Goal: Transaction & Acquisition: Purchase product/service

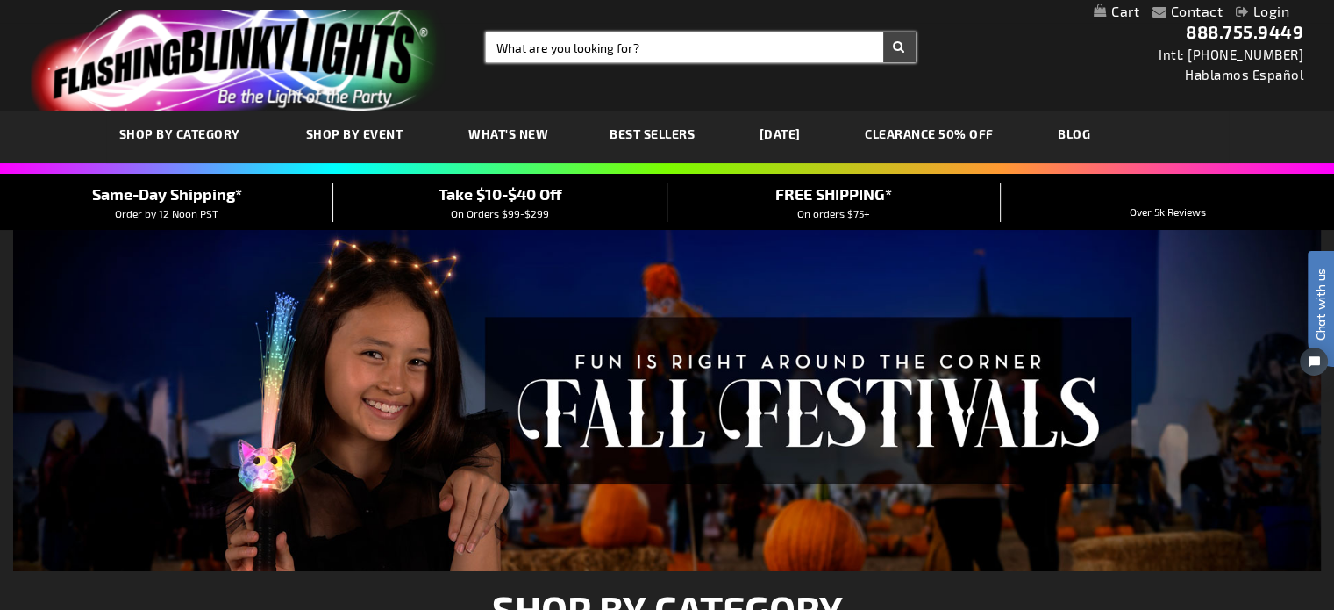
click at [638, 48] on input "Search" at bounding box center [701, 47] width 430 height 30
type input "buttons"
click at [883, 32] on button "Search" at bounding box center [899, 47] width 32 height 30
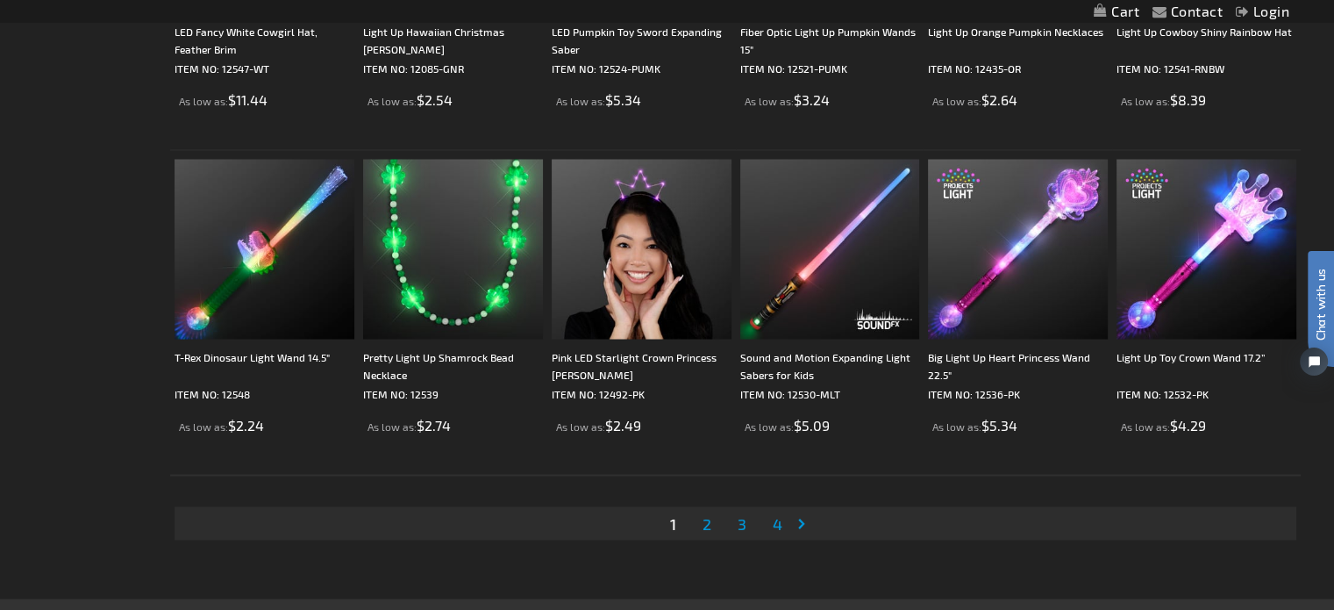
scroll to position [3246, 0]
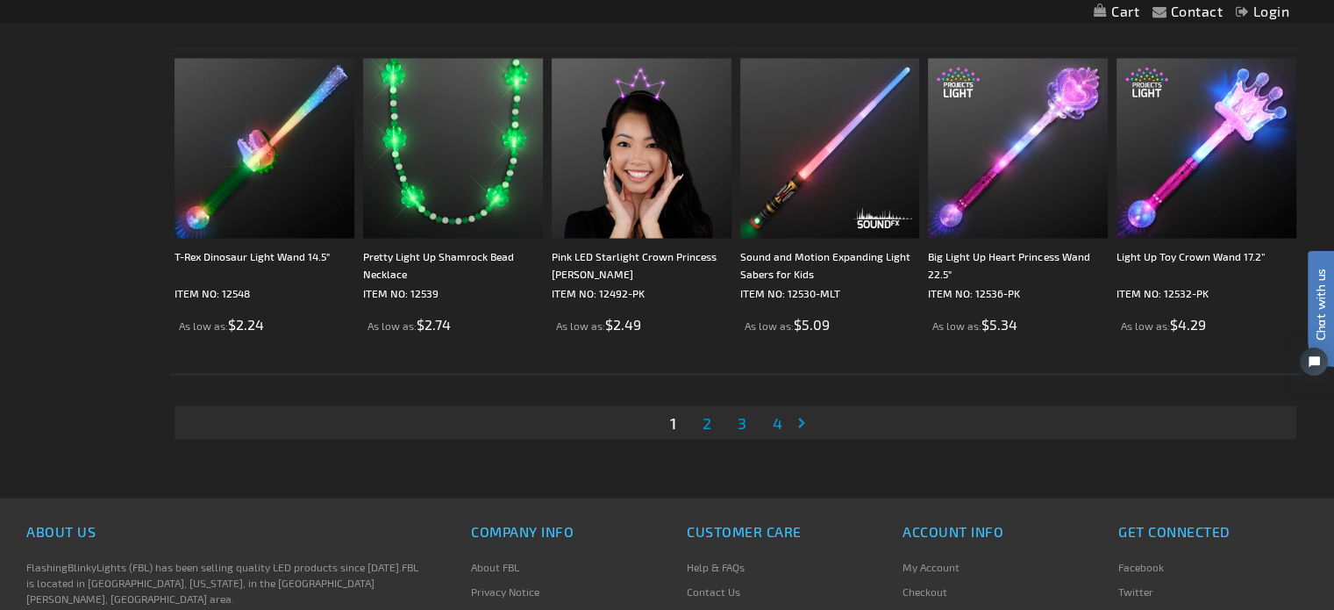
click at [703, 415] on span "2" at bounding box center [707, 421] width 9 height 19
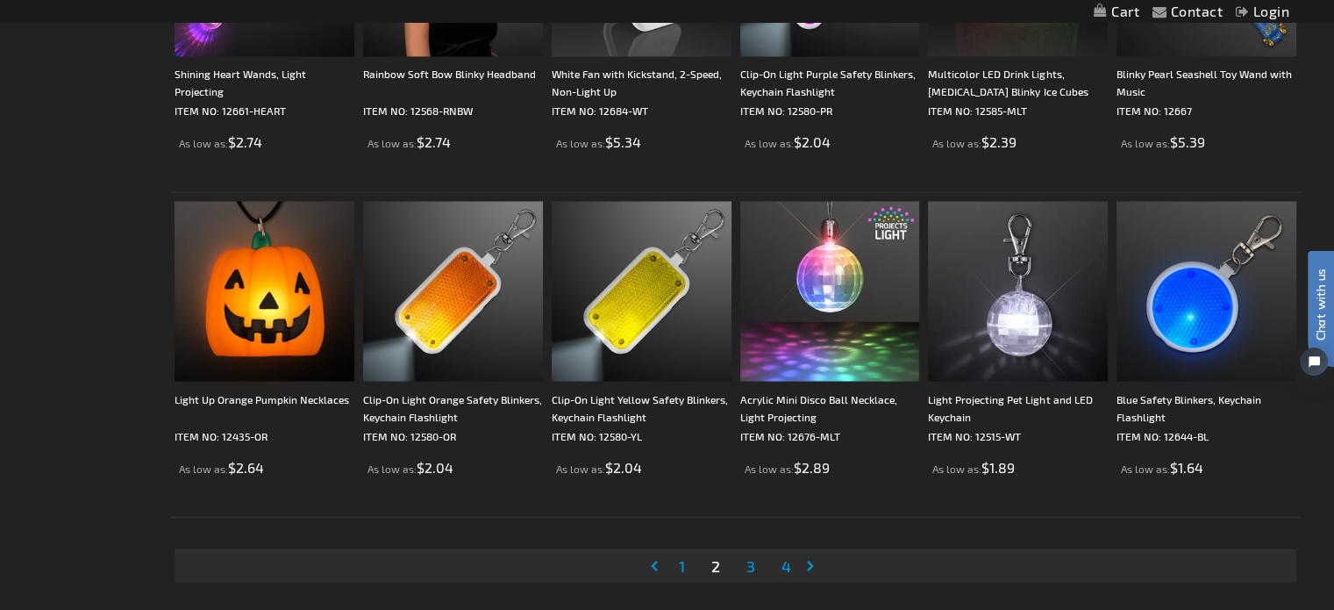
scroll to position [3158, 0]
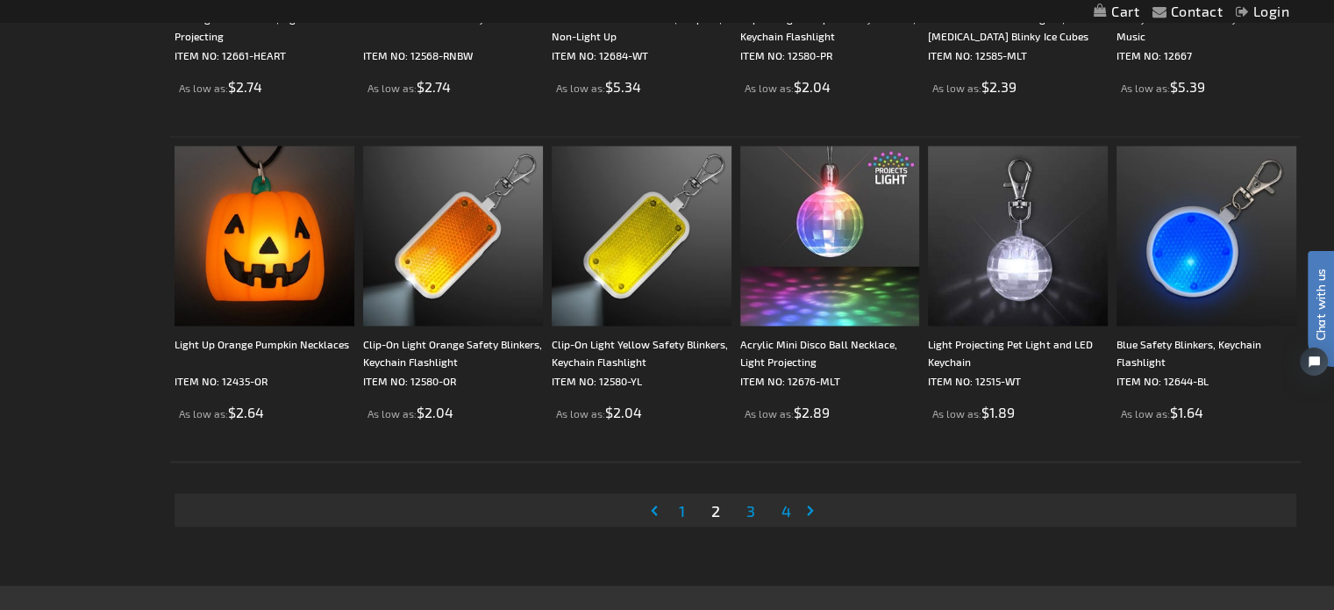
click at [749, 504] on span "3" at bounding box center [751, 509] width 9 height 19
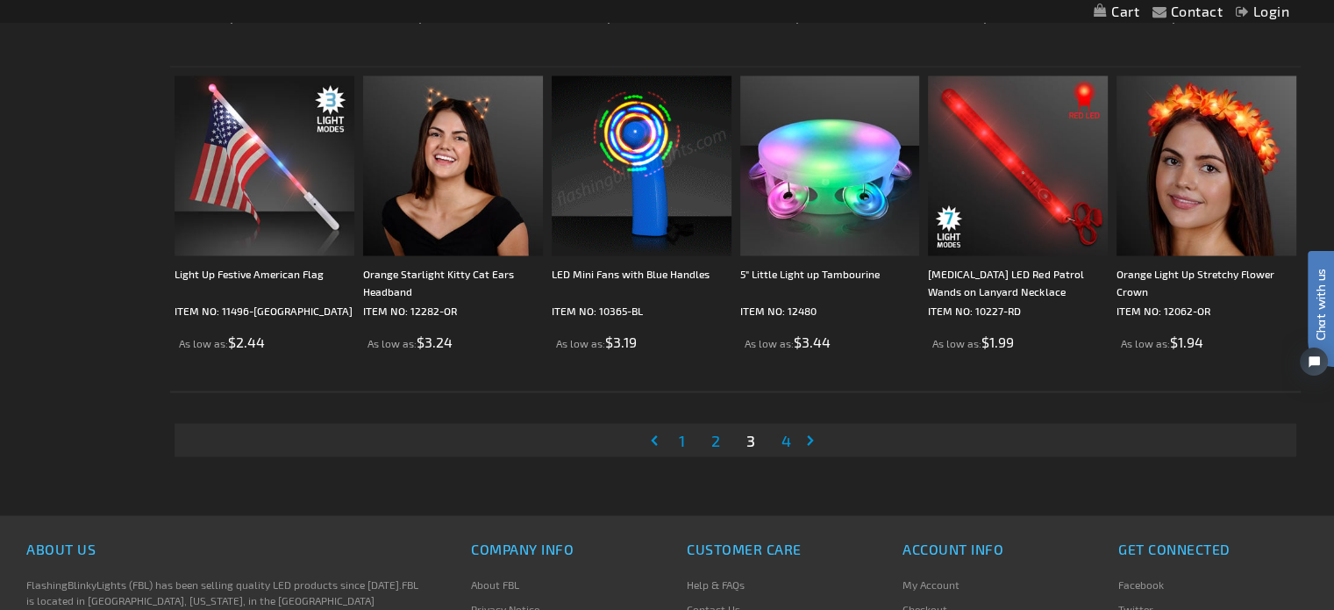
scroll to position [3246, 0]
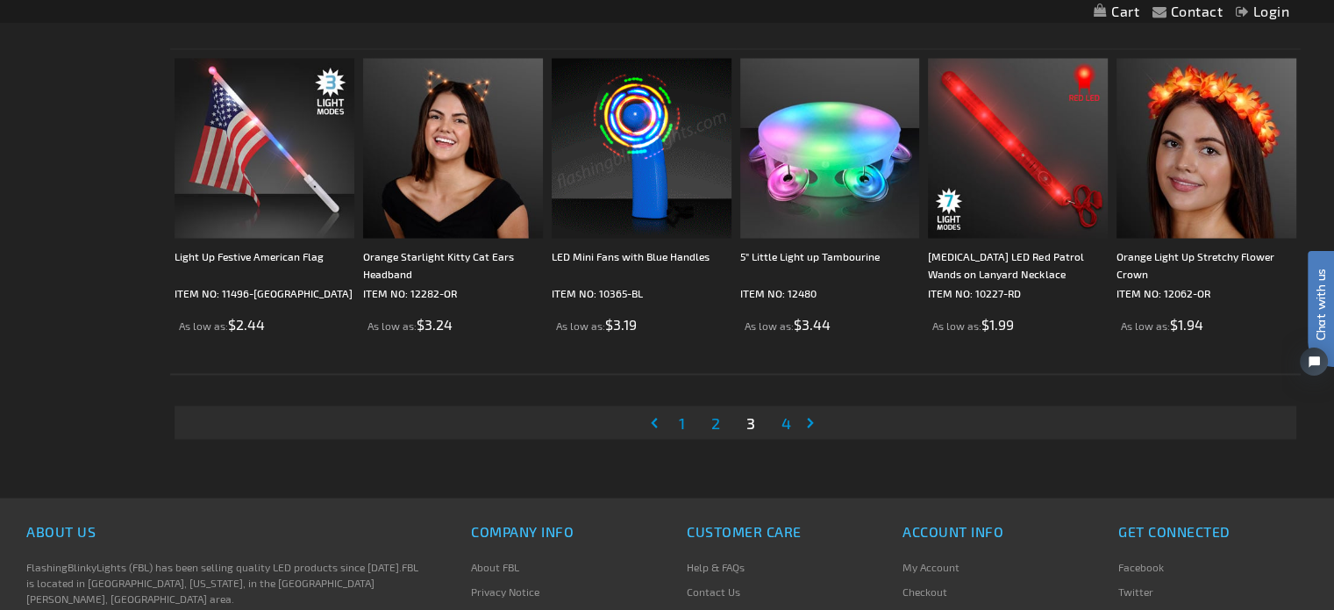
click at [793, 420] on link "Page 4" at bounding box center [786, 422] width 17 height 26
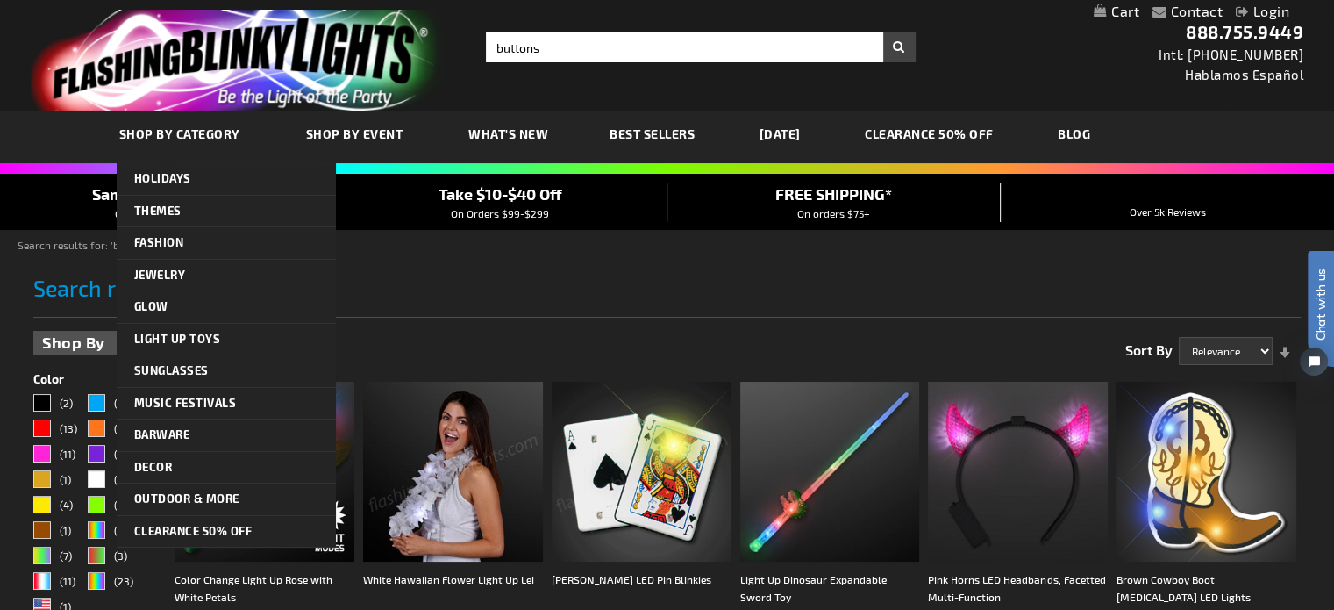
click at [204, 125] on link "SHOP BY CATEGORY" at bounding box center [182, 133] width 152 height 59
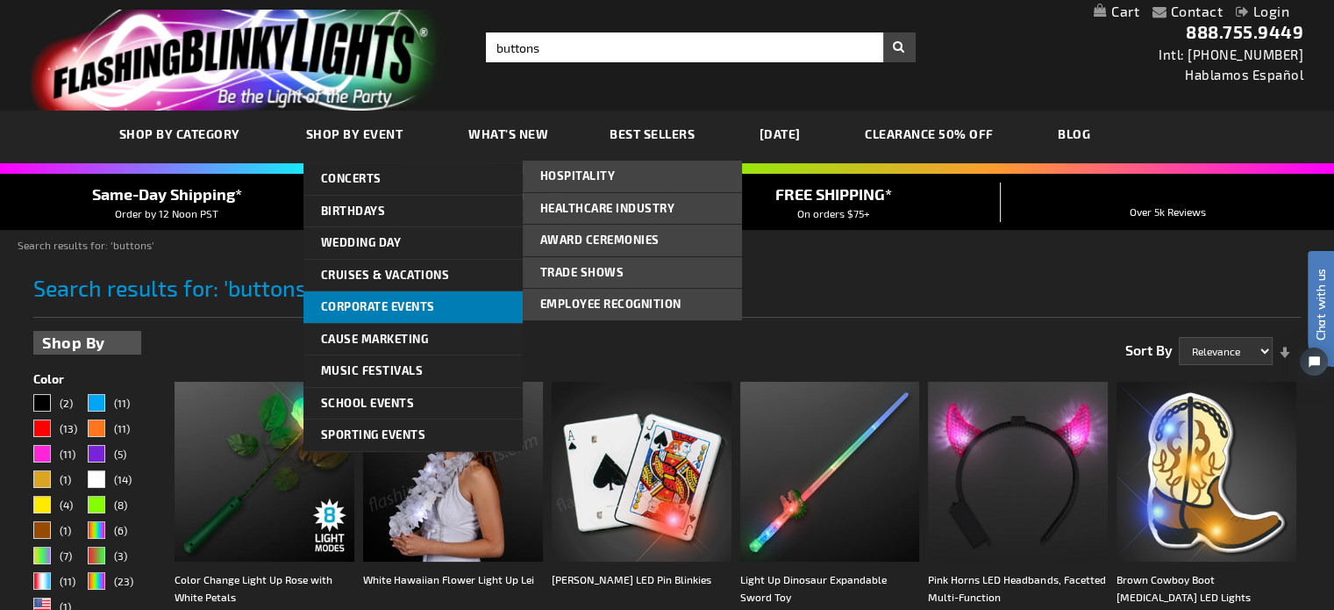
click at [383, 313] on link "Corporate Events" at bounding box center [413, 307] width 219 height 32
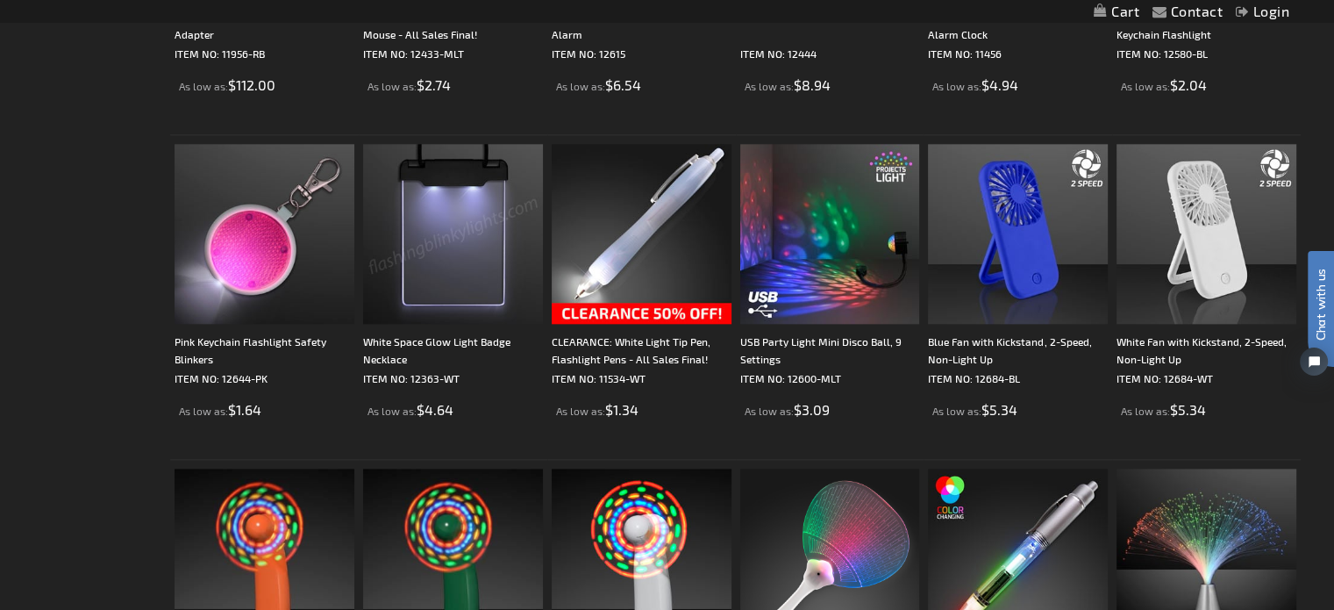
scroll to position [2105, 0]
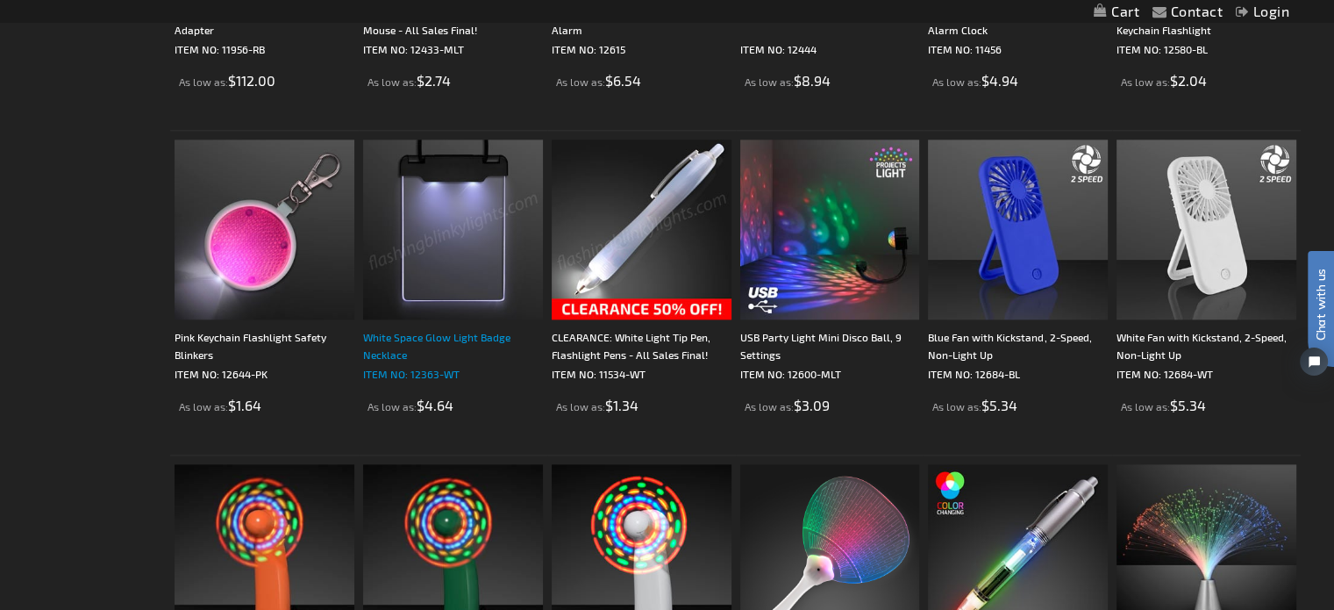
click at [399, 335] on div "White Space Glow Light Badge Necklace" at bounding box center [453, 345] width 180 height 35
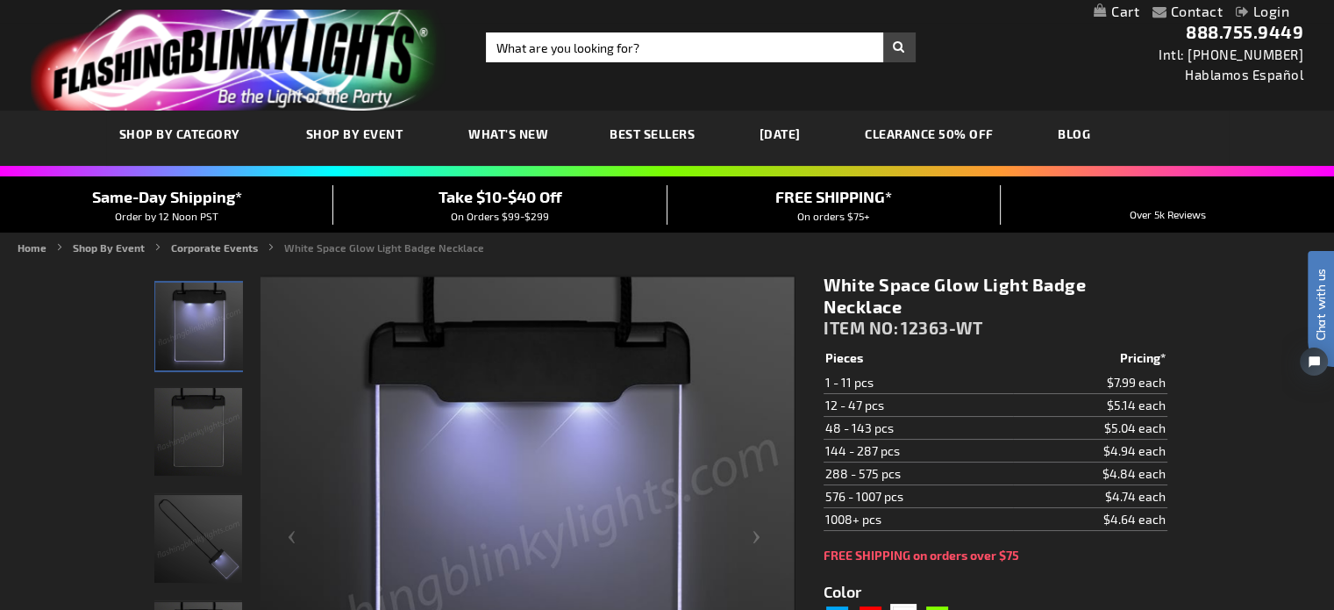
click at [909, 473] on td "288 - 575 pcs" at bounding box center [918, 473] width 189 height 23
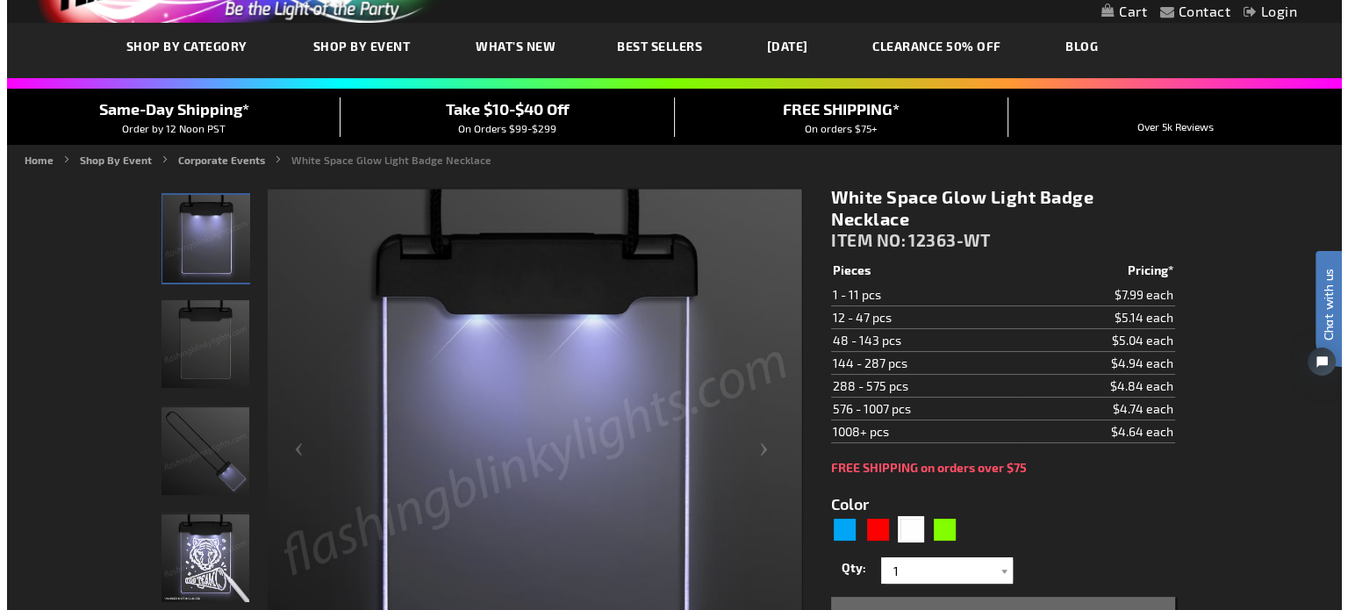
scroll to position [175, 0]
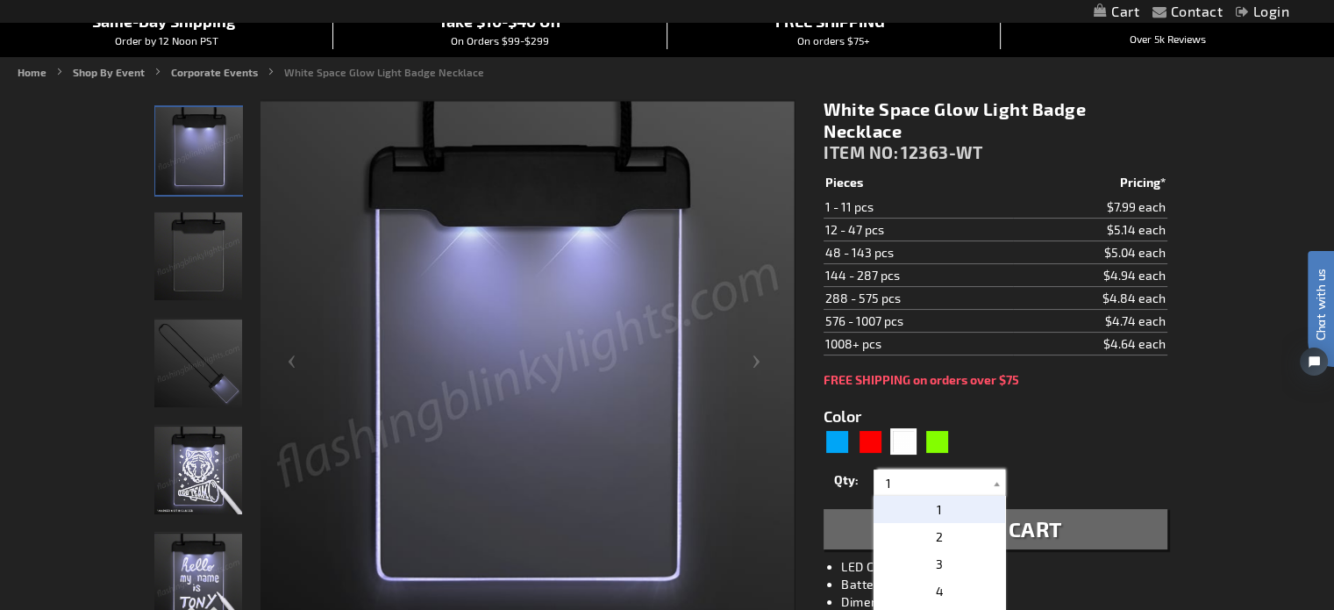
drag, startPoint x: 900, startPoint y: 477, endPoint x: 830, endPoint y: 477, distance: 70.2
click at [830, 477] on div "Qty 1 2 3 4 5 6 7 8 9 10 11 12 24 36 48 60 72 84 96 108 120 132 144 156 168" at bounding box center [995, 482] width 343 height 35
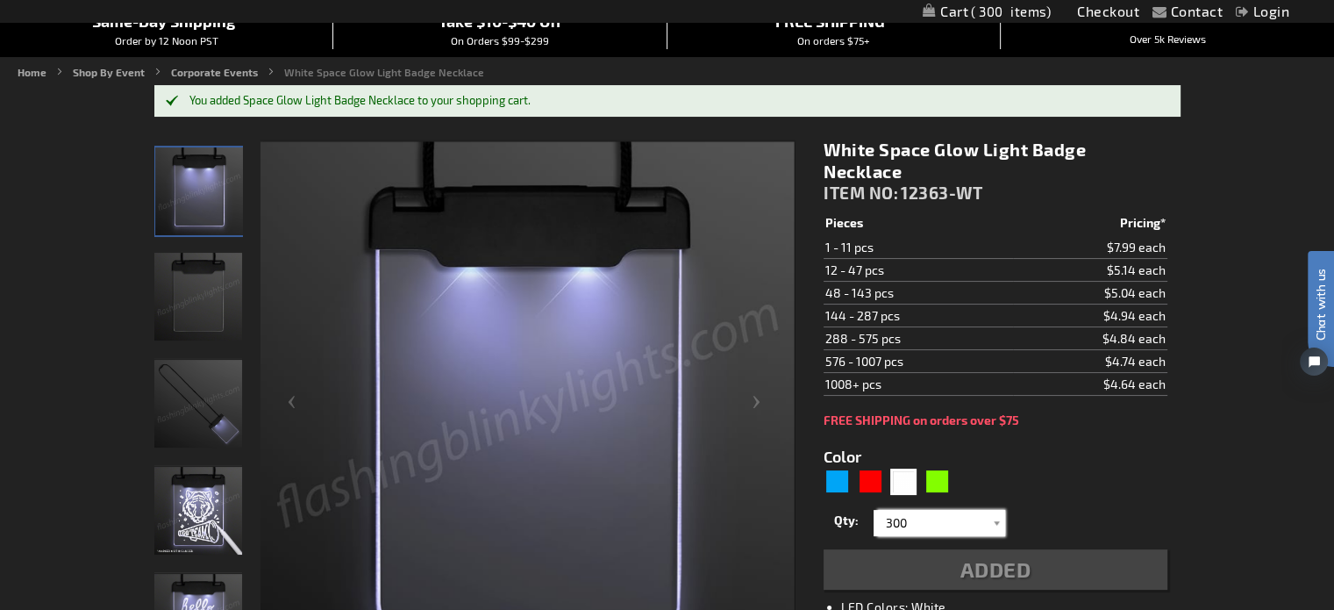
type input "300"
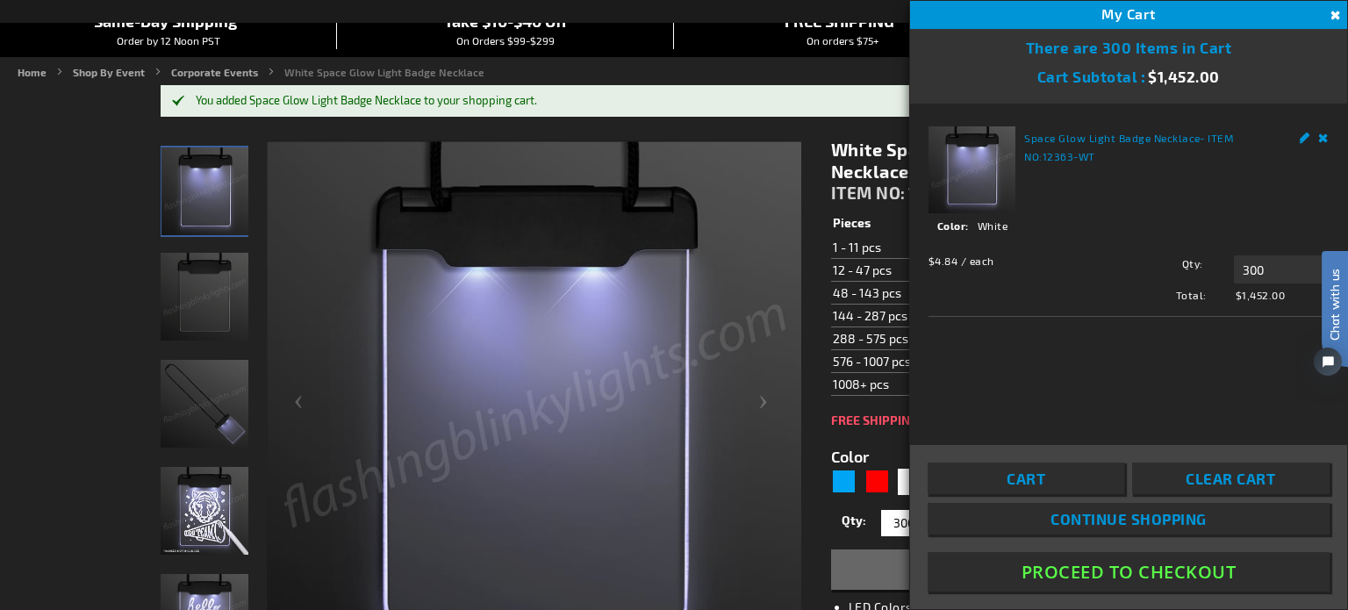
click at [1320, 132] on link "Remove" at bounding box center [1324, 135] width 11 height 18
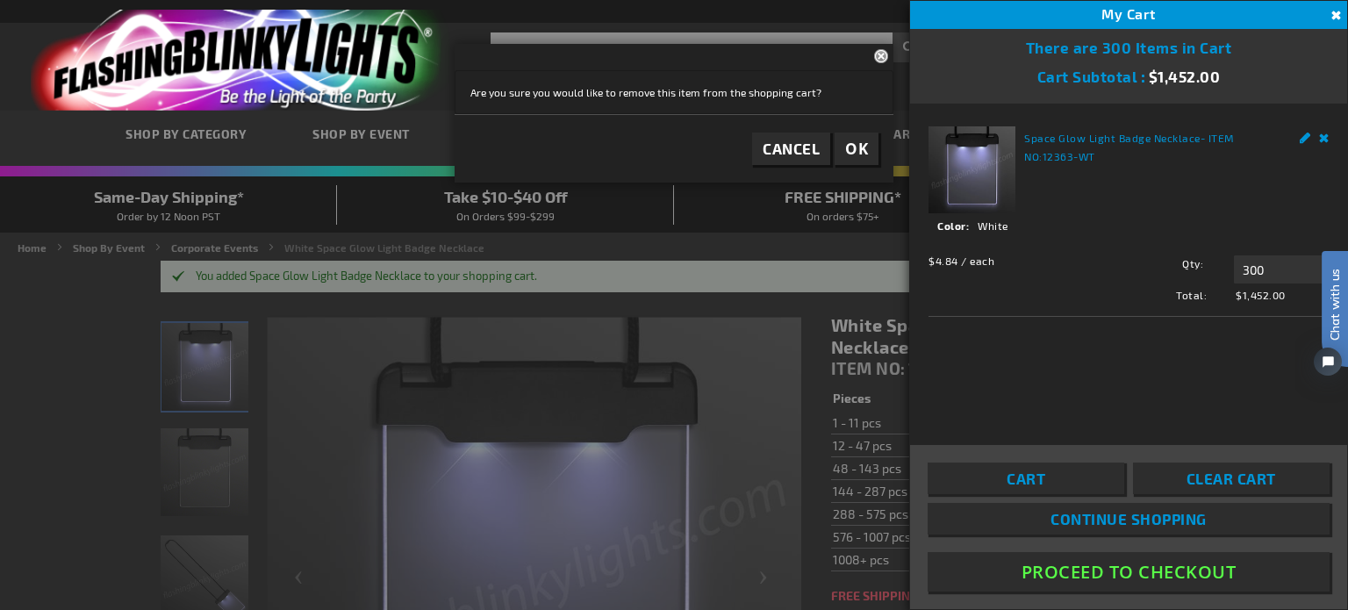
click at [1319, 133] on link "Remove" at bounding box center [1324, 135] width 11 height 18
click at [855, 145] on span "OK" at bounding box center [856, 149] width 23 height 20
click at [1333, 8] on button "Close" at bounding box center [1333, 15] width 19 height 19
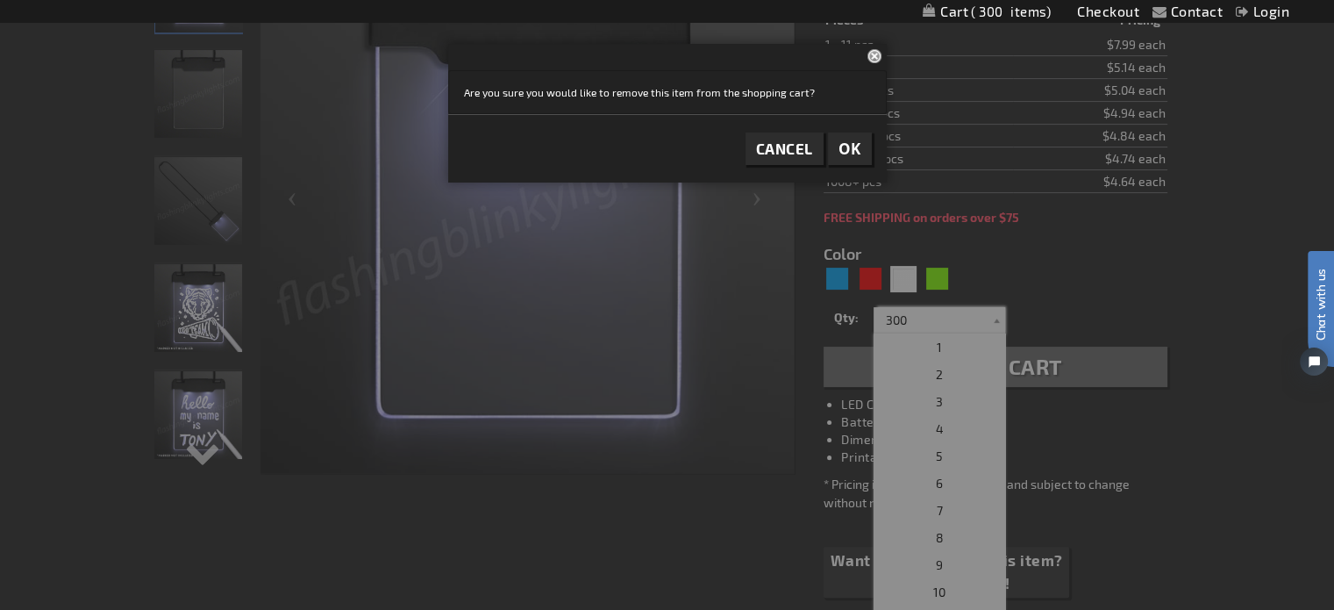
scroll to position [391, 0]
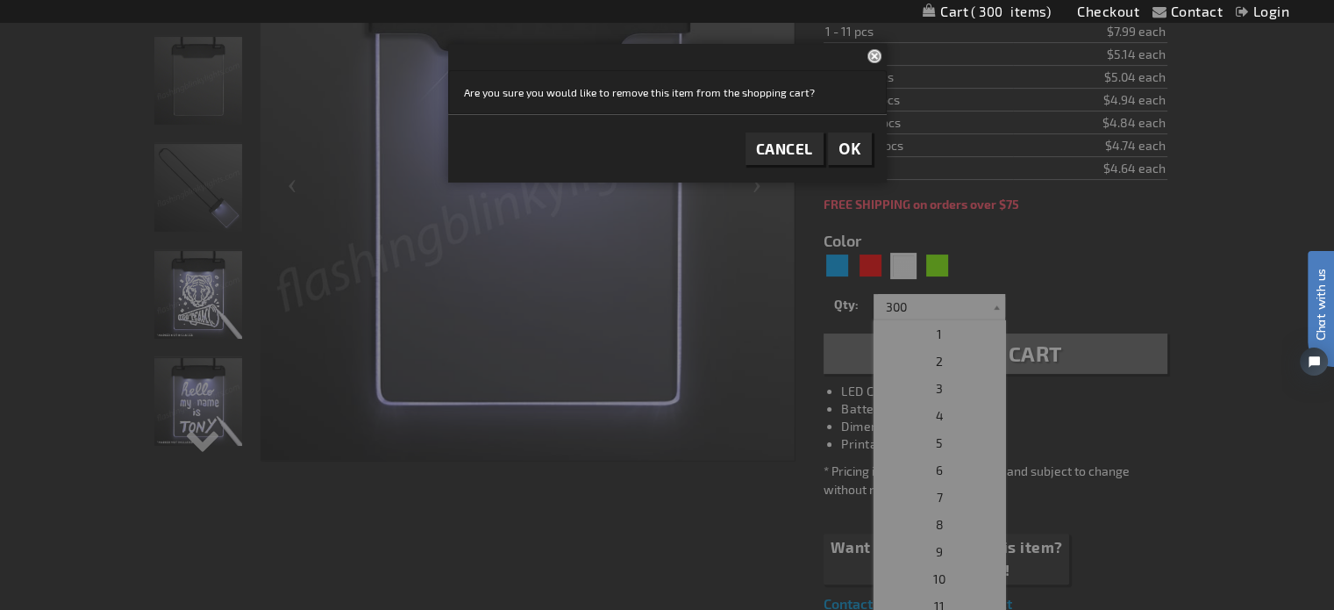
click at [870, 52] on button "Close" at bounding box center [877, 55] width 19 height 23
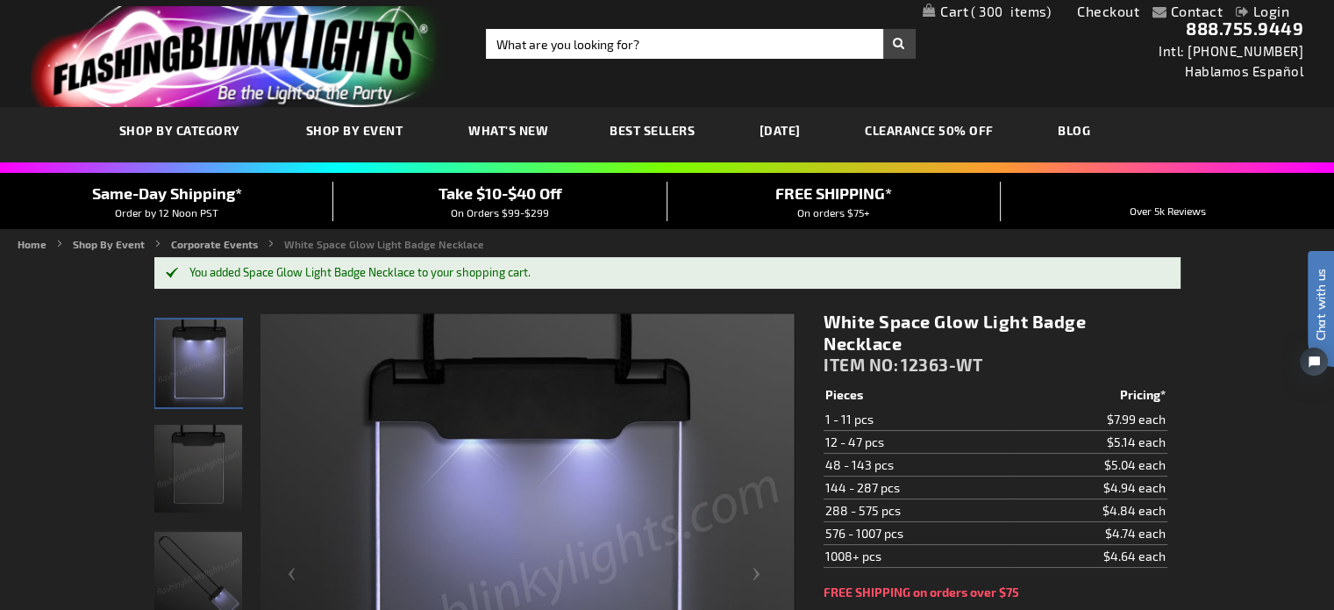
scroll to position [0, 0]
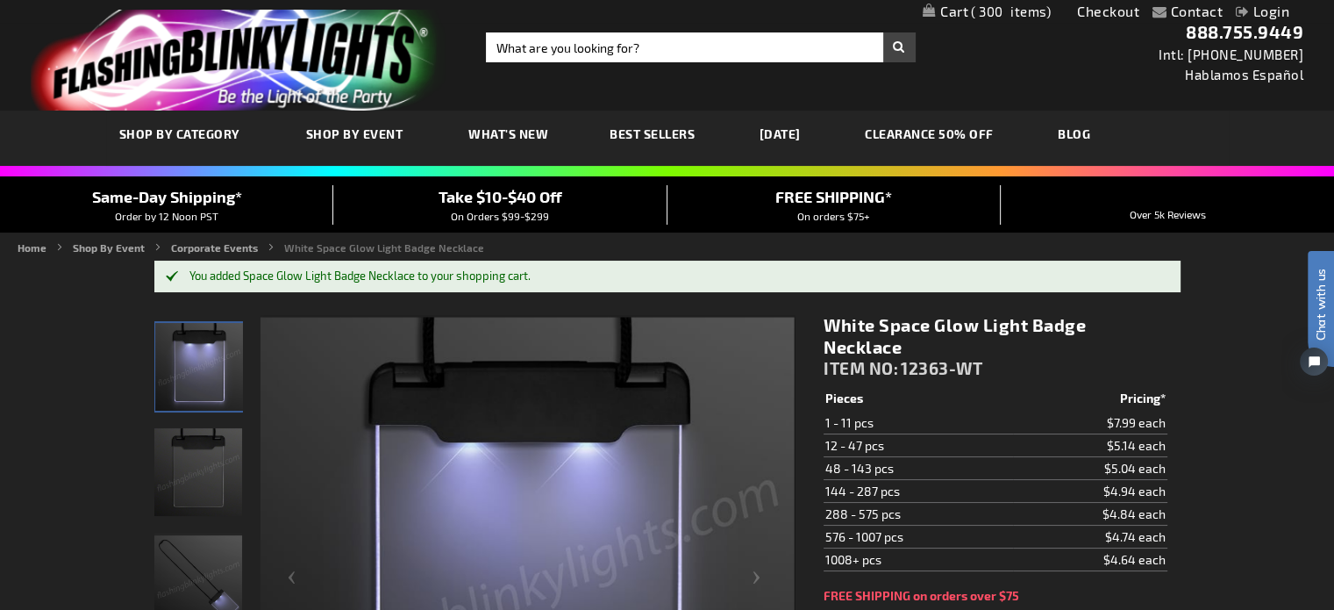
scroll to position [175, 0]
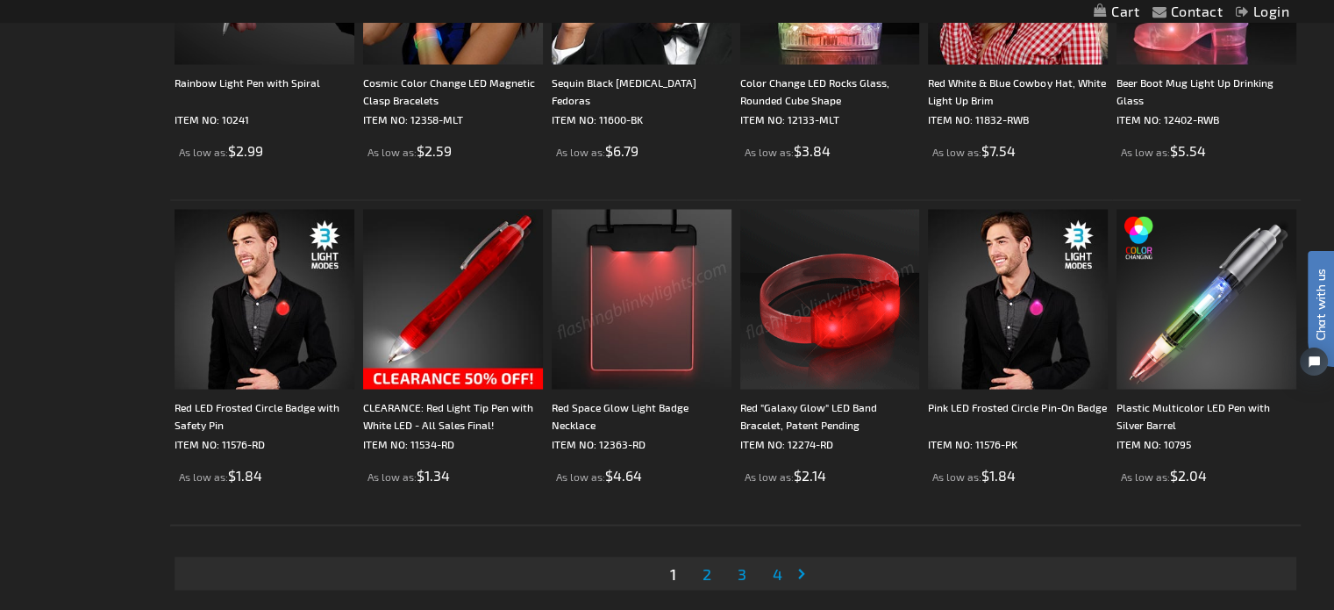
scroll to position [3422, 0]
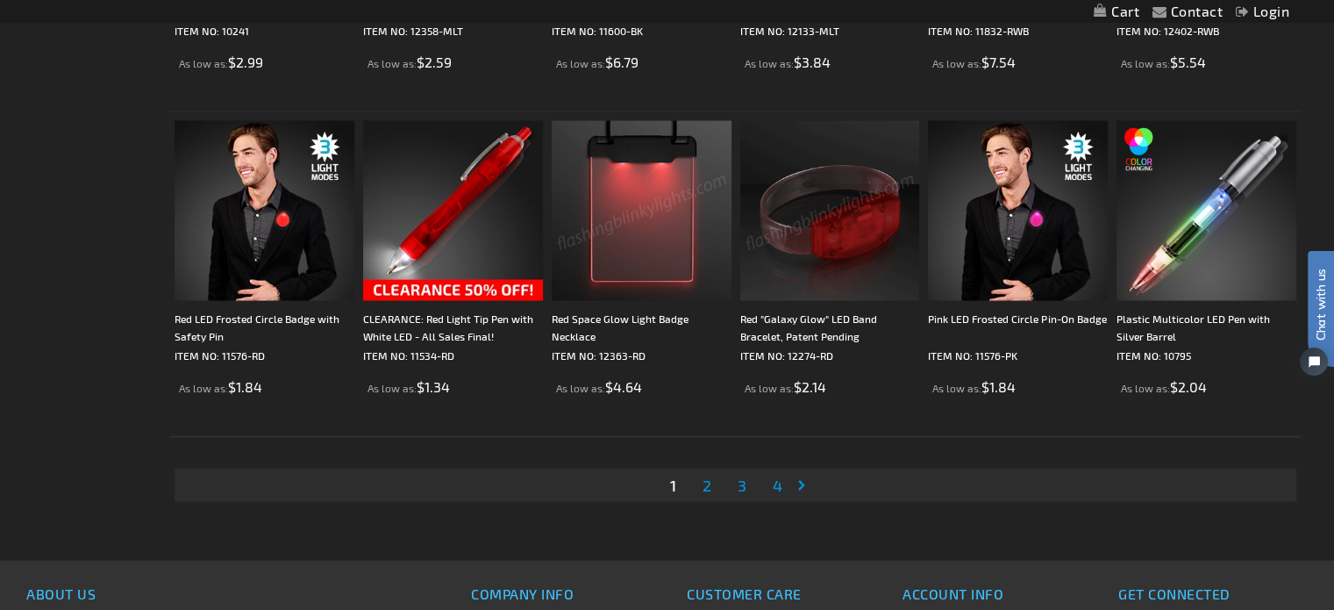
click at [707, 483] on span "2" at bounding box center [707, 484] width 9 height 19
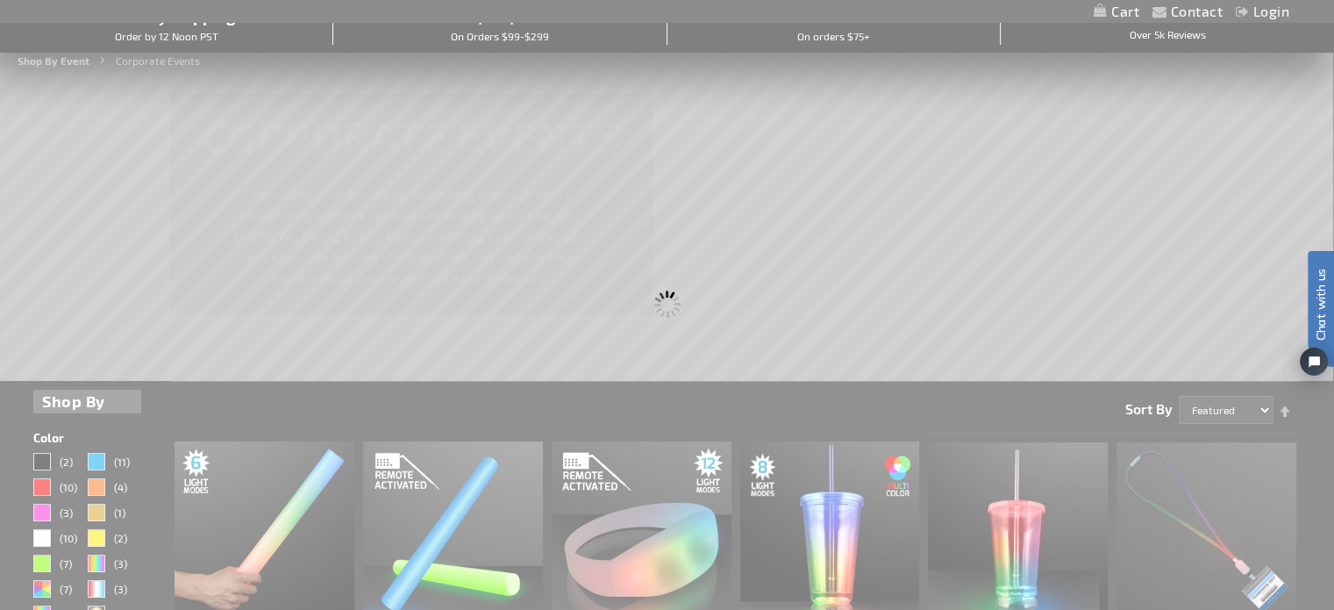
scroll to position [81, 0]
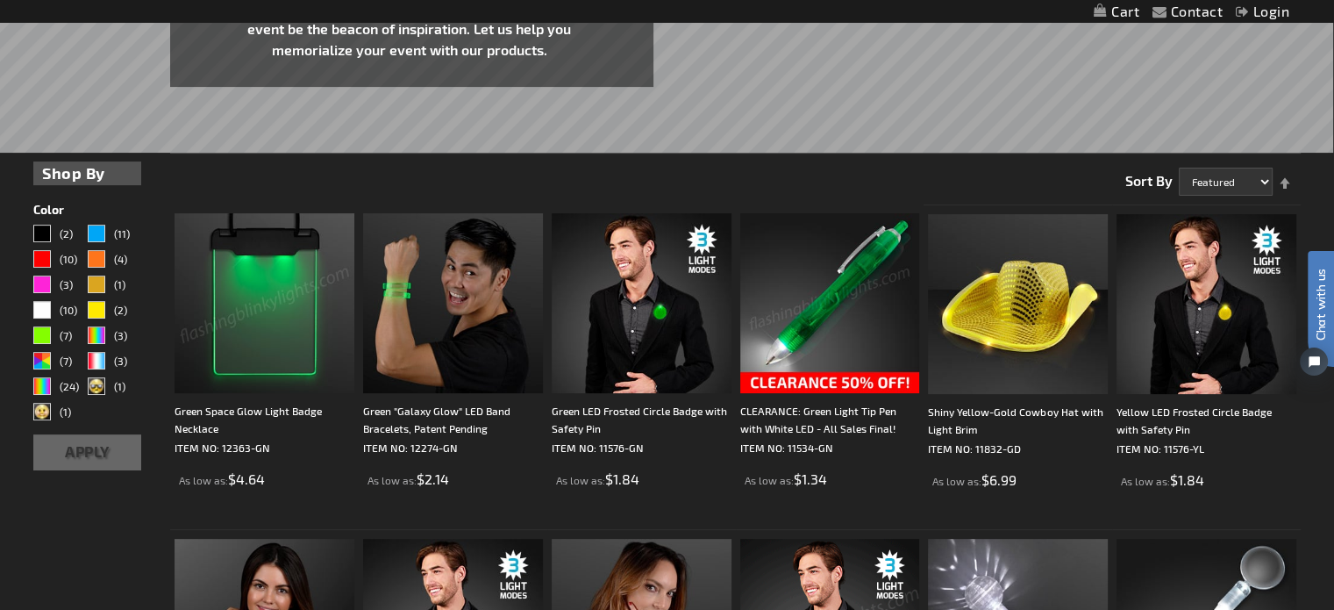
scroll to position [439, 0]
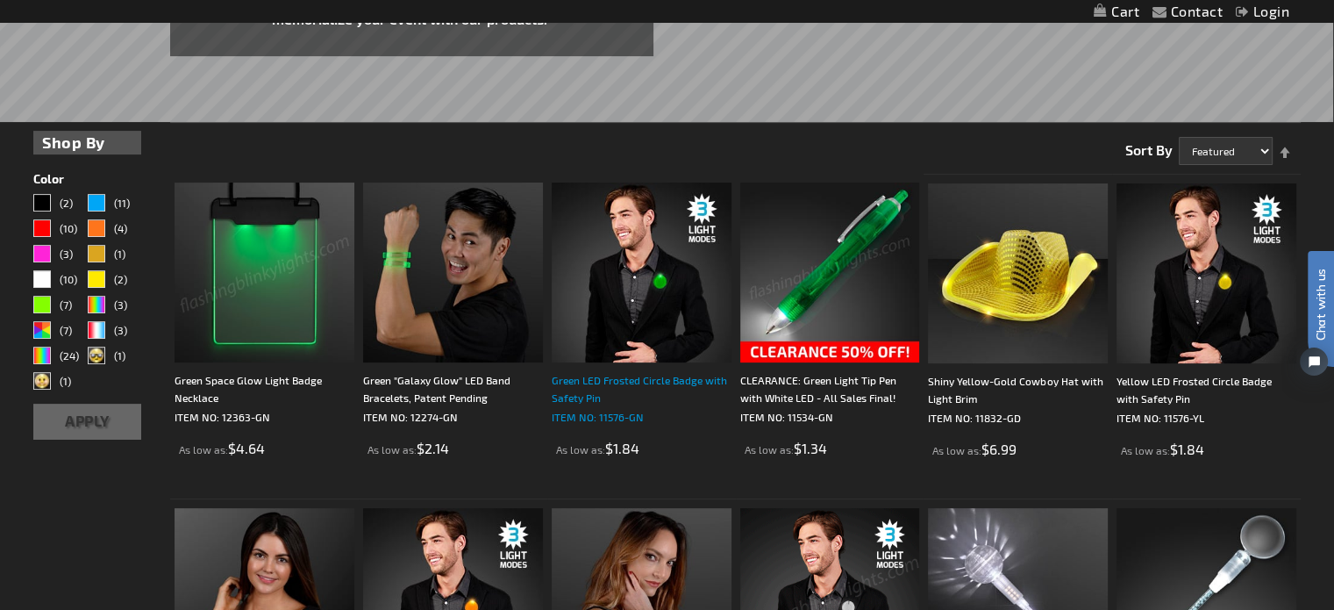
click at [572, 375] on div "Green LED Frosted Circle Badge with Safety Pin" at bounding box center [642, 388] width 180 height 35
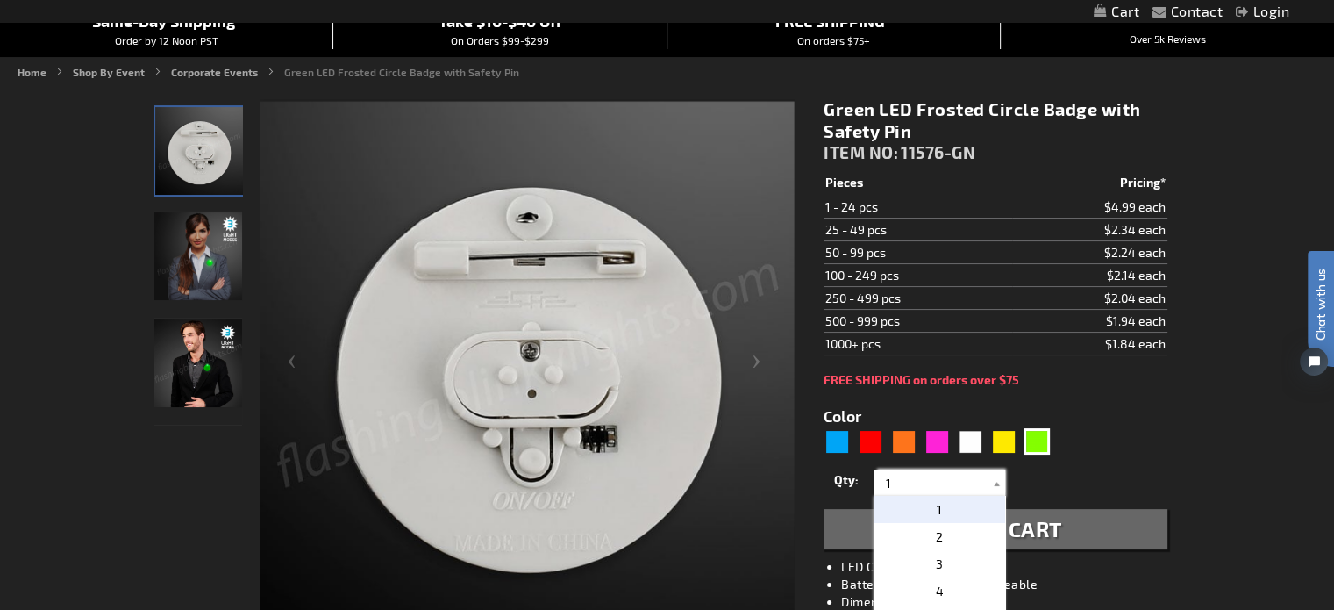
drag, startPoint x: 898, startPoint y: 473, endPoint x: 830, endPoint y: 472, distance: 68.4
click at [830, 472] on div "Qty 1 2 3 4 5 6 7 8 9 10 11 12 13 14 15 16 17 18 19 20 21 22 23 24 25 50 75" at bounding box center [995, 482] width 343 height 35
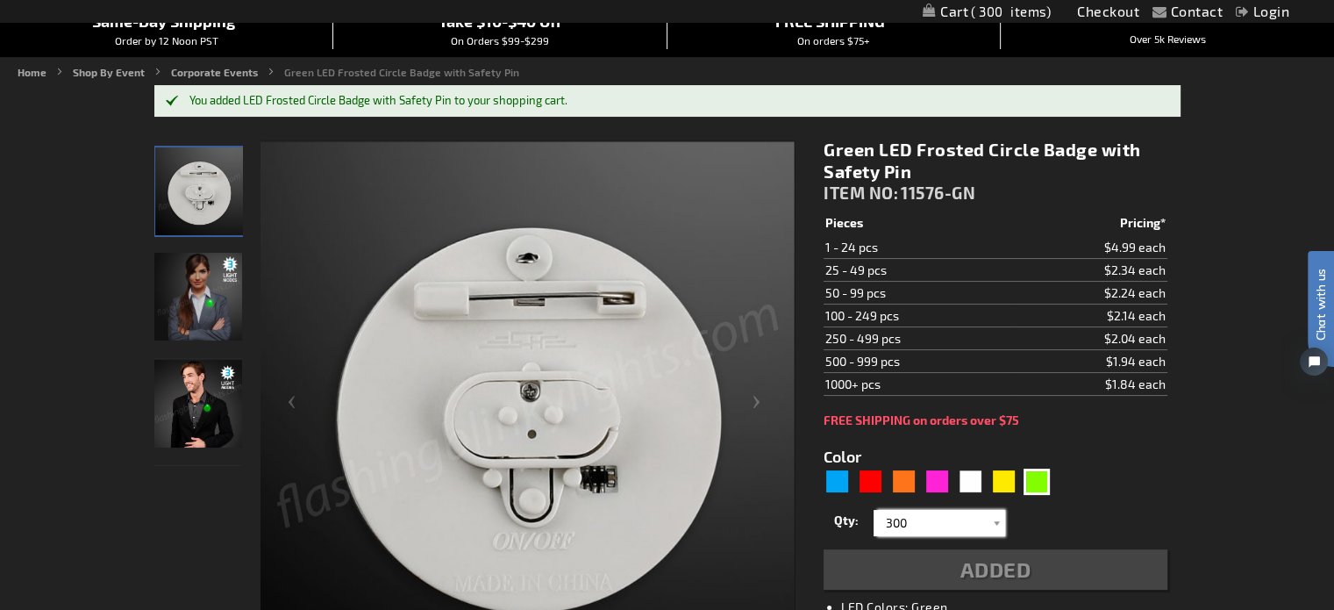
type input "300"
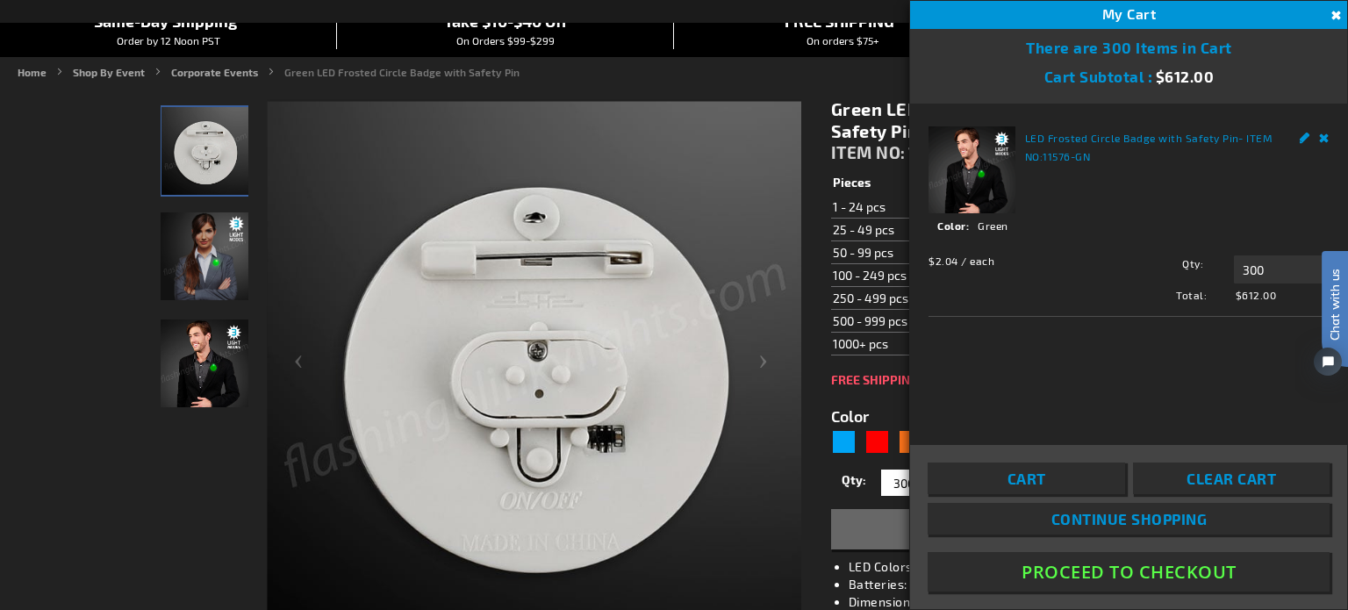
click at [1319, 132] on link "Remove" at bounding box center [1324, 135] width 11 height 18
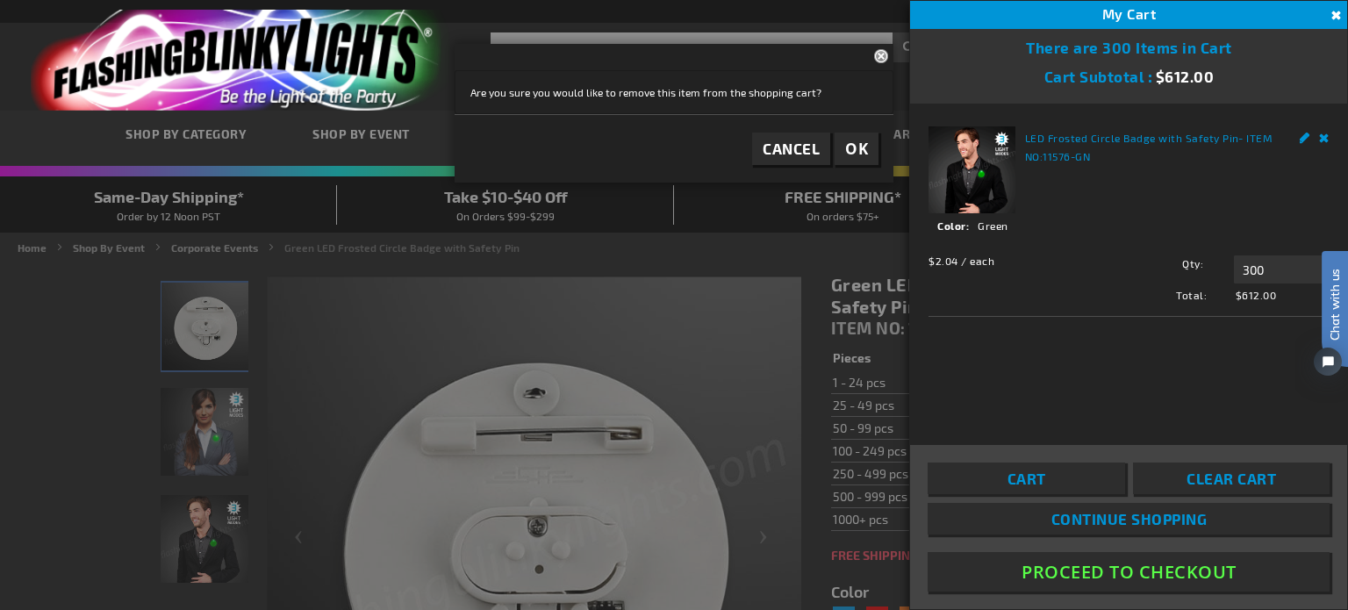
click at [855, 156] on span "OK" at bounding box center [856, 149] width 23 height 20
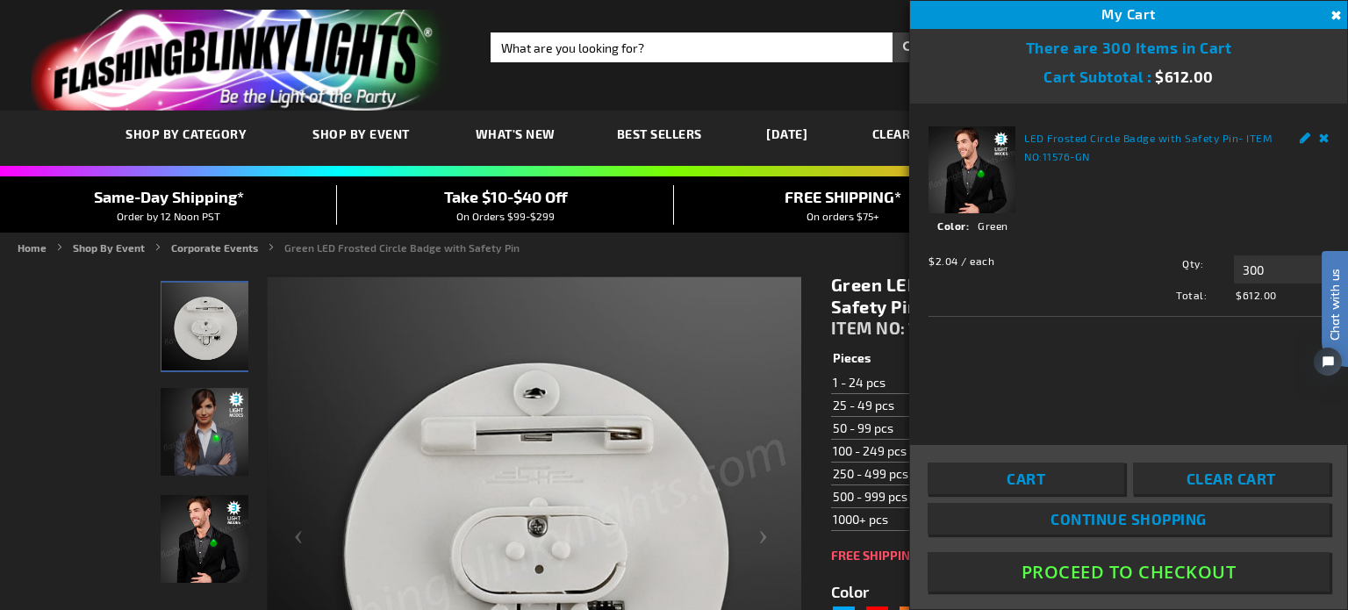
click at [1333, 12] on button "Close" at bounding box center [1333, 15] width 19 height 19
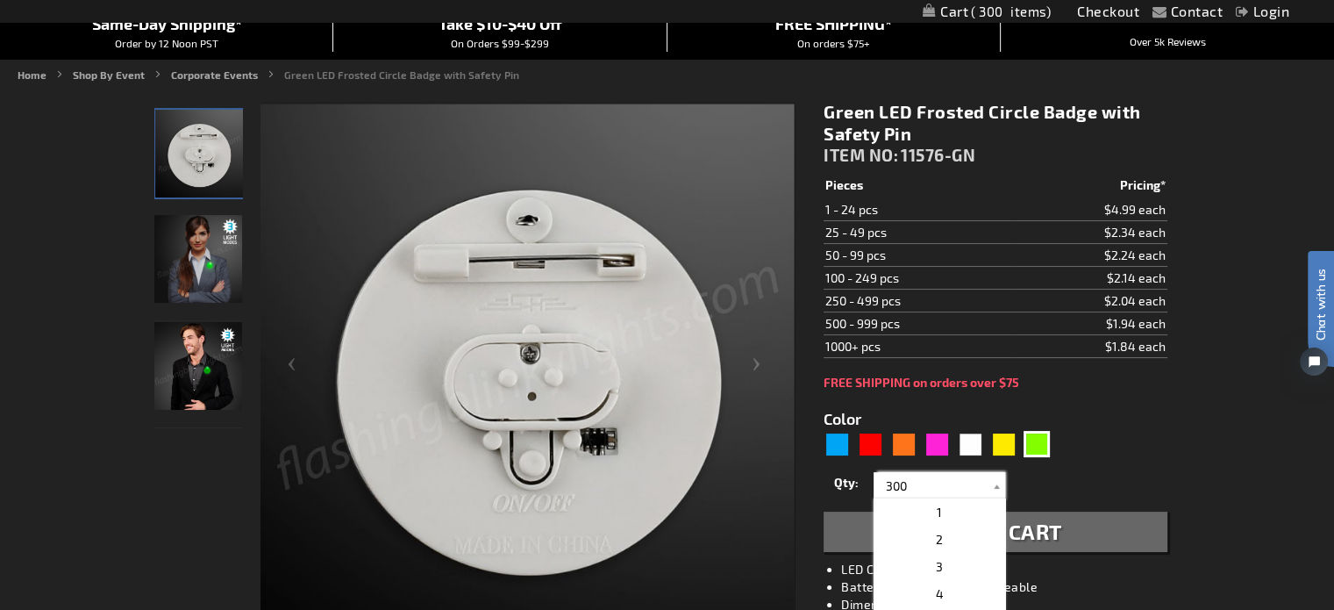
scroll to position [175, 0]
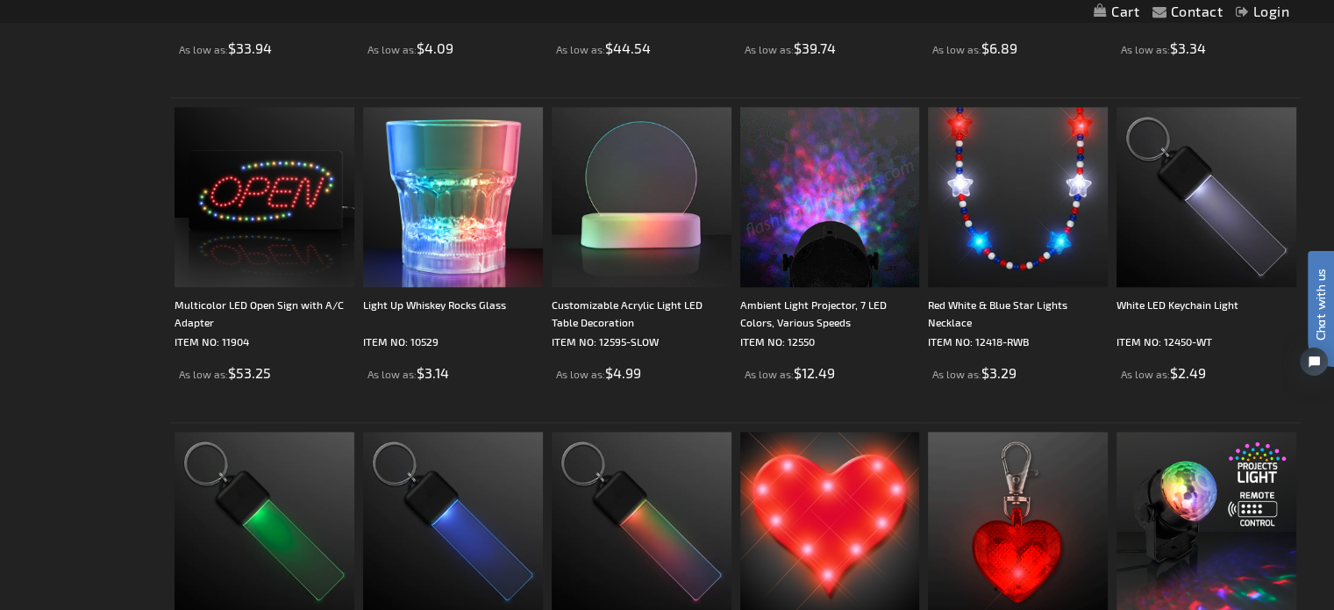
scroll to position [1844, 0]
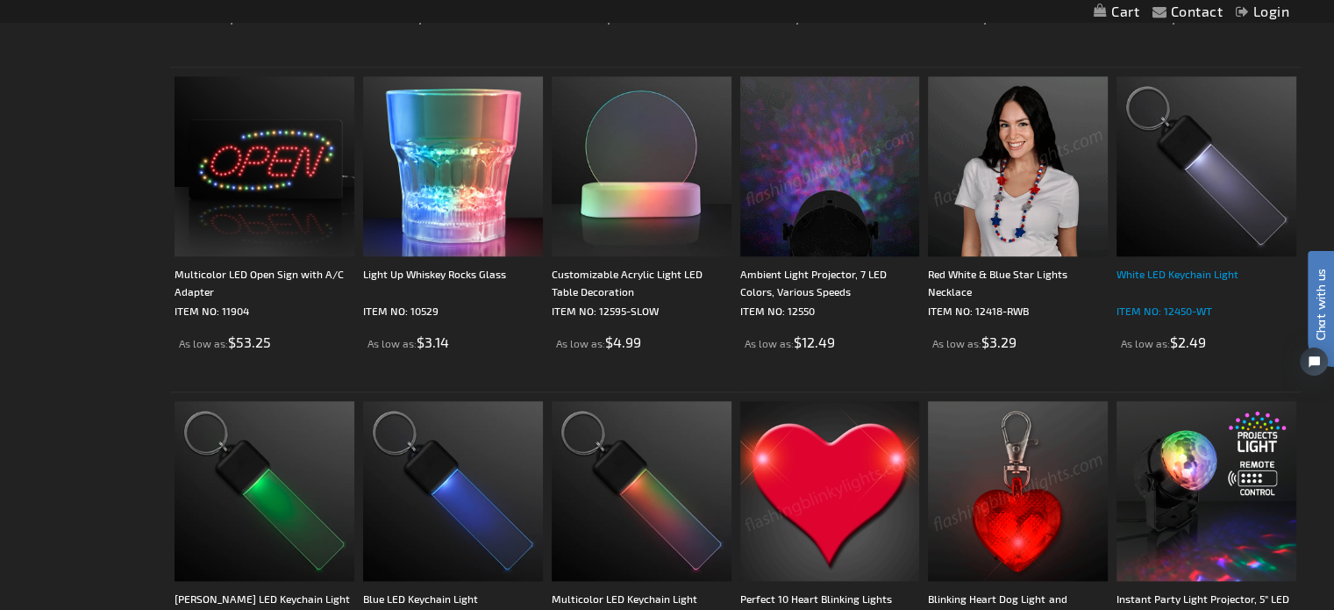
click at [1183, 266] on div "White LED Keychain Light" at bounding box center [1207, 282] width 180 height 35
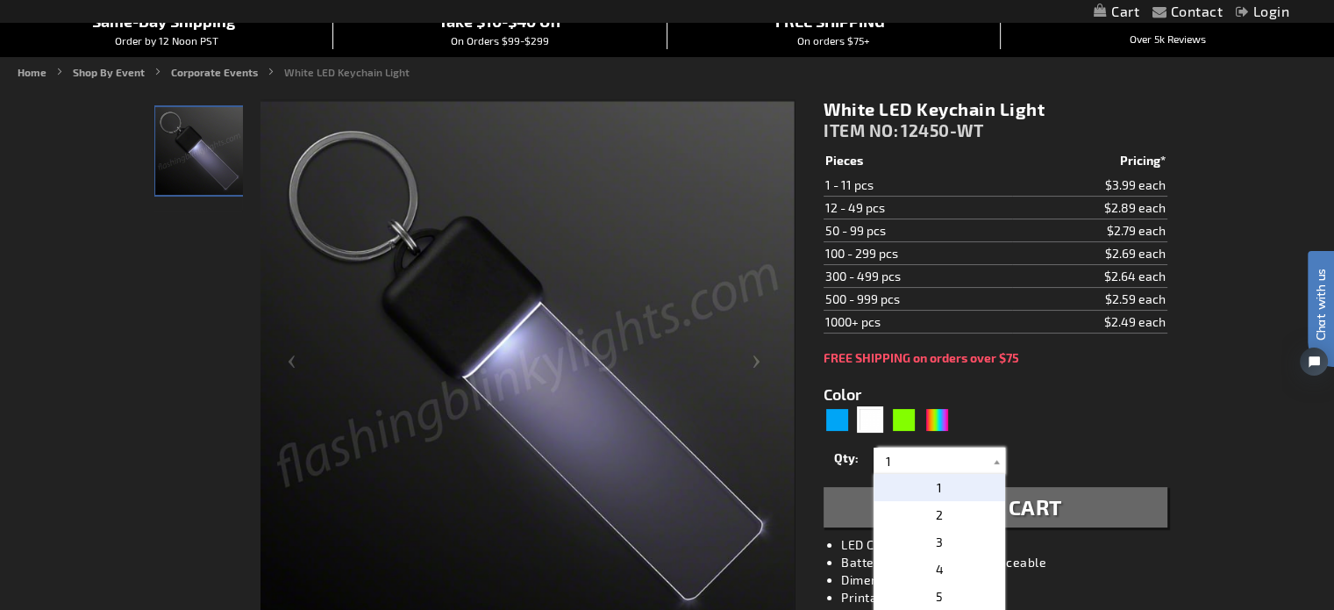
drag, startPoint x: 926, startPoint y: 458, endPoint x: 818, endPoint y: 459, distance: 108.8
click at [818, 459] on div "White LED Keychain Light ITEM NO: 12450-WT $2.49 Pieces Pricing* 1 - 11 pcs $3.…" at bounding box center [995, 433] width 369 height 697
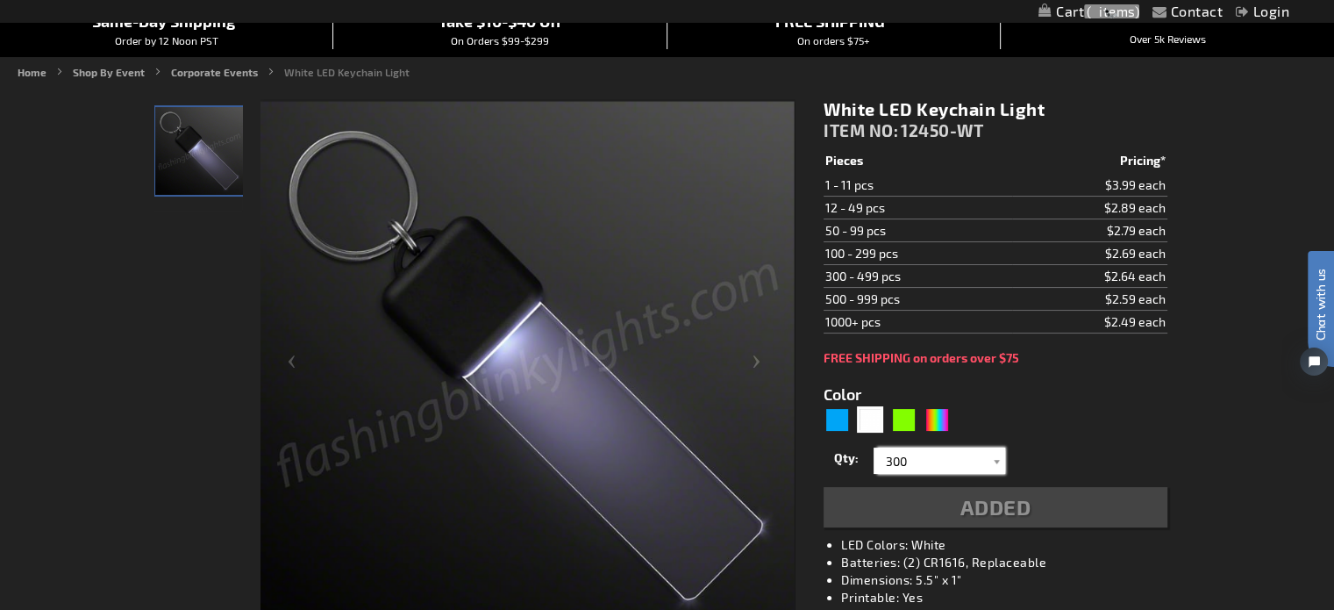
type input "300"
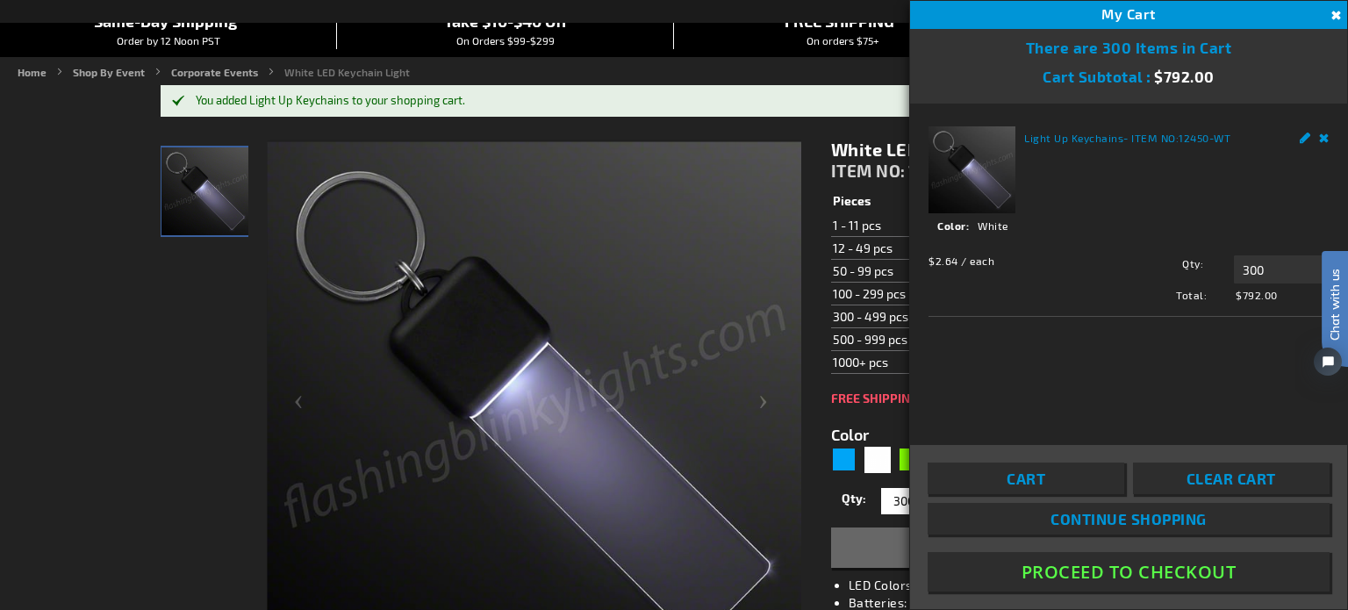
click at [1319, 133] on link "Remove" at bounding box center [1324, 135] width 11 height 18
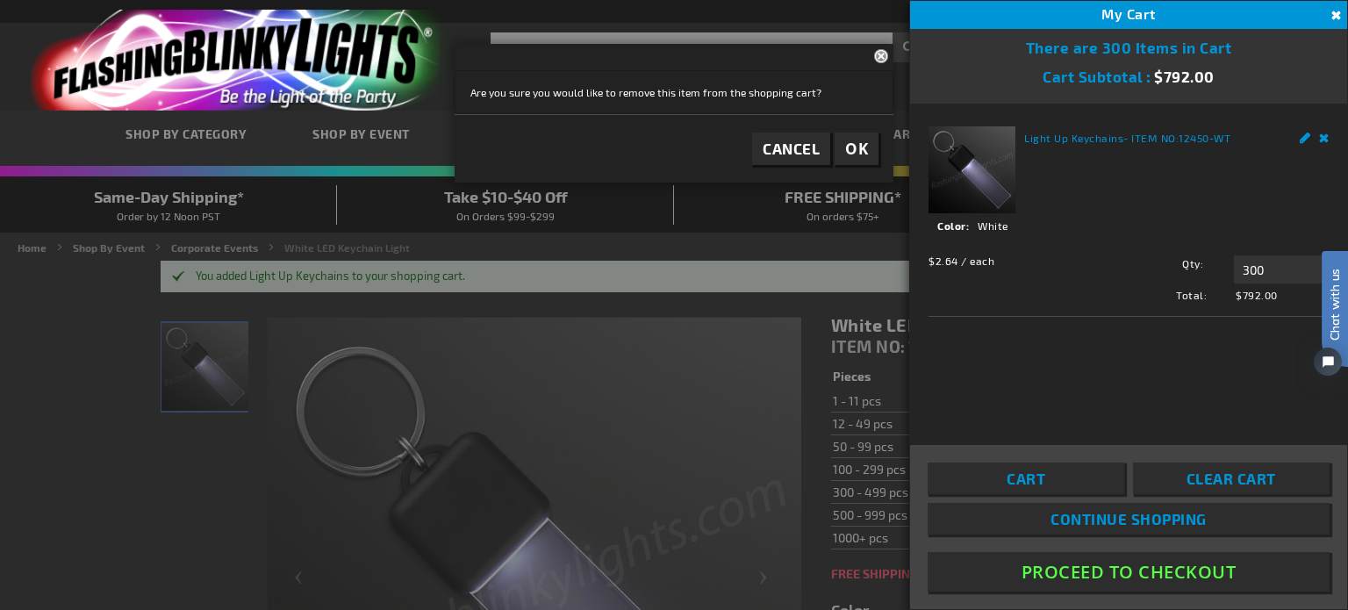
click at [1333, 13] on button "Close" at bounding box center [1333, 15] width 19 height 19
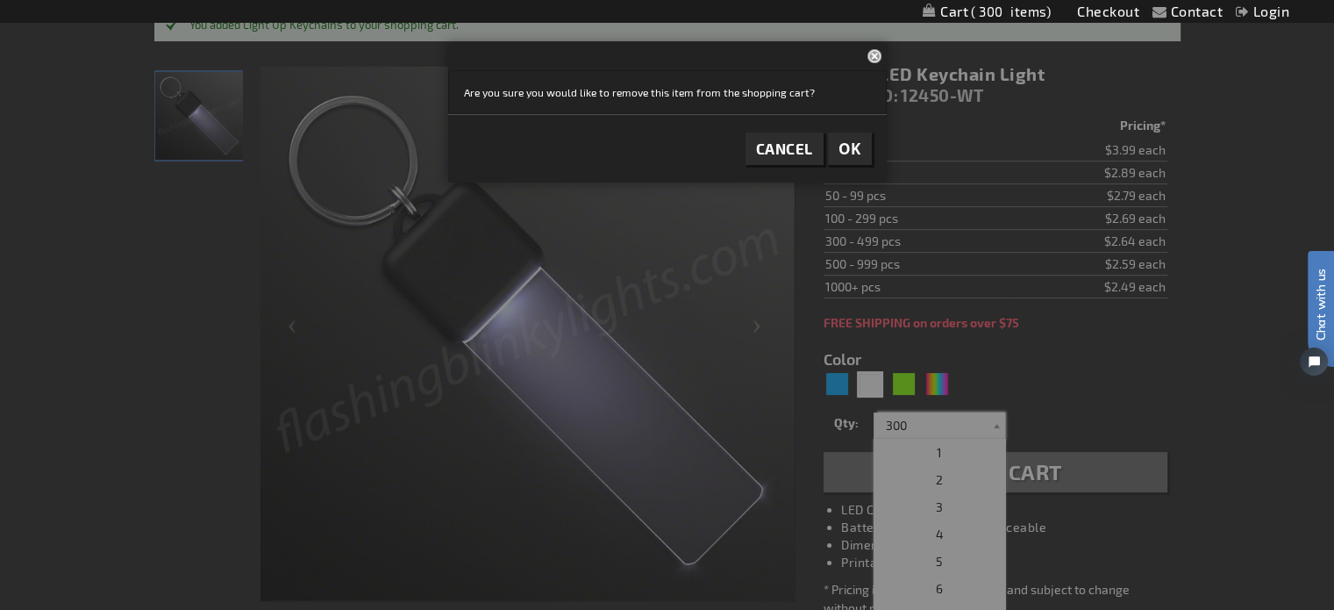
scroll to position [368, 0]
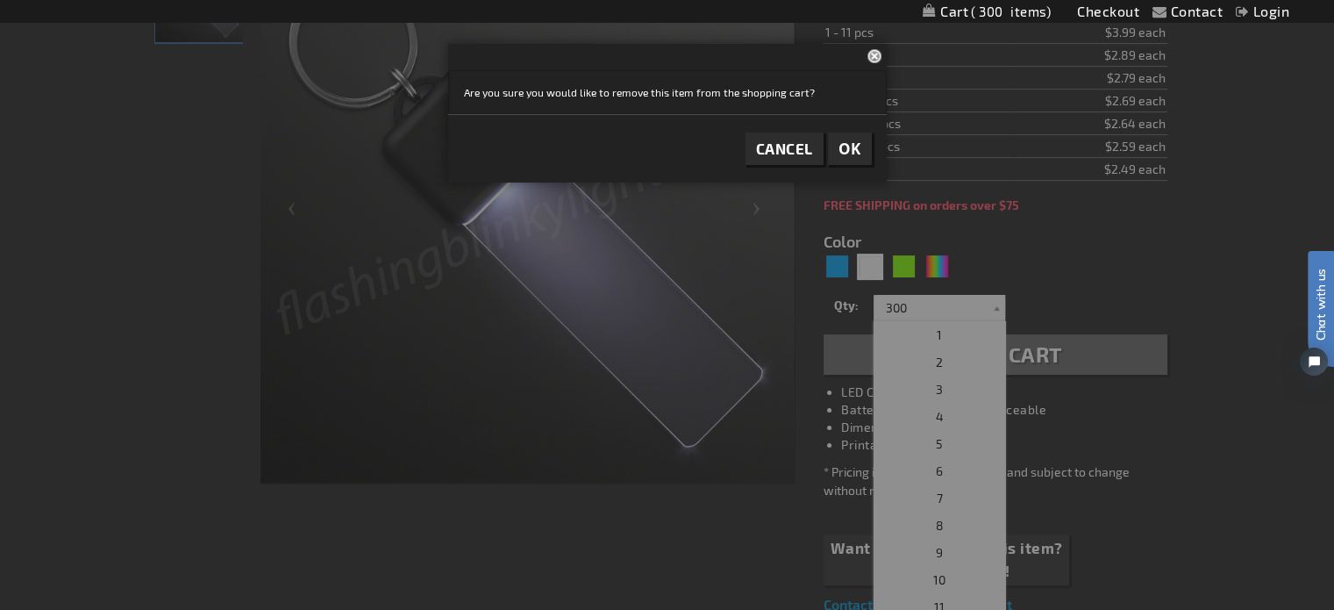
click at [850, 139] on span "OK" at bounding box center [850, 149] width 23 height 20
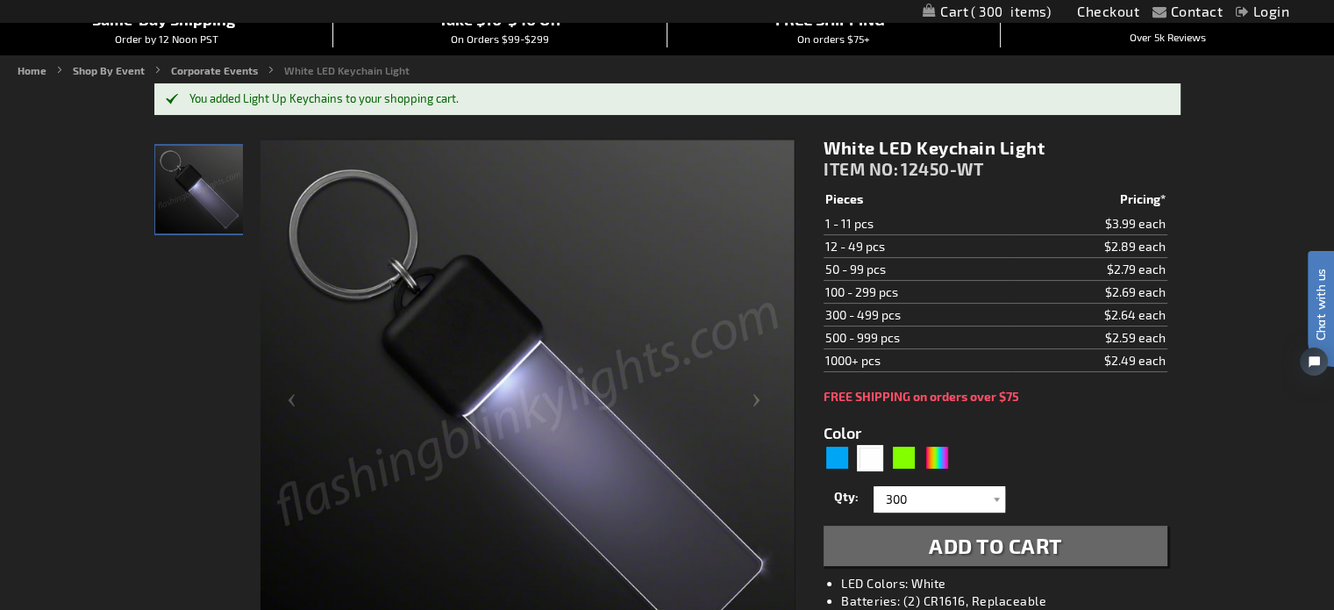
scroll to position [175, 0]
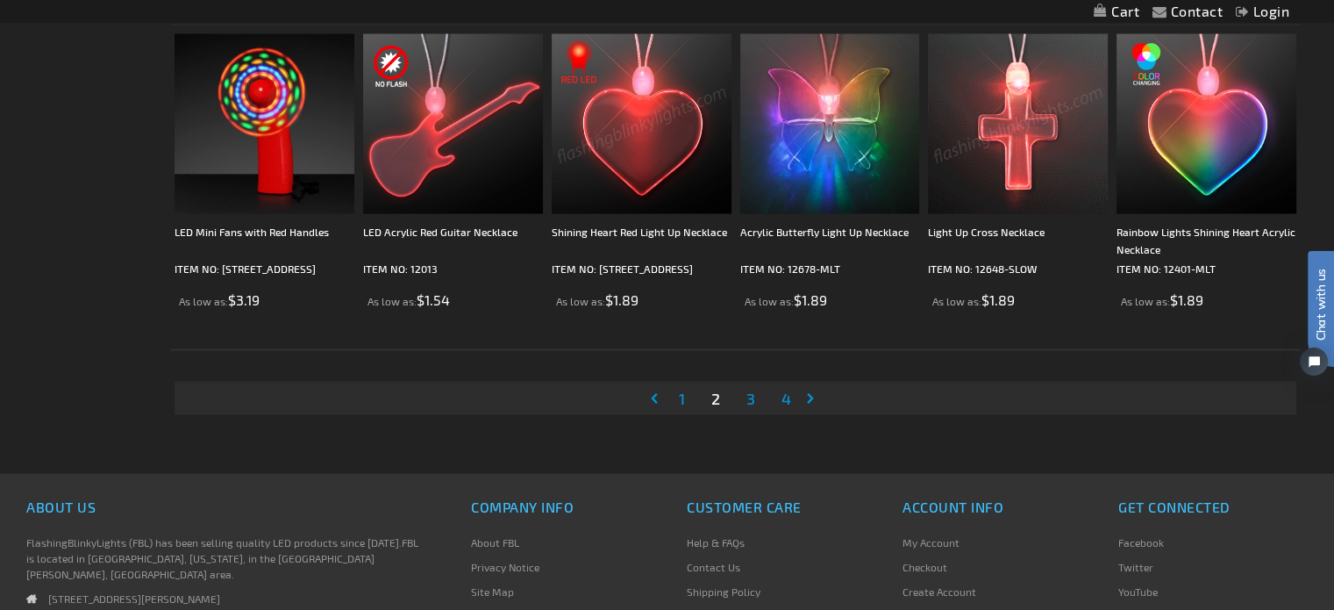
scroll to position [3512, 0]
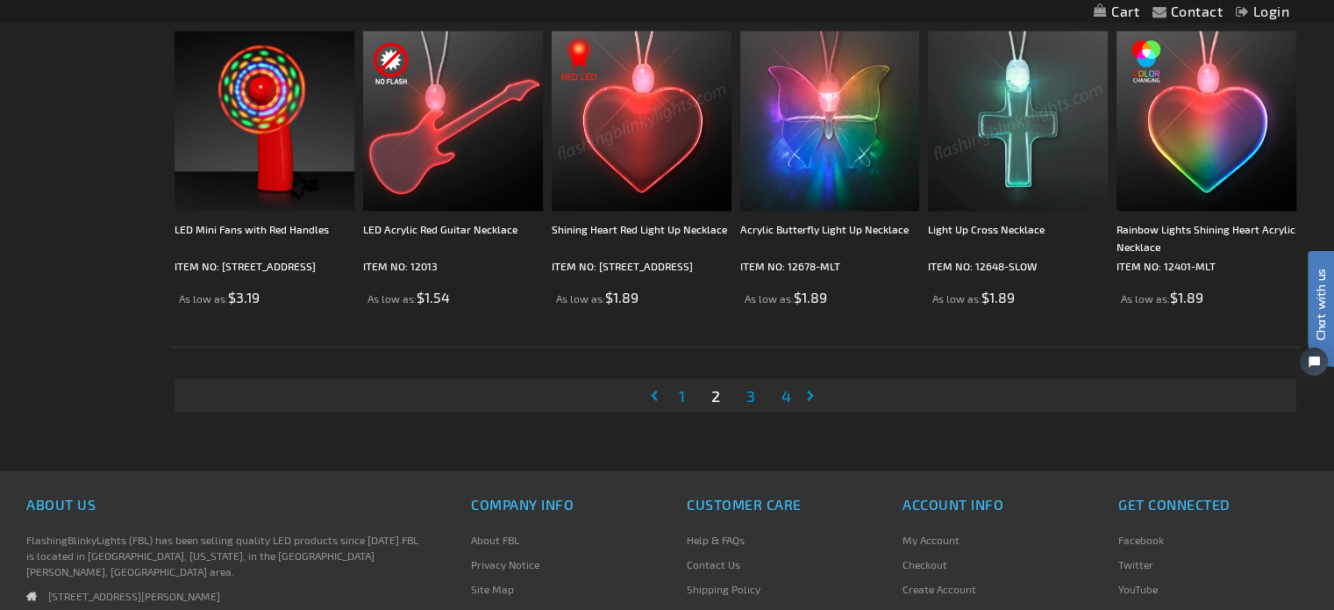
click at [751, 396] on span "3" at bounding box center [751, 395] width 9 height 19
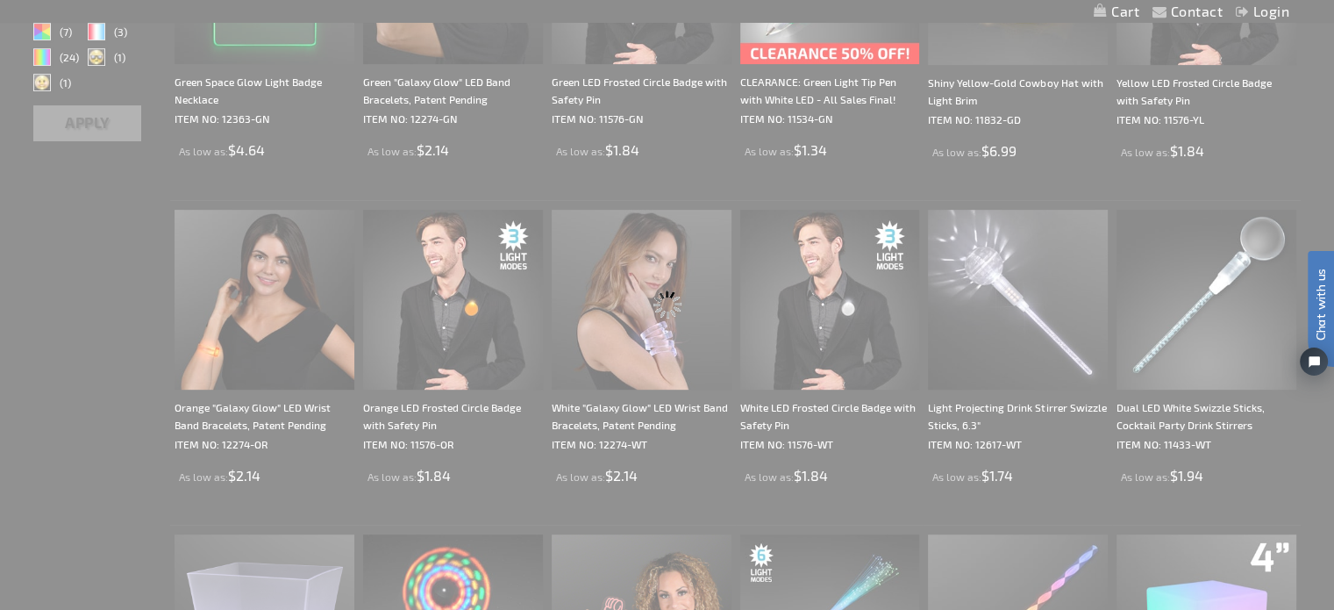
scroll to position [428, 0]
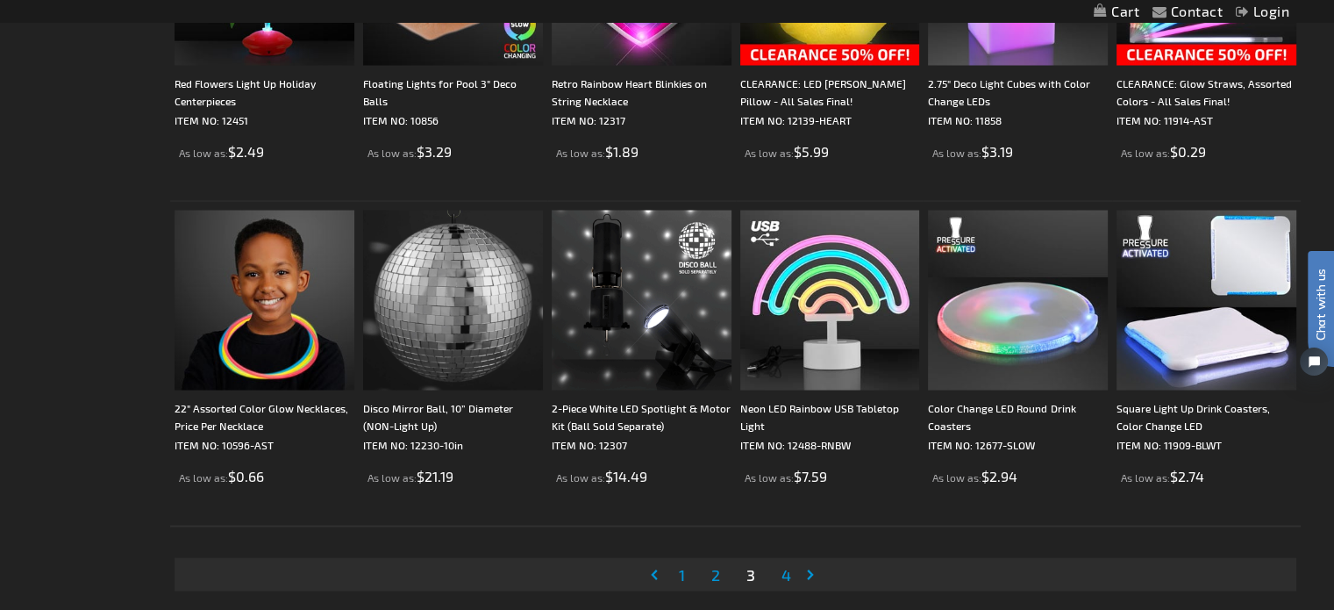
scroll to position [3421, 0]
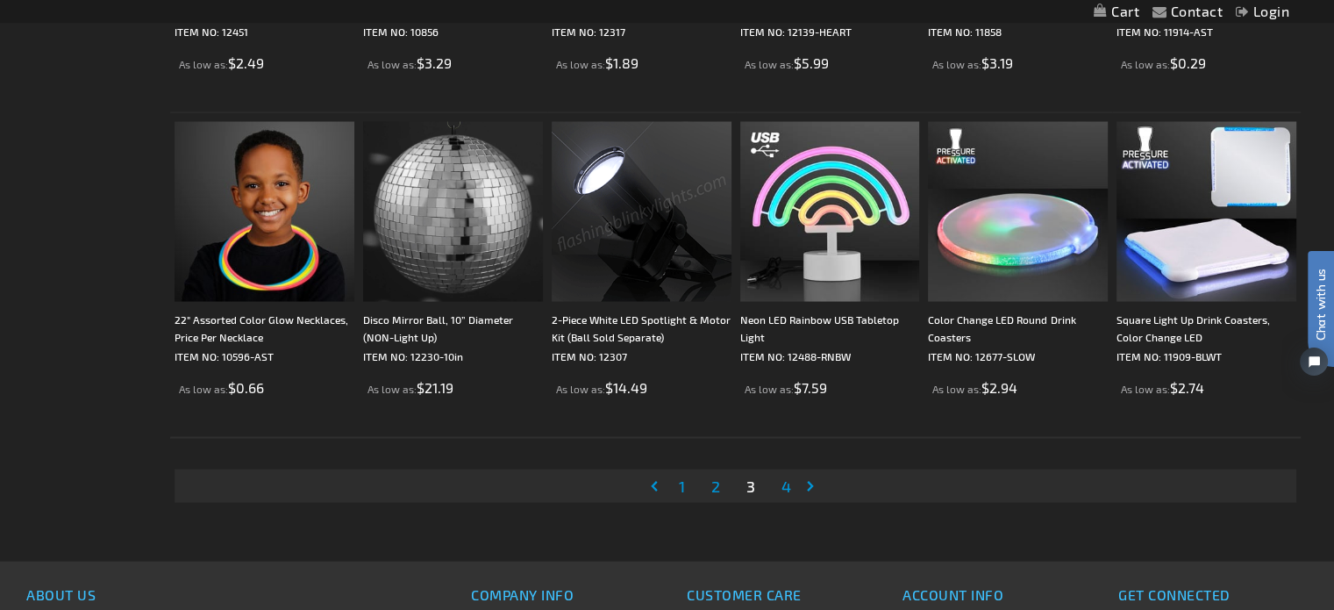
click at [791, 483] on link "Page 4" at bounding box center [786, 486] width 17 height 26
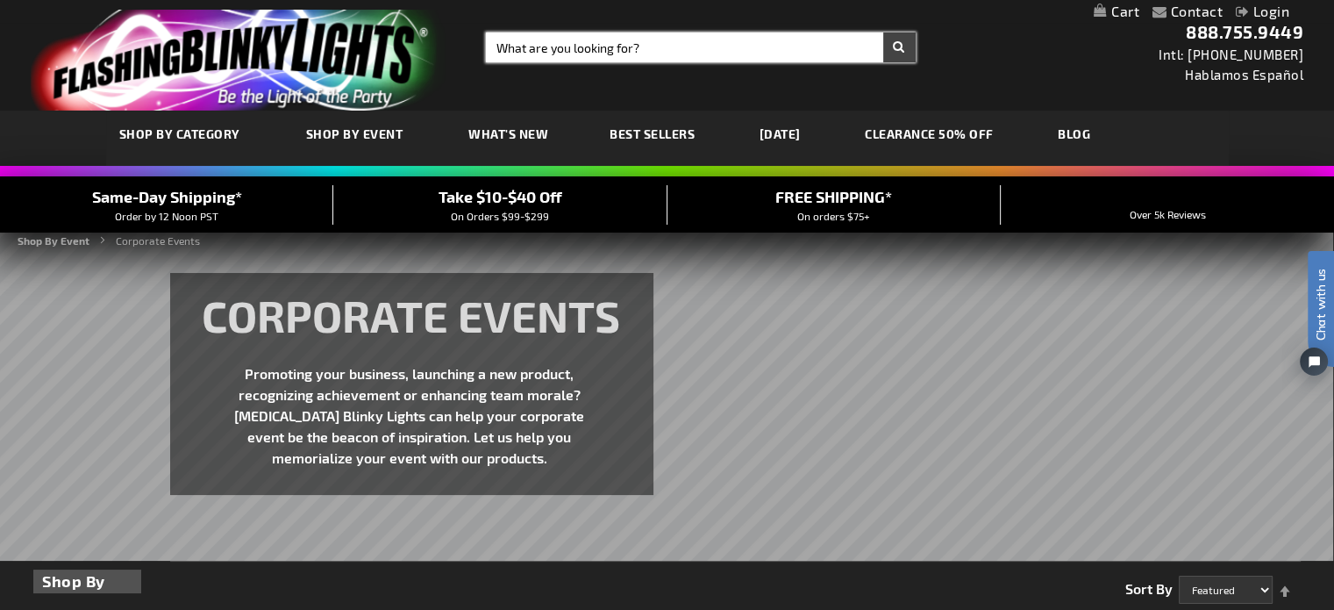
click at [646, 39] on input "Search" at bounding box center [701, 47] width 430 height 30
click at [661, 53] on input "Search" at bounding box center [701, 47] width 430 height 30
type input "lapel button"
click at [883, 32] on button "Search" at bounding box center [899, 47] width 32 height 30
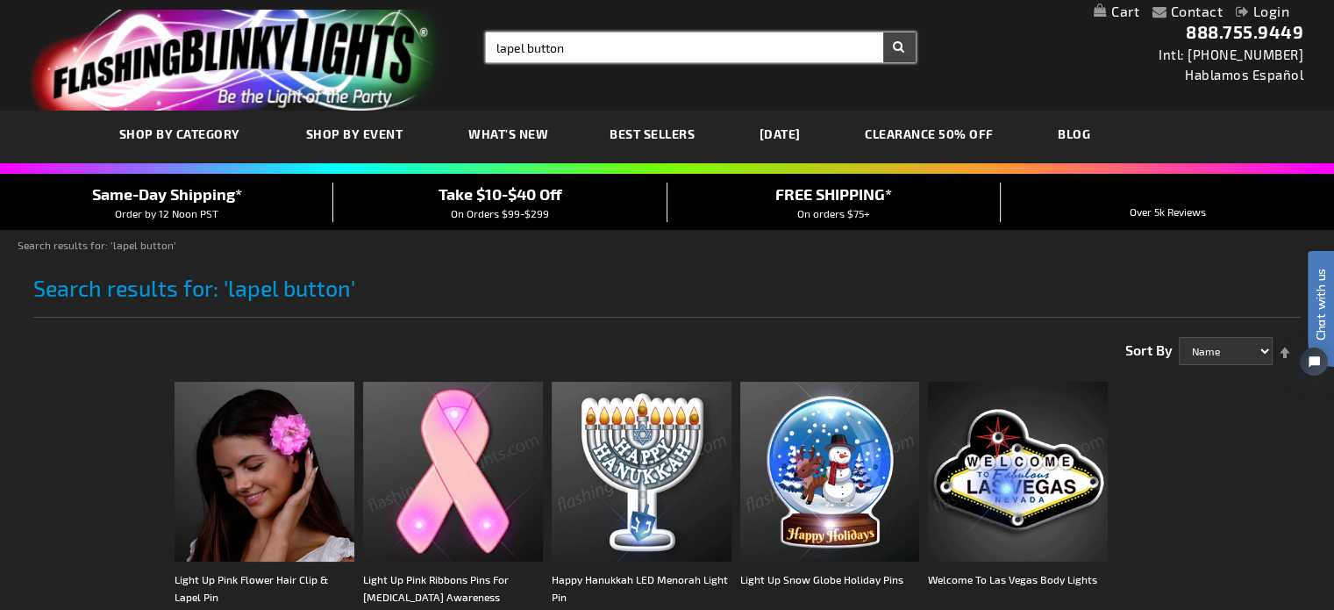
drag, startPoint x: 631, startPoint y: 54, endPoint x: 453, endPoint y: 61, distance: 178.2
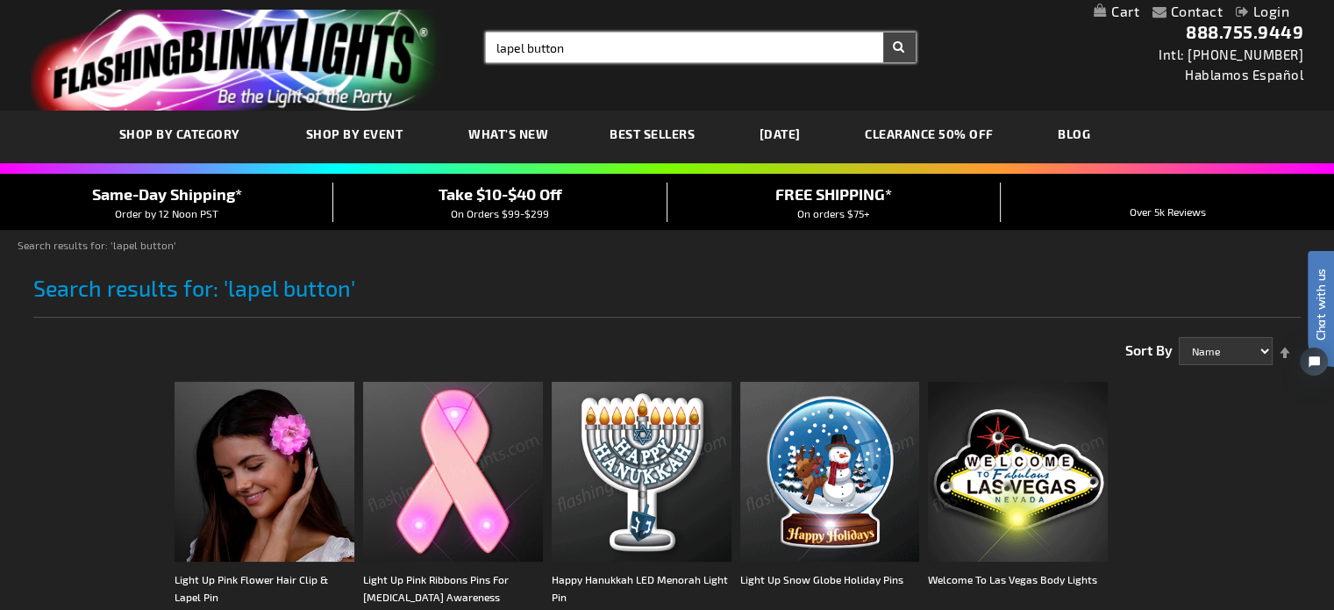
click at [453, 61] on div "Toggle Nav Search Search lapel button × Search 888.755.9449 Intl: [PHONE_NUMBER…" at bounding box center [667, 55] width 1334 height 111
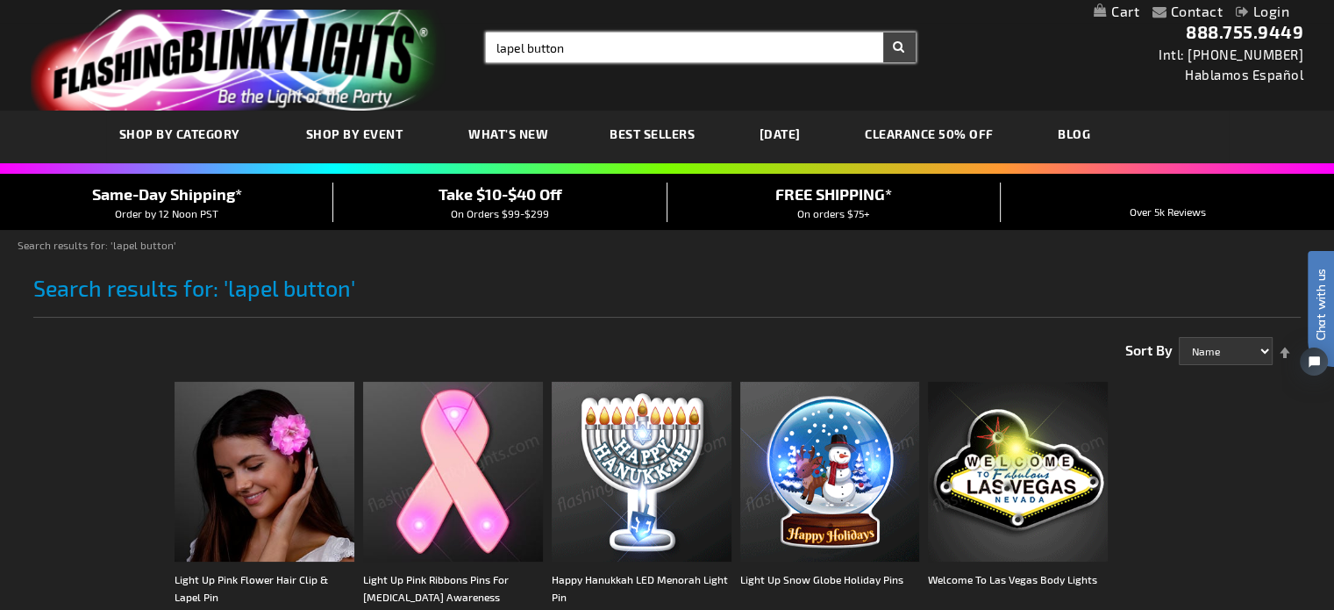
click at [565, 52] on input "lapel button" at bounding box center [701, 47] width 430 height 30
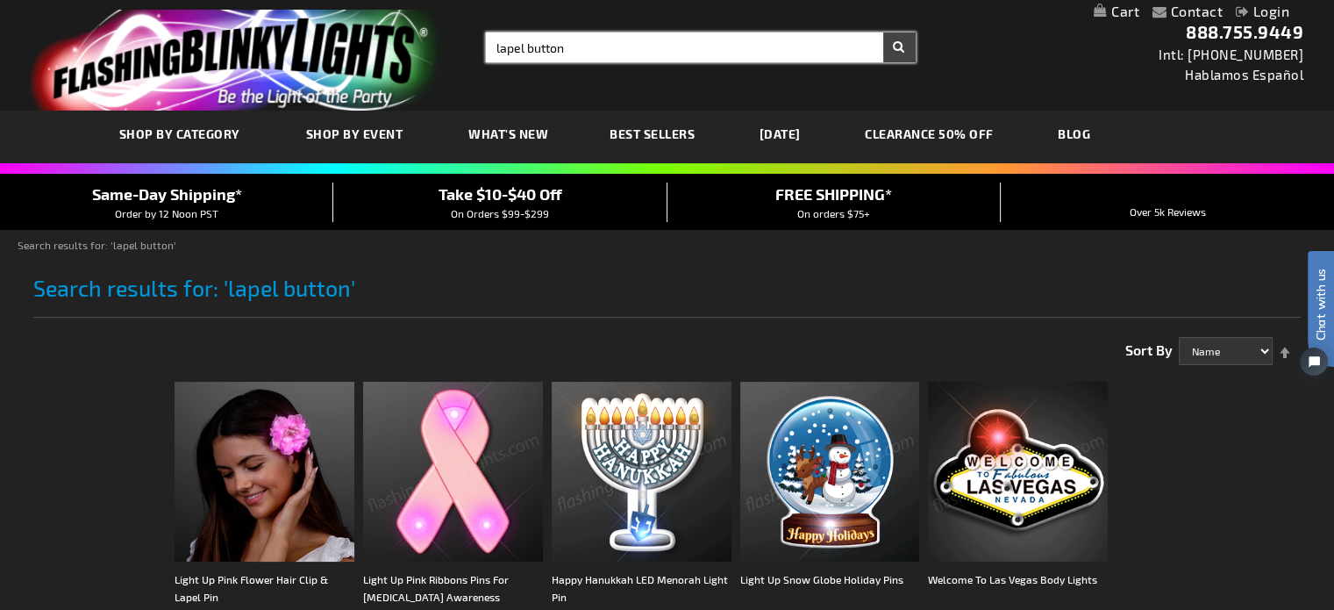
click at [526, 46] on input "lapel button" at bounding box center [701, 47] width 430 height 30
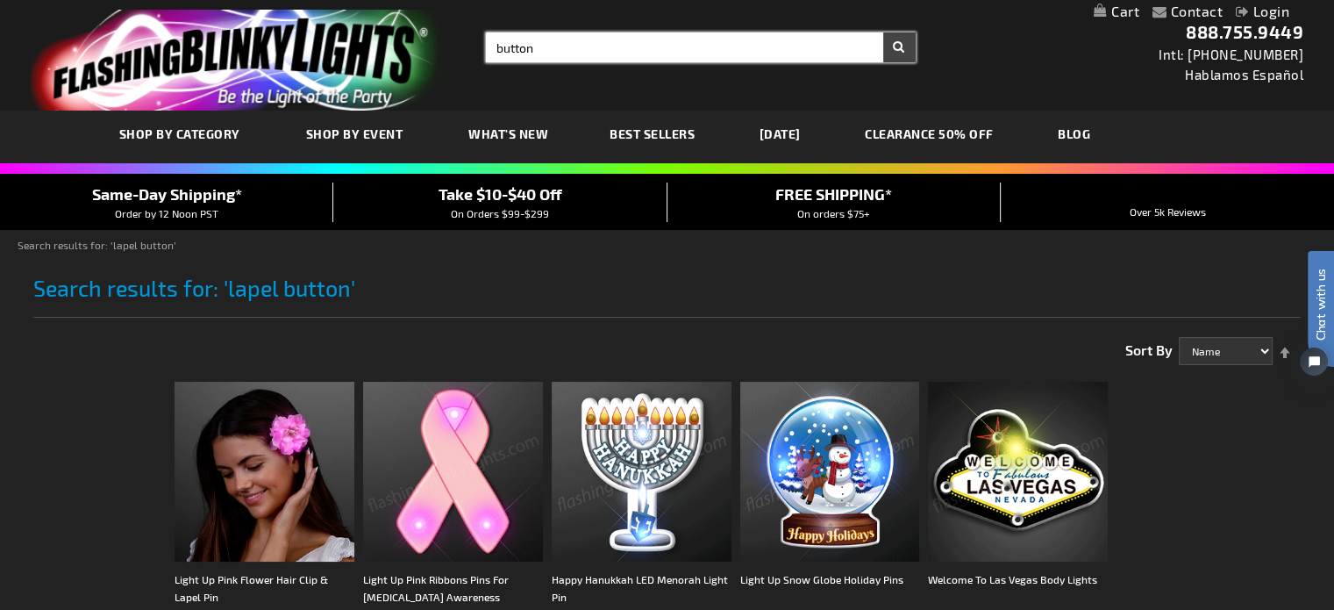
type input "button"
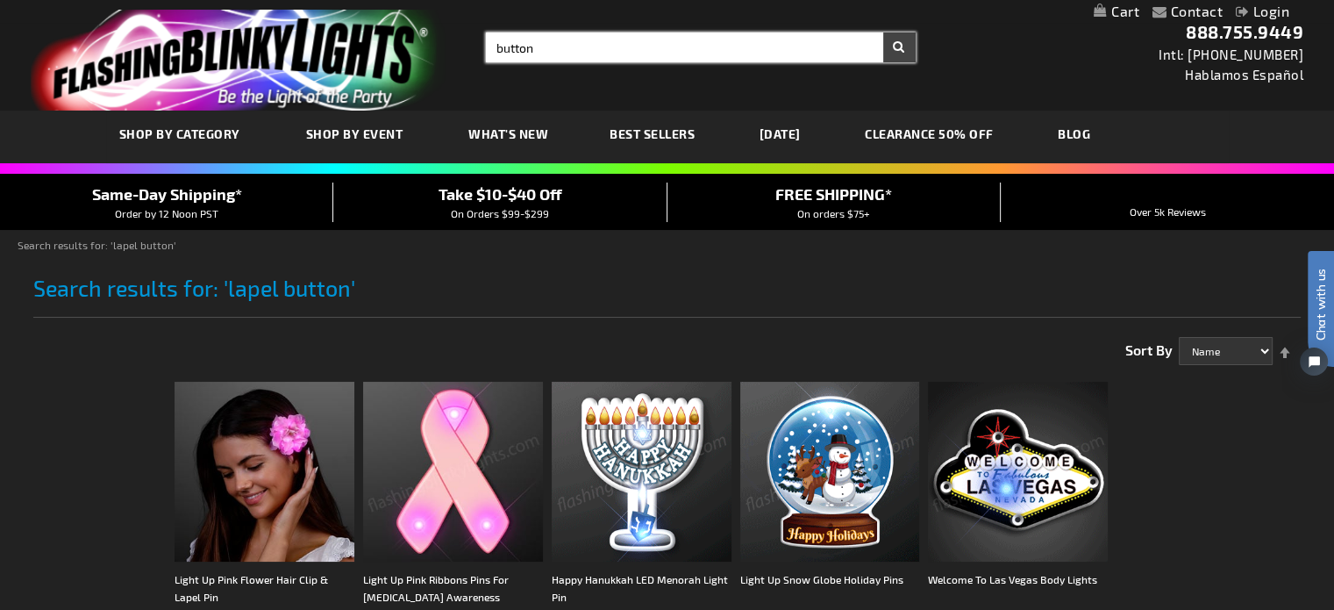
click at [883, 32] on button "Search" at bounding box center [899, 47] width 32 height 30
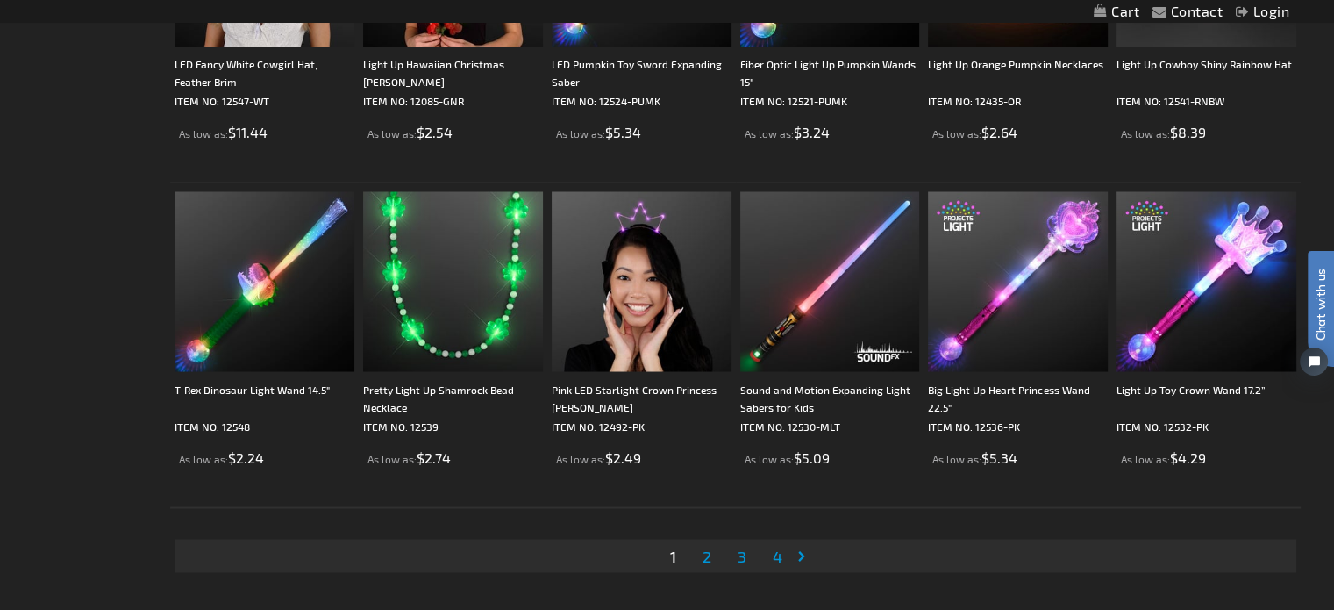
scroll to position [3246, 0]
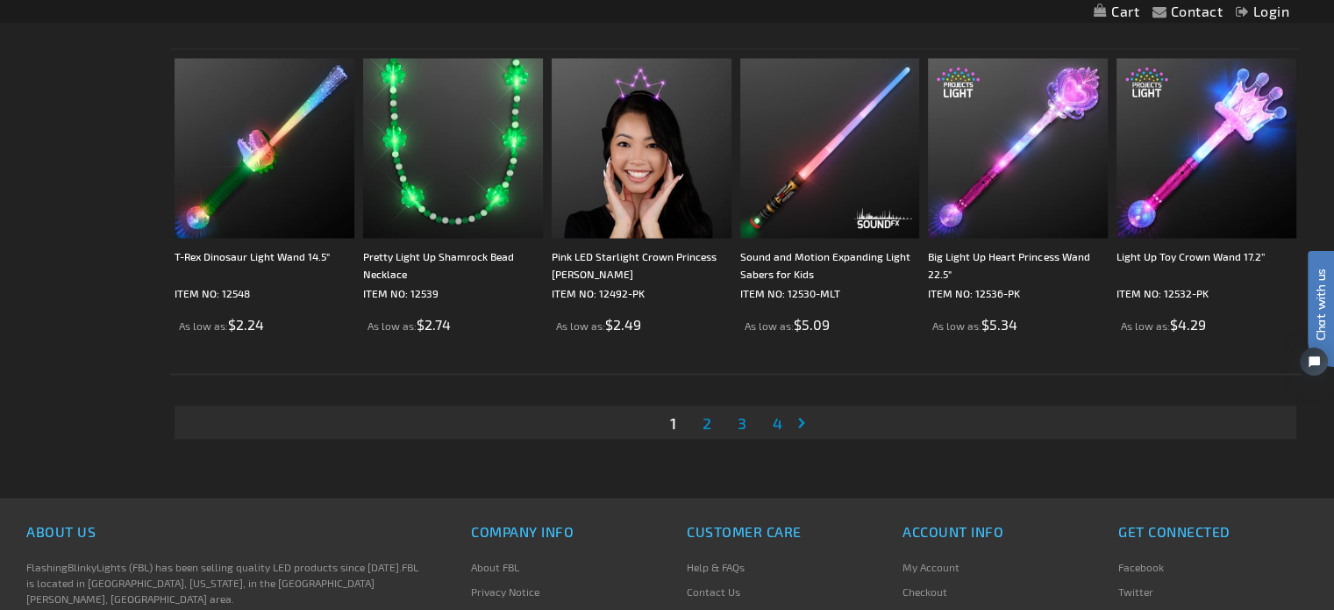
click at [701, 423] on link "Page 2" at bounding box center [707, 422] width 16 height 26
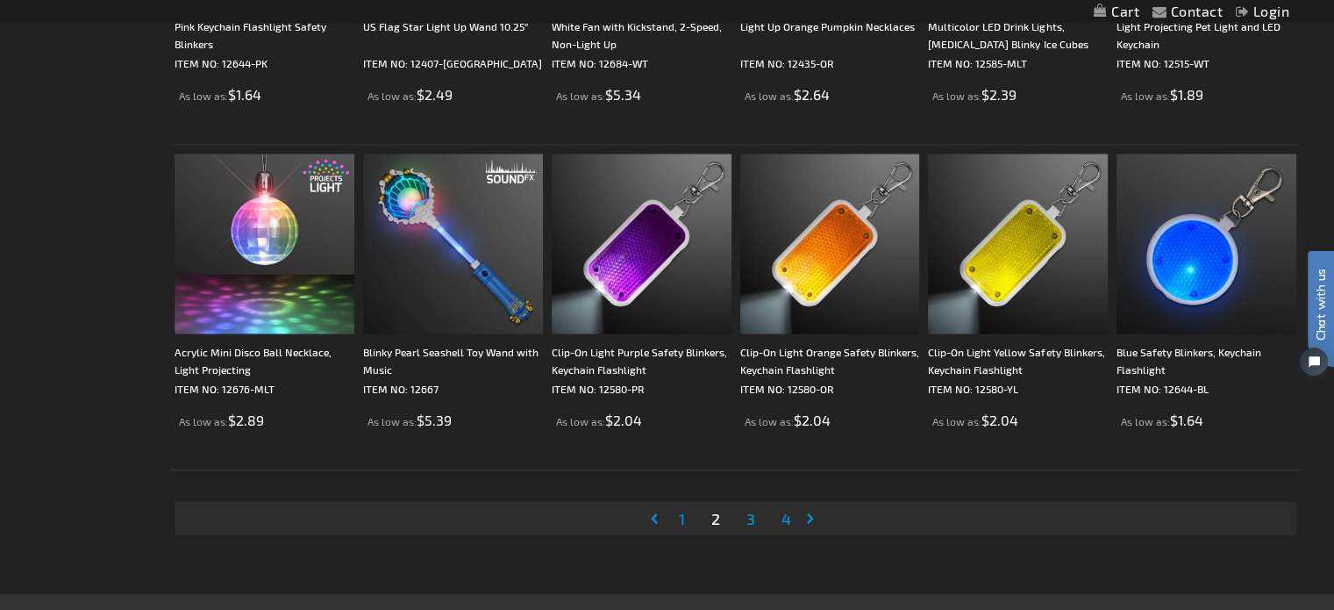
scroll to position [3158, 0]
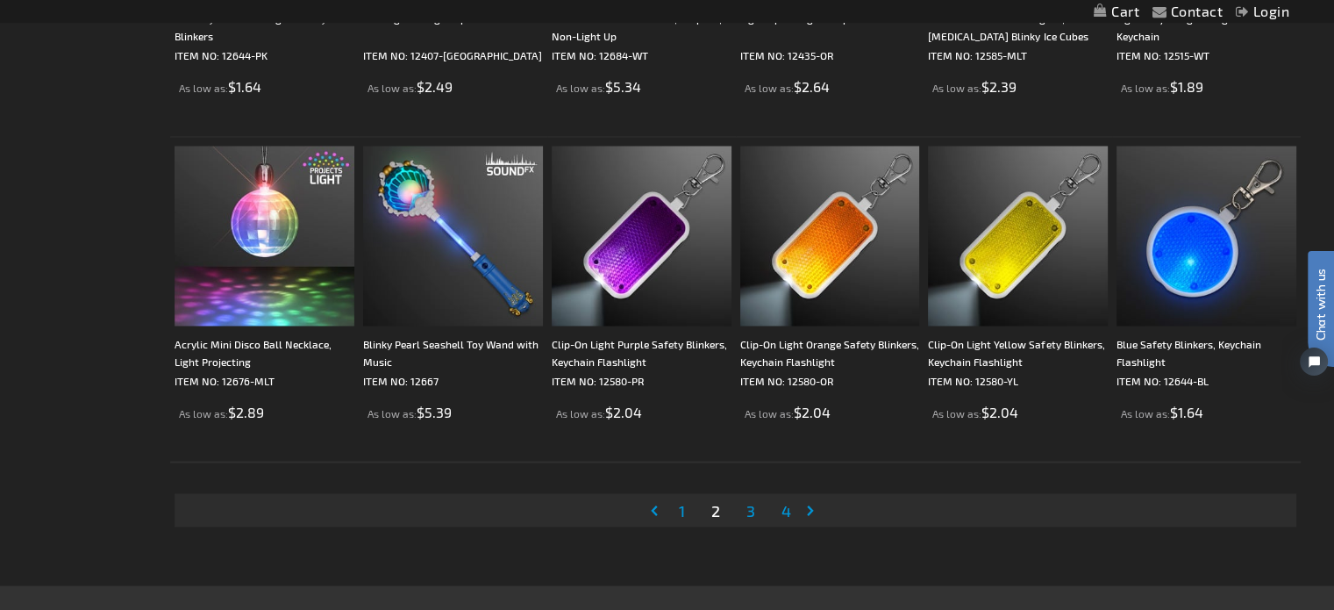
click at [747, 511] on span "3" at bounding box center [751, 509] width 9 height 19
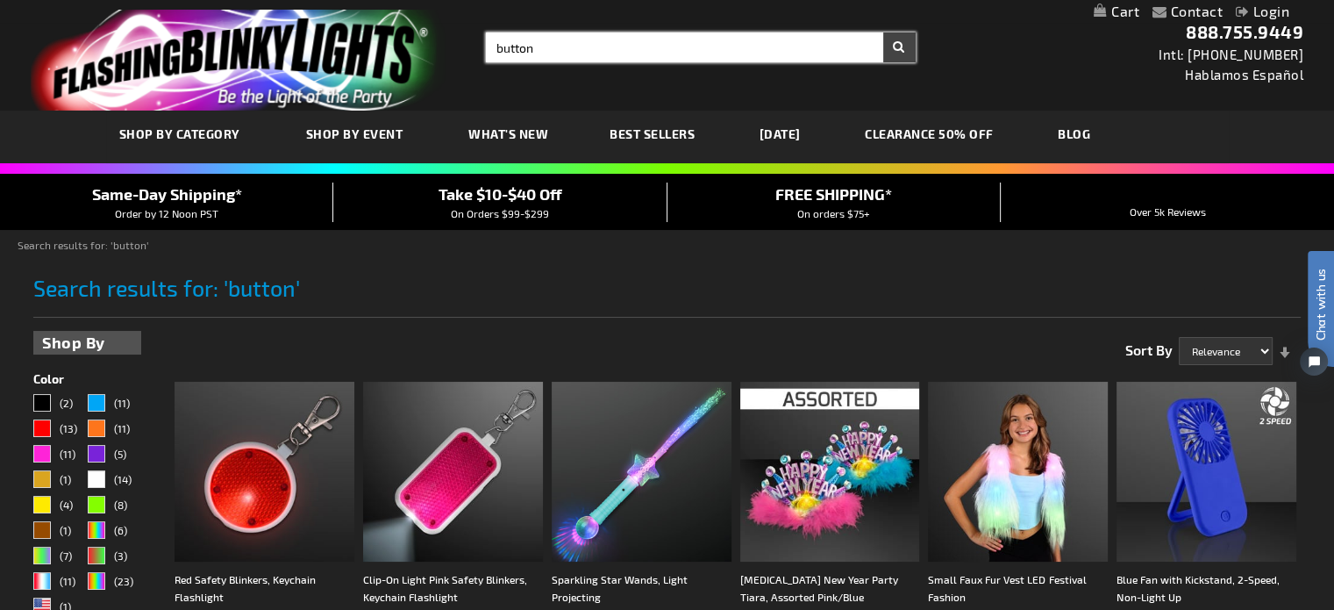
drag, startPoint x: 639, startPoint y: 48, endPoint x: 375, endPoint y: 20, distance: 264.7
click at [368, 24] on div "Toggle Nav Search Search button × Search 888.755.9449 Intl: 818-753-8303 Hablam…" at bounding box center [667, 55] width 1334 height 111
type input "pin"
click at [883, 32] on button "Search" at bounding box center [899, 47] width 32 height 30
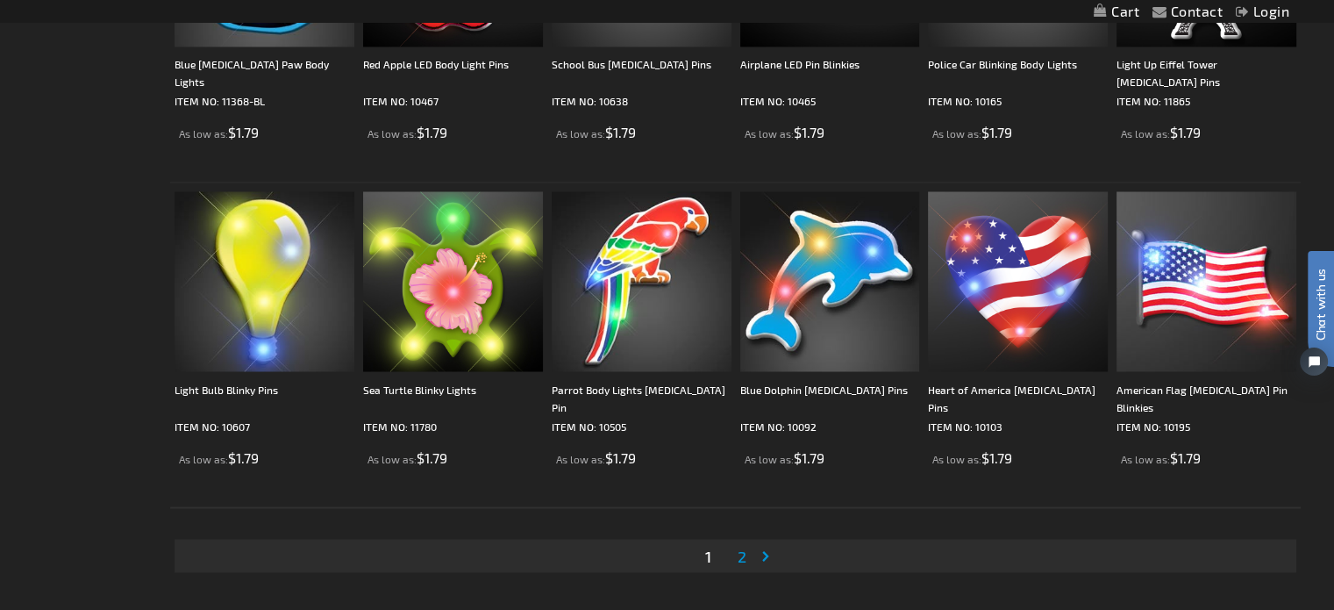
scroll to position [3158, 0]
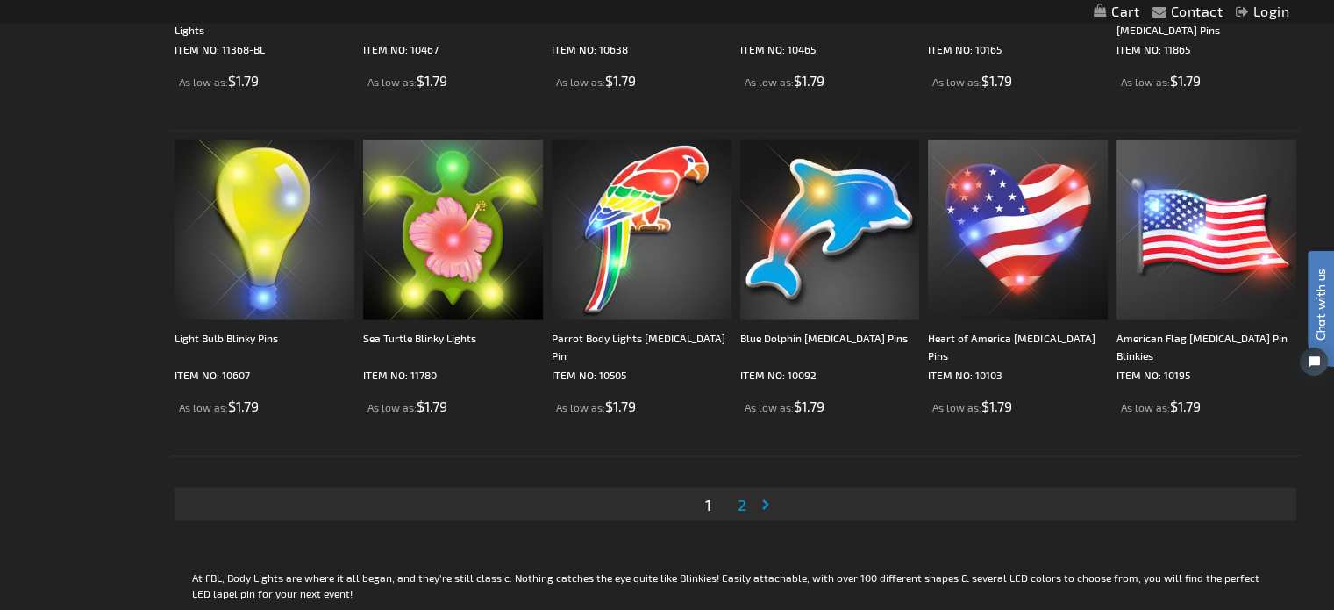
click at [747, 506] on link "Page 2" at bounding box center [742, 503] width 16 height 26
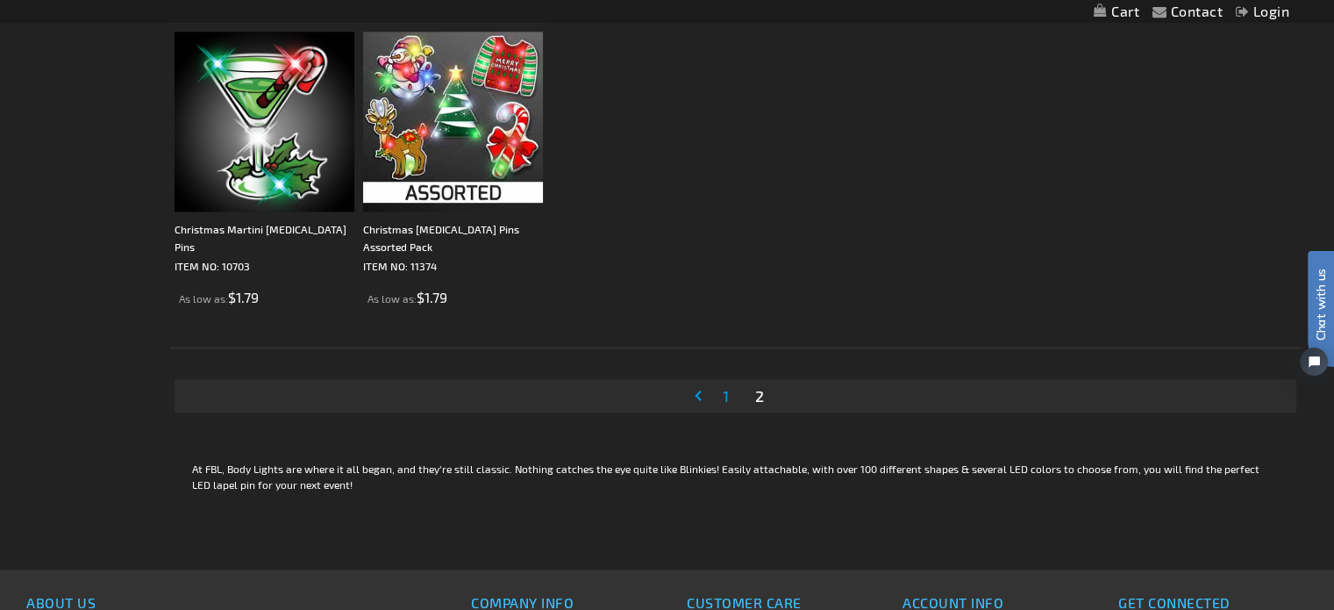
scroll to position [2369, 0]
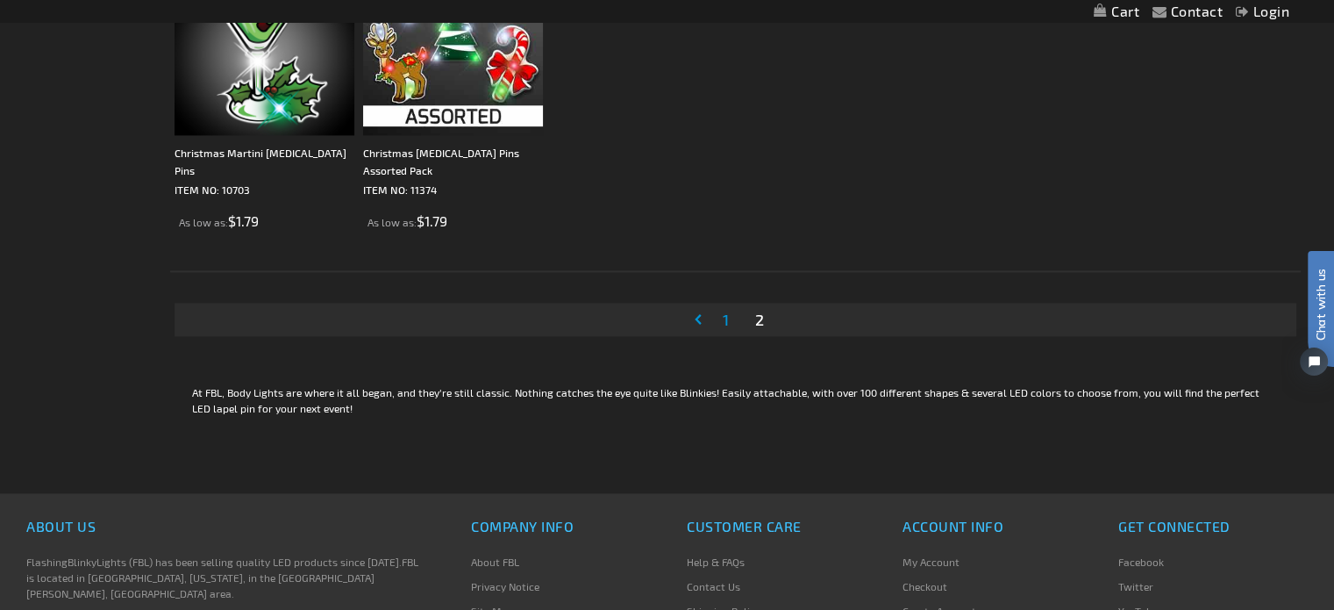
click at [725, 317] on span "1" at bounding box center [726, 319] width 6 height 19
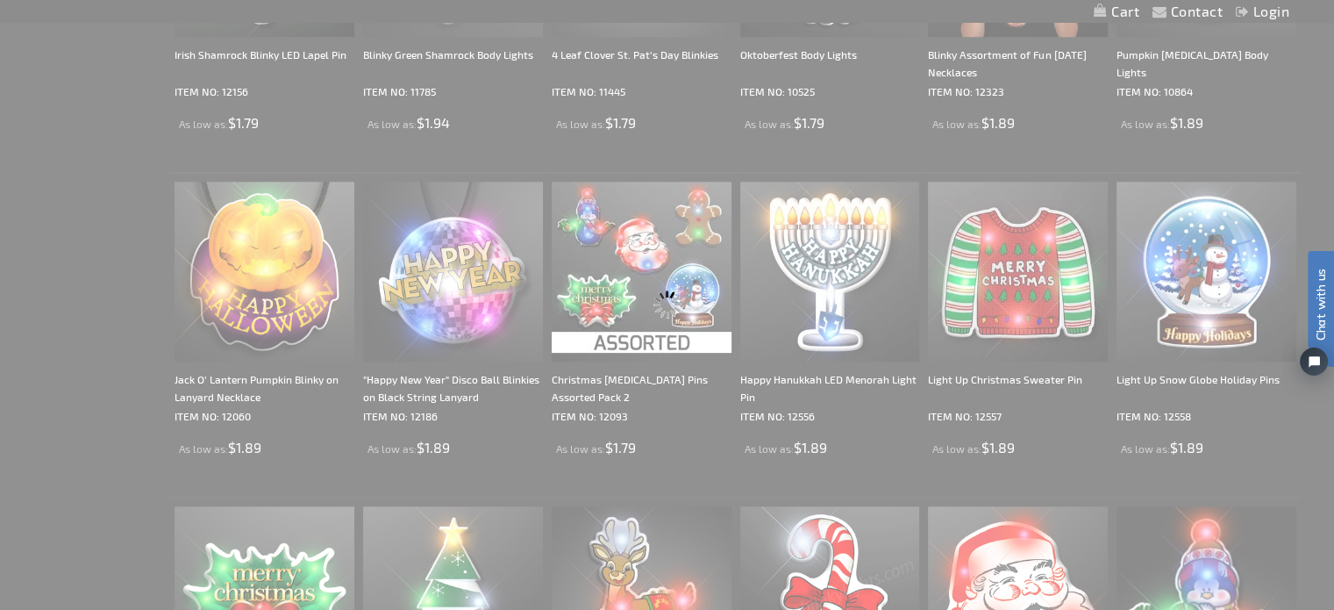
scroll to position [702, 0]
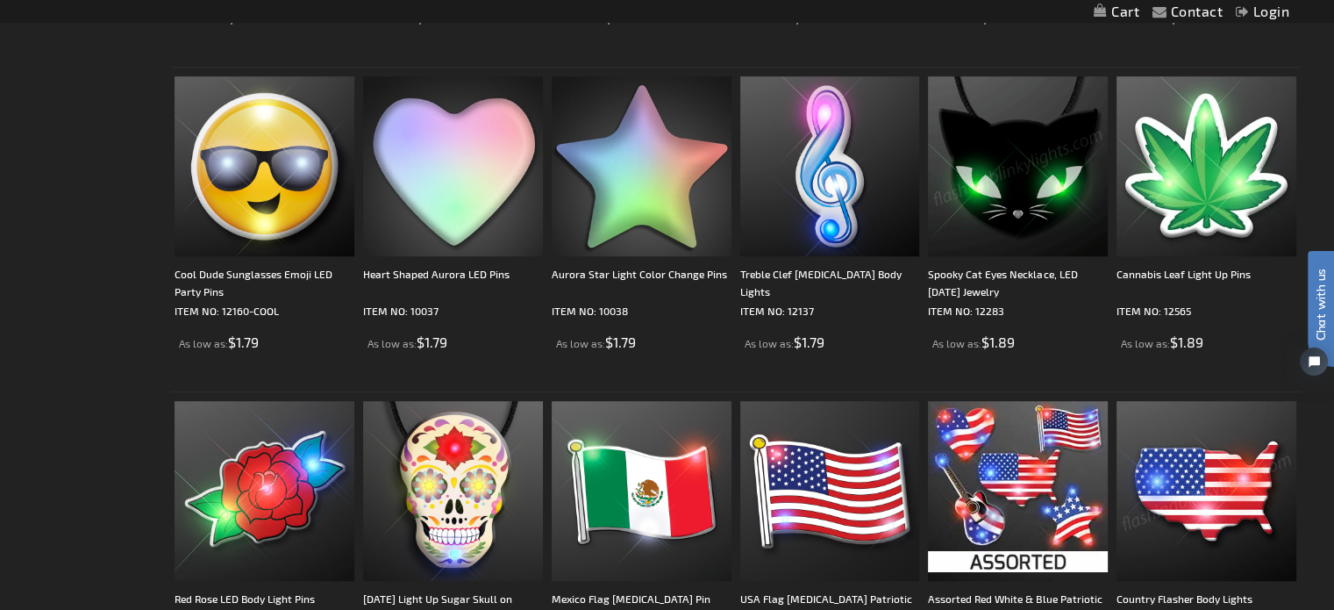
scroll to position [965, 0]
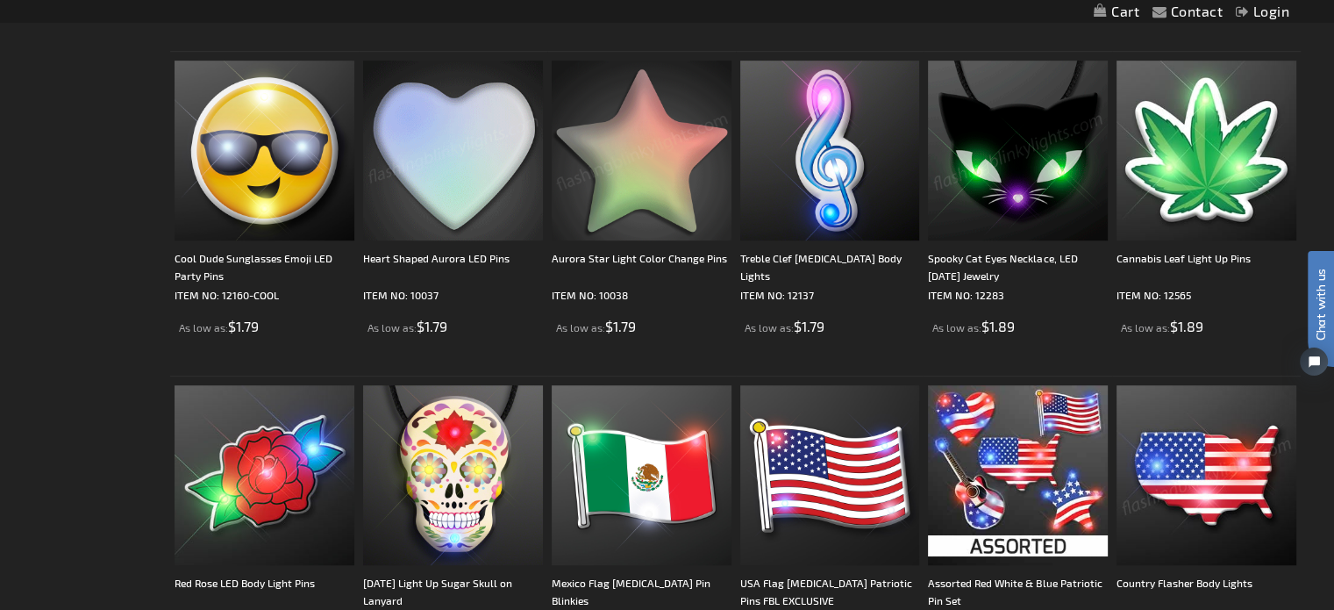
click at [461, 178] on img at bounding box center [453, 151] width 180 height 180
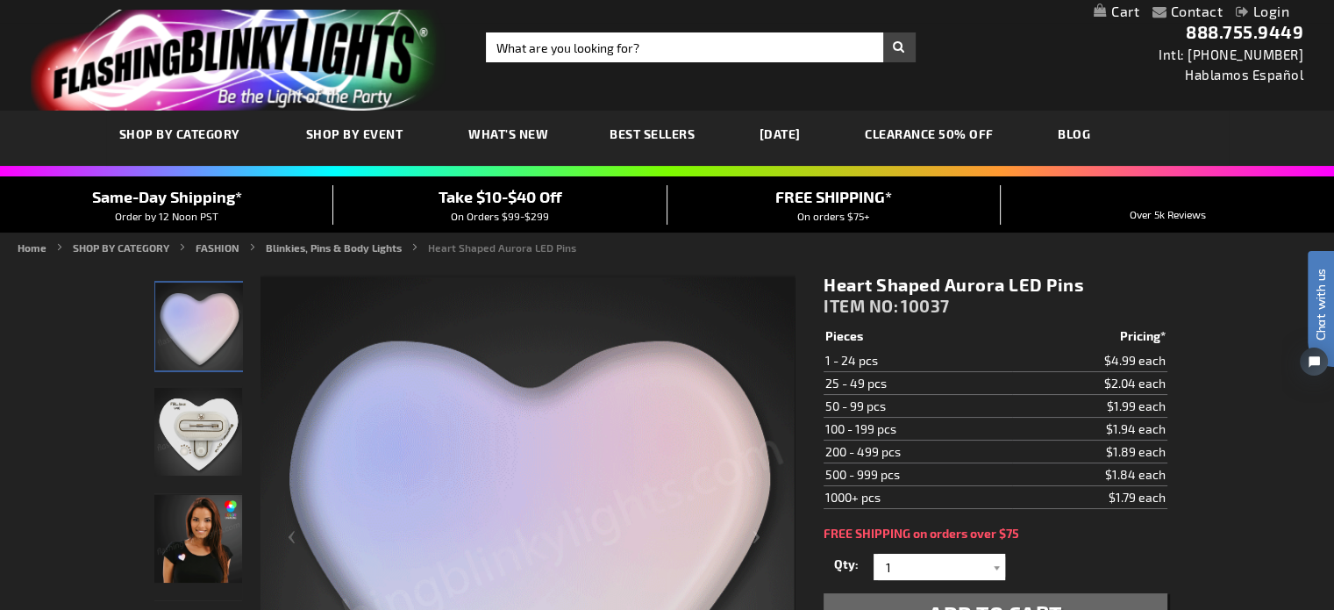
click at [189, 409] on img "Aurora Heart LED Pin" at bounding box center [198, 432] width 88 height 88
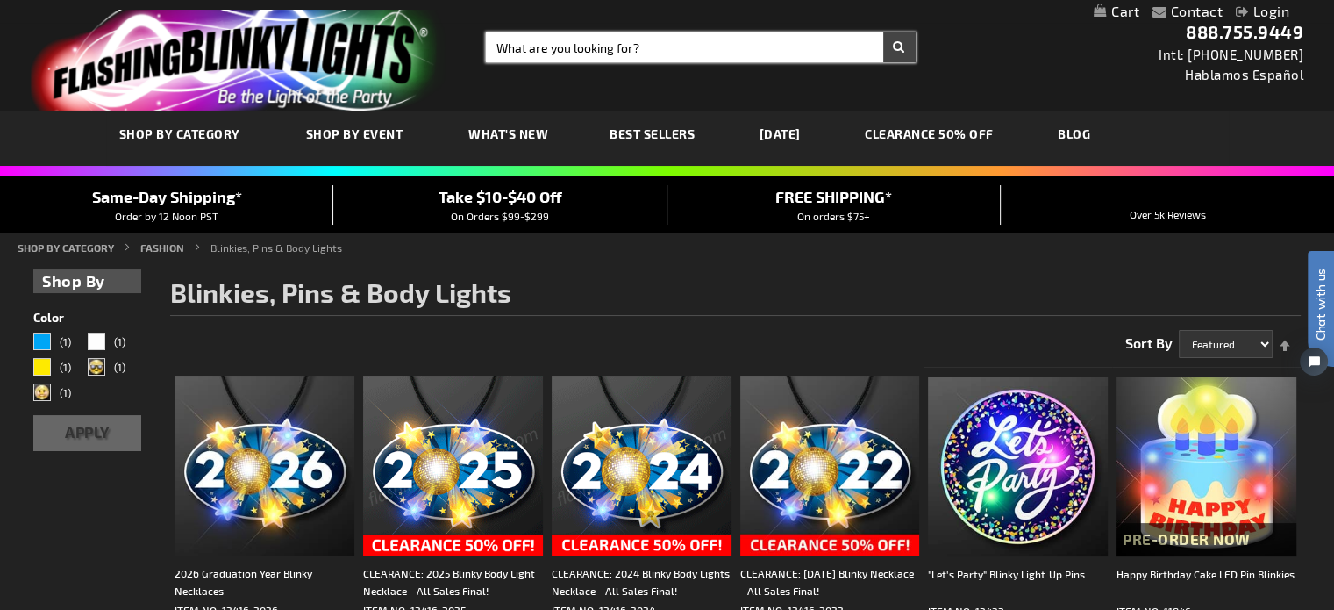
click at [593, 42] on input "Search" at bounding box center [701, 47] width 430 height 30
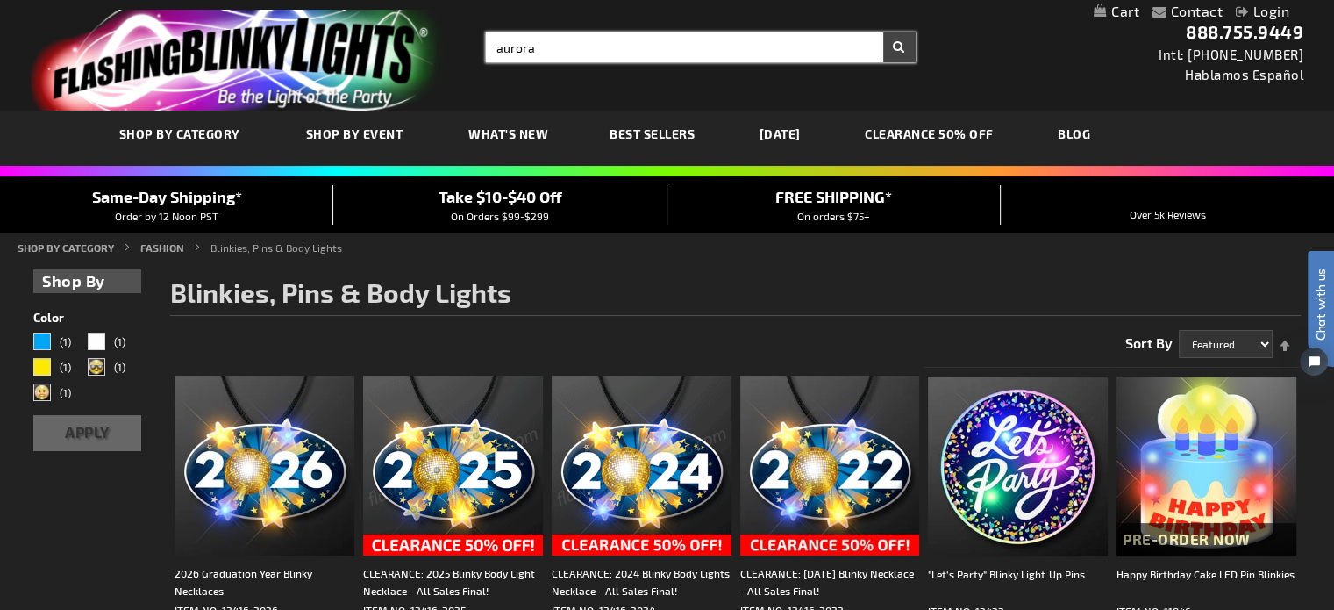
type input "aurora"
click at [883, 32] on button "Search" at bounding box center [899, 47] width 32 height 30
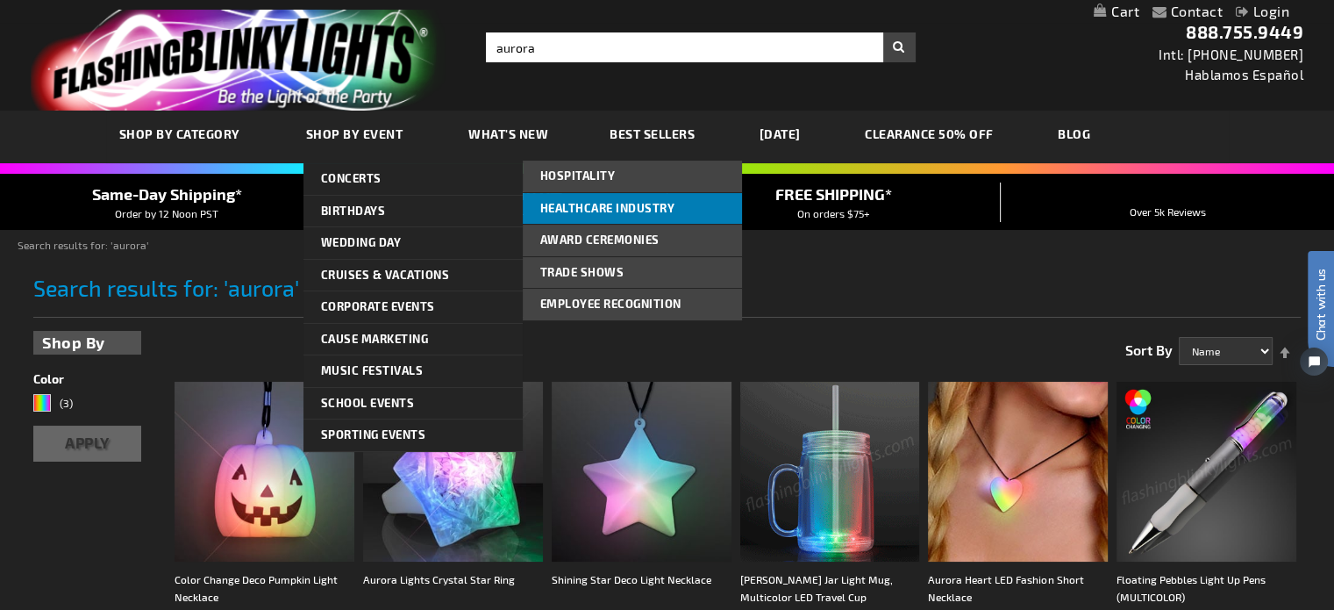
click at [614, 201] on span "Healthcare Industry" at bounding box center [607, 208] width 135 height 14
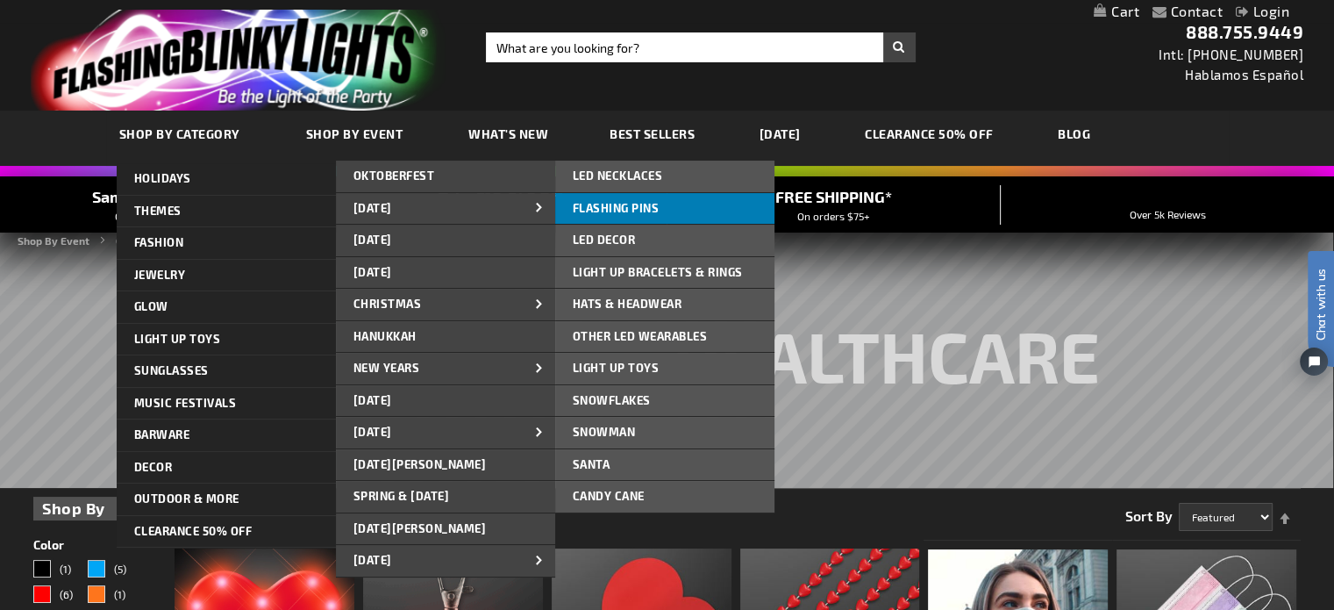
click at [647, 211] on span "FLASHING PINS" at bounding box center [616, 208] width 87 height 14
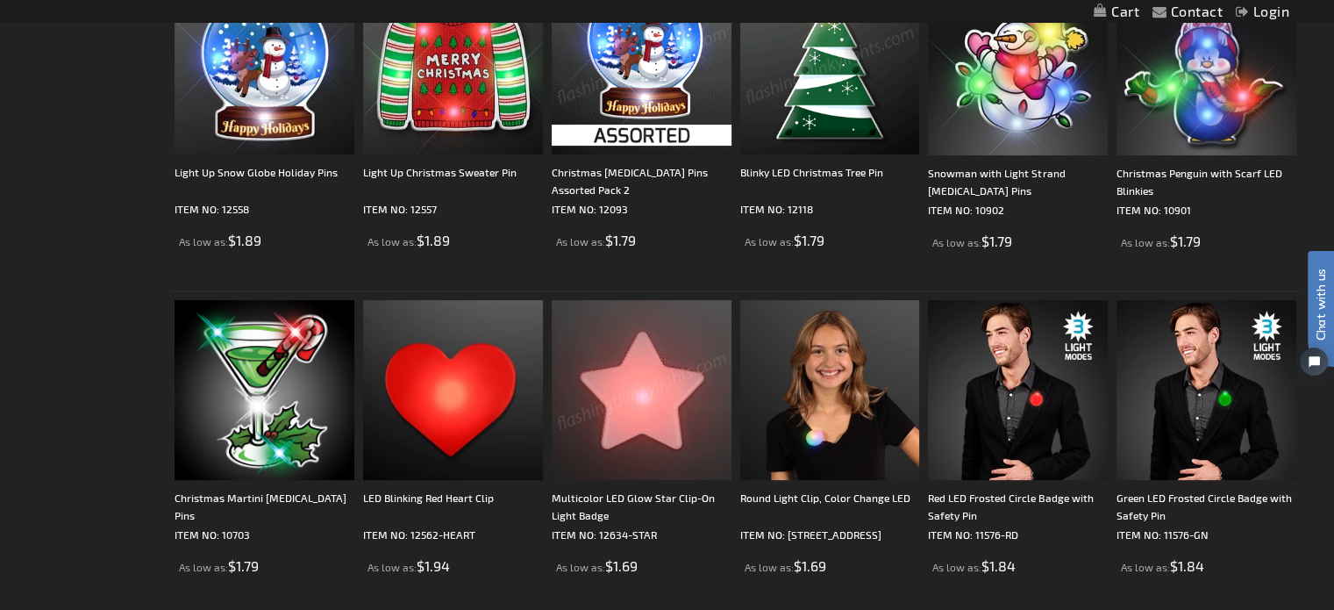
scroll to position [614, 0]
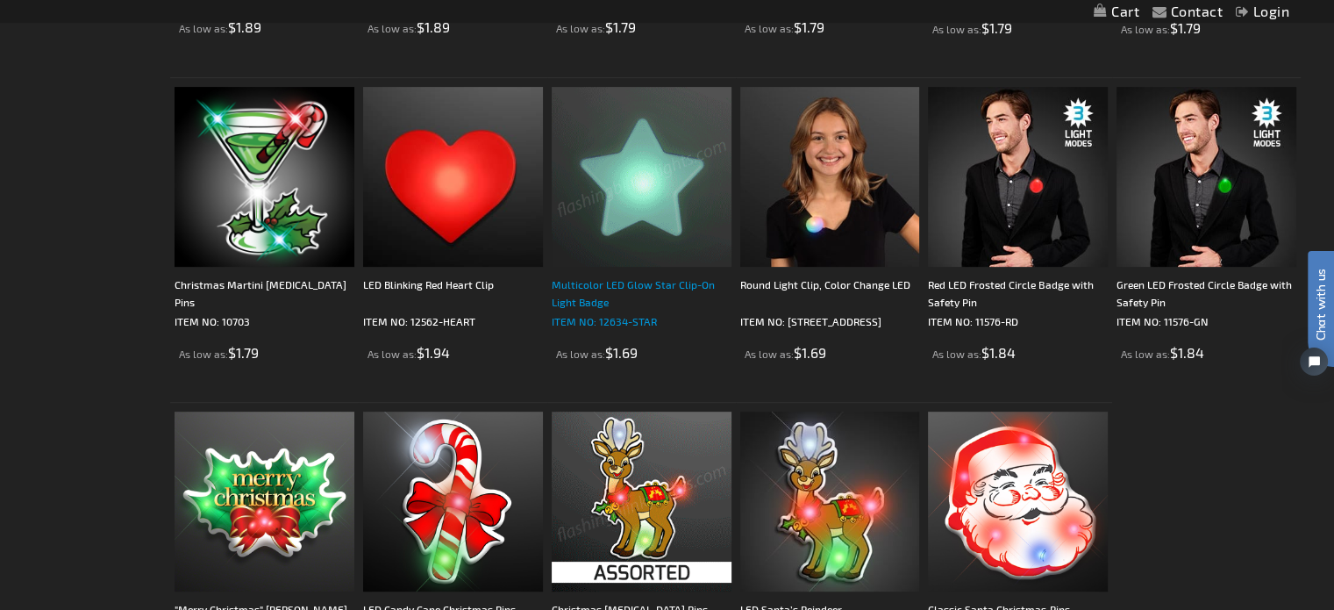
click at [578, 297] on div "Multicolor LED Glow Star Clip-On Light Badge" at bounding box center [642, 292] width 180 height 35
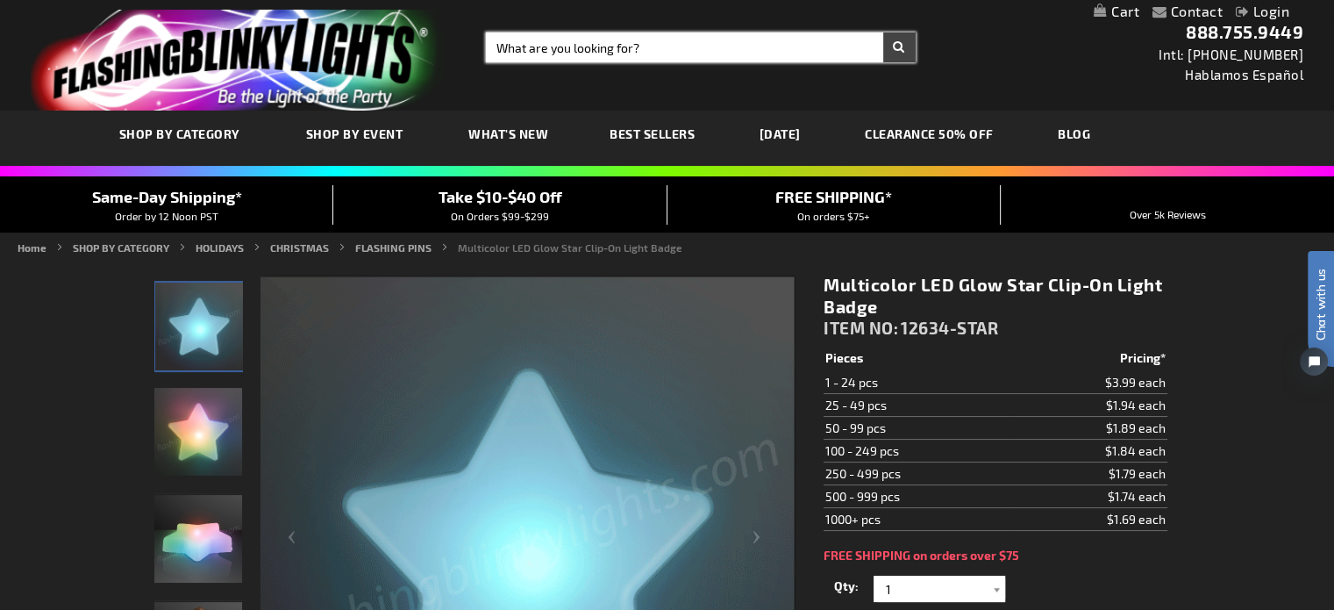
click at [707, 45] on input "Search" at bounding box center [701, 47] width 430 height 30
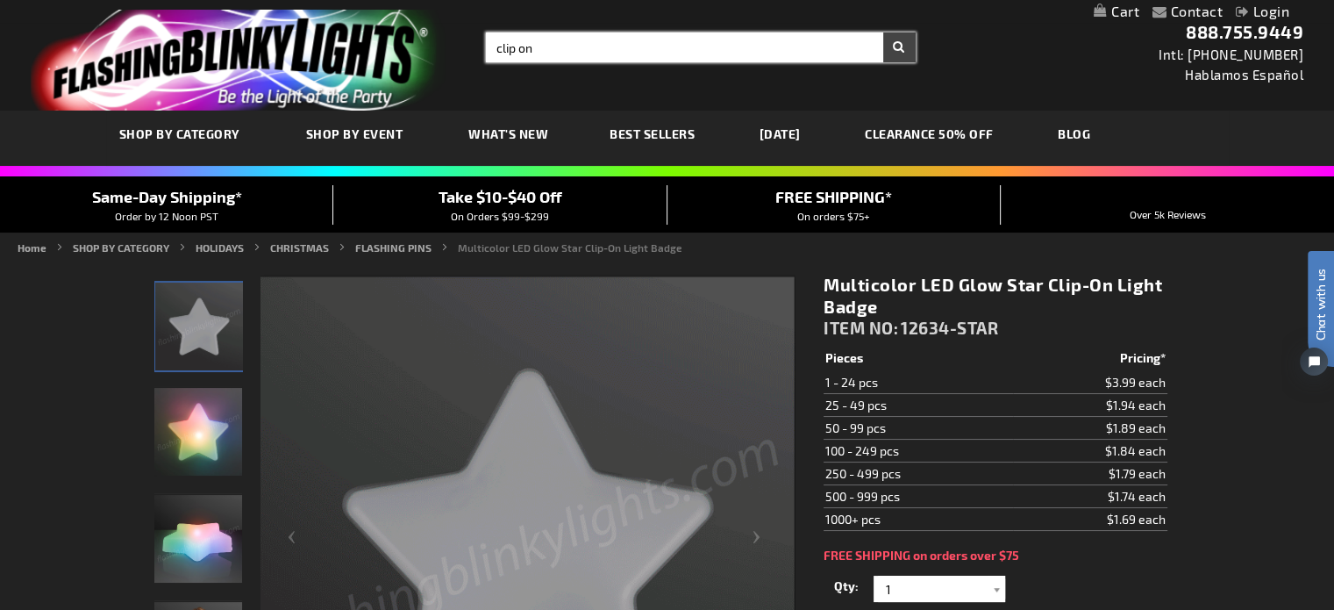
type input "clip on"
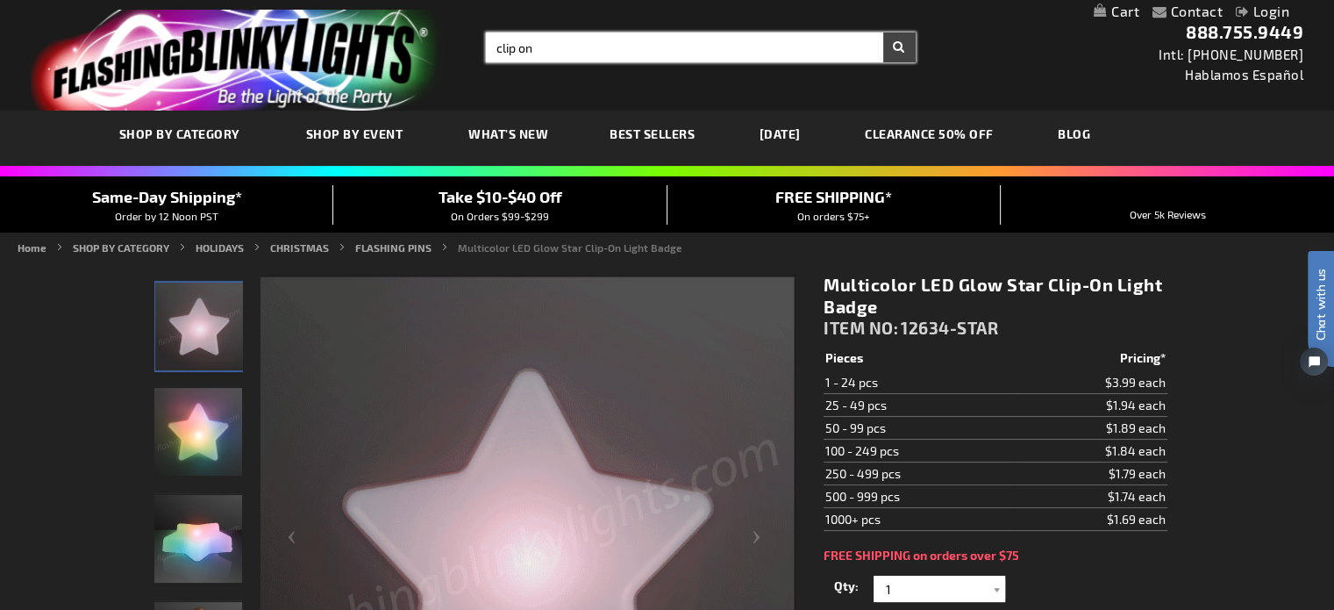
click at [883, 32] on button "Search" at bounding box center [899, 47] width 32 height 30
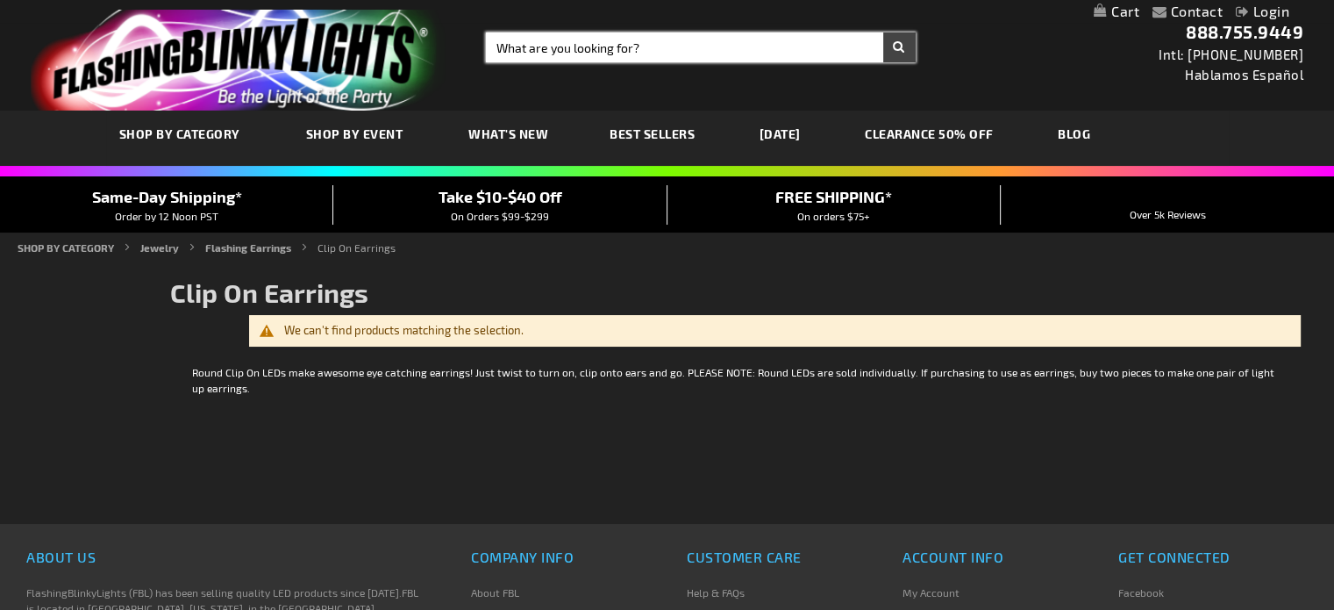
click at [565, 45] on input "Search" at bounding box center [701, 47] width 430 height 30
type input "clip-on"
click at [883, 32] on button "Search" at bounding box center [899, 47] width 32 height 30
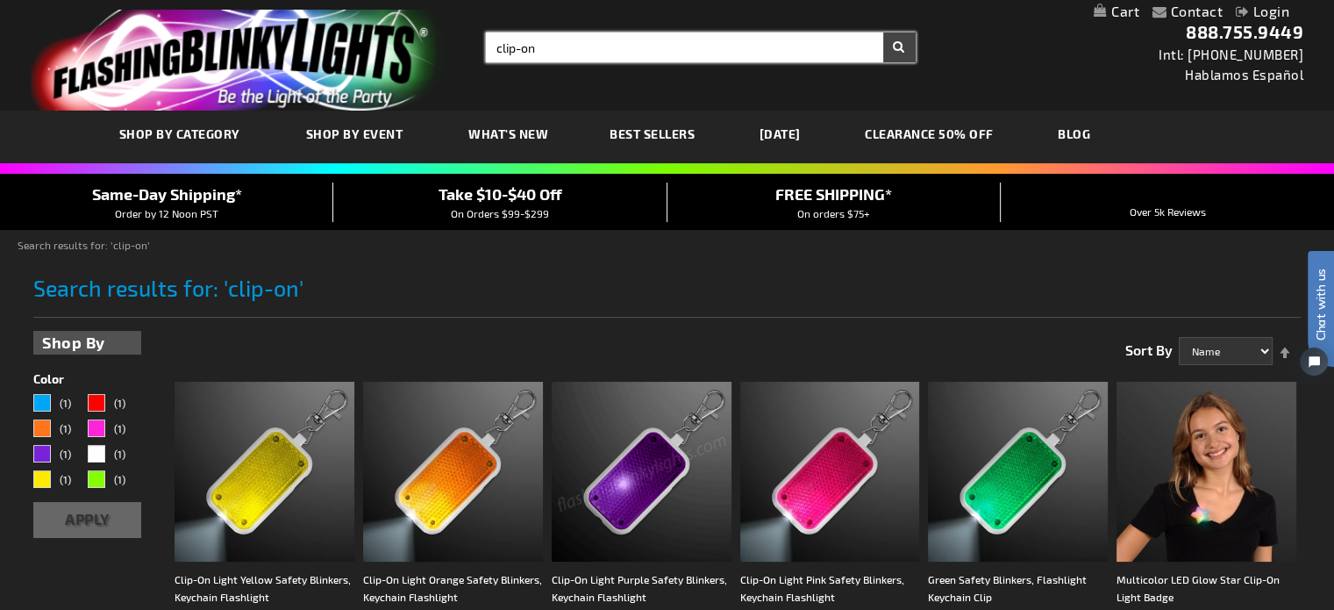
drag, startPoint x: 550, startPoint y: 49, endPoint x: 438, endPoint y: 45, distance: 112.4
click at [428, 41] on div "Toggle Nav Search Search clip-on × Search 888.755.9449 Intl: [PHONE_NUMBER] Hab…" at bounding box center [667, 55] width 1334 height 111
type input "round pin"
click at [883, 32] on button "Search" at bounding box center [899, 47] width 32 height 30
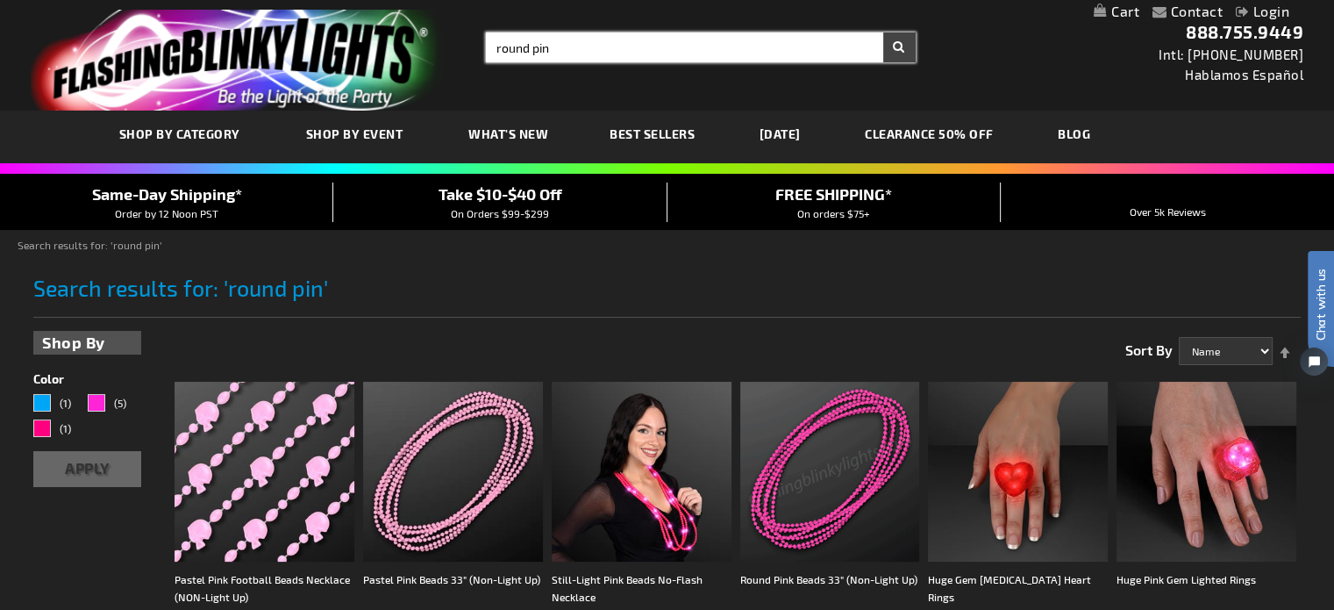
click at [603, 46] on input "round pin" at bounding box center [701, 47] width 430 height 30
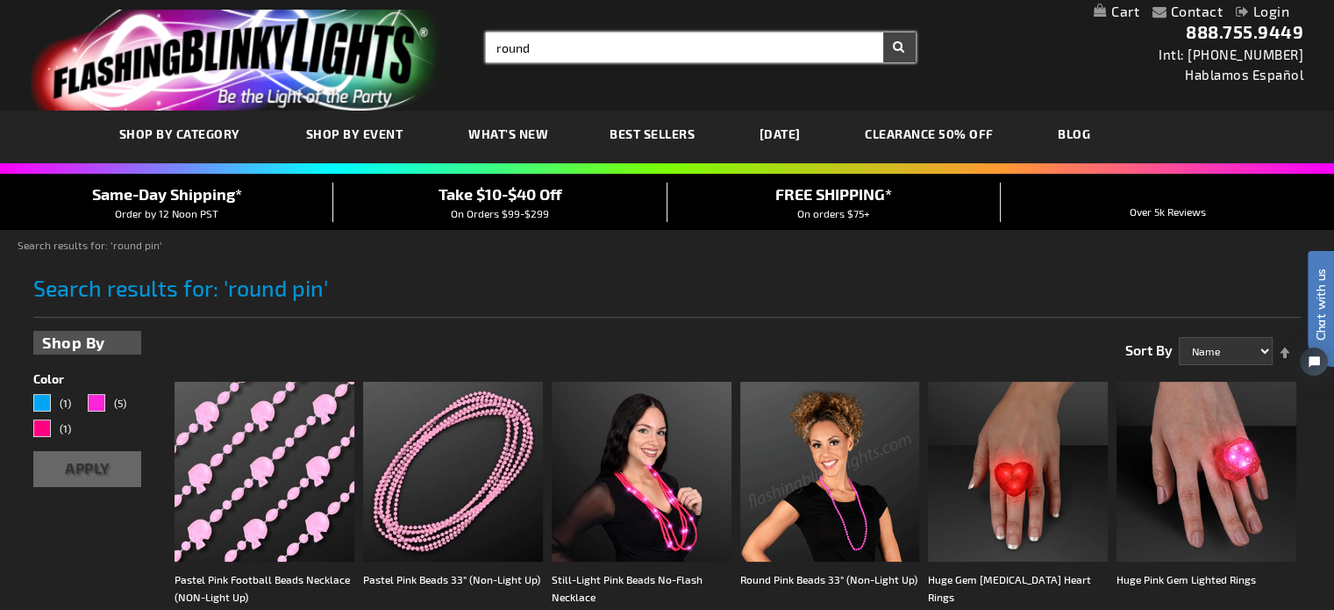
type input "round"
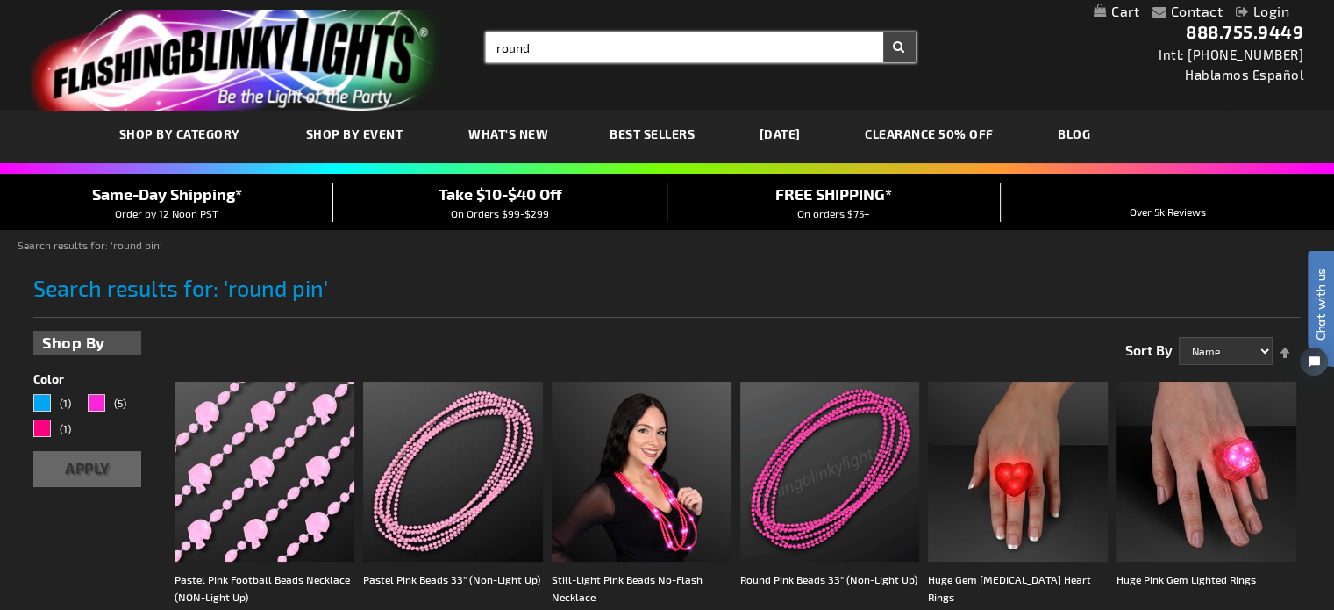
click at [883, 32] on button "Search" at bounding box center [899, 47] width 32 height 30
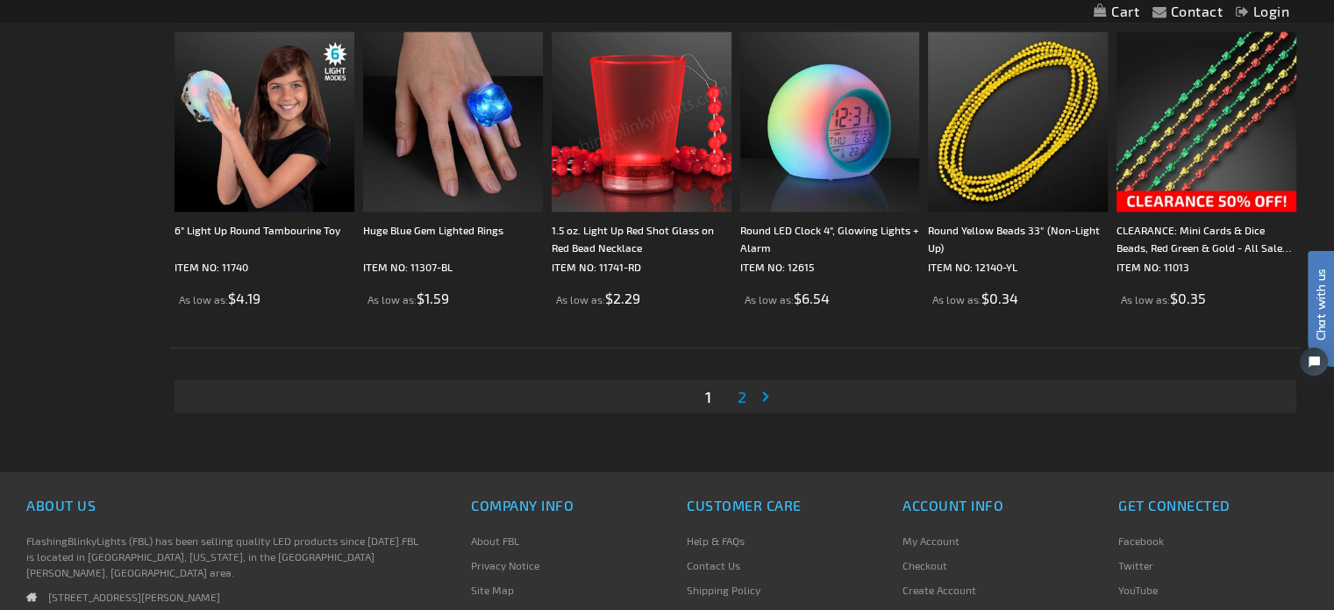
scroll to position [3332, 0]
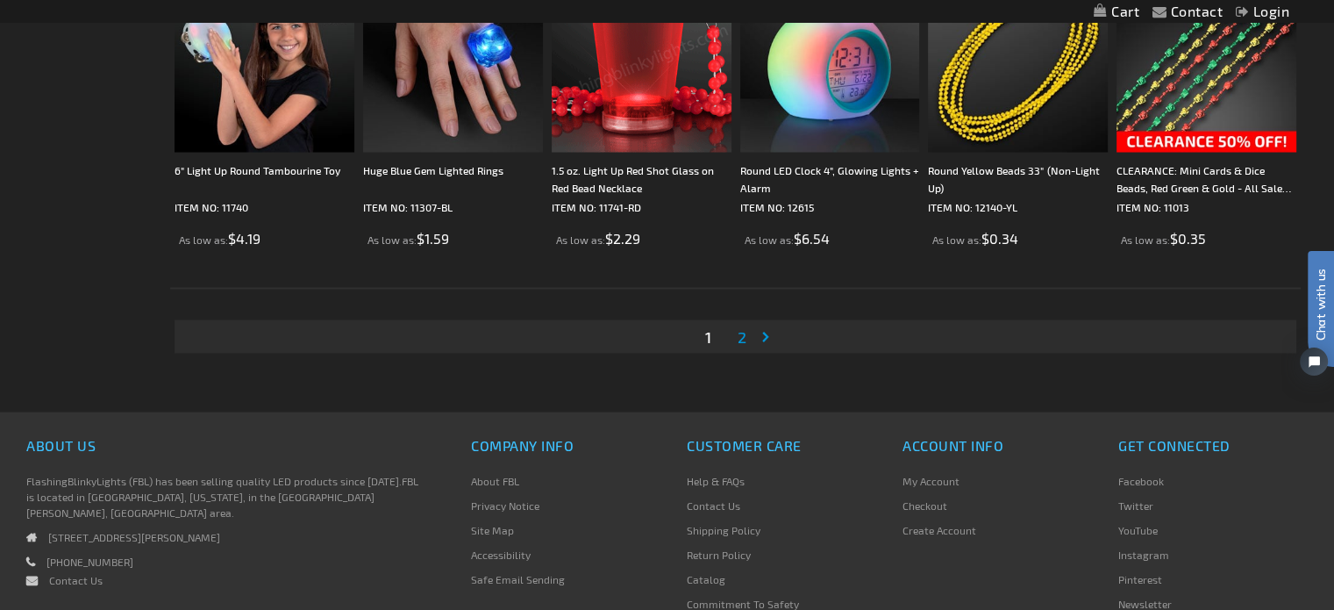
click at [740, 331] on span "2" at bounding box center [742, 335] width 9 height 19
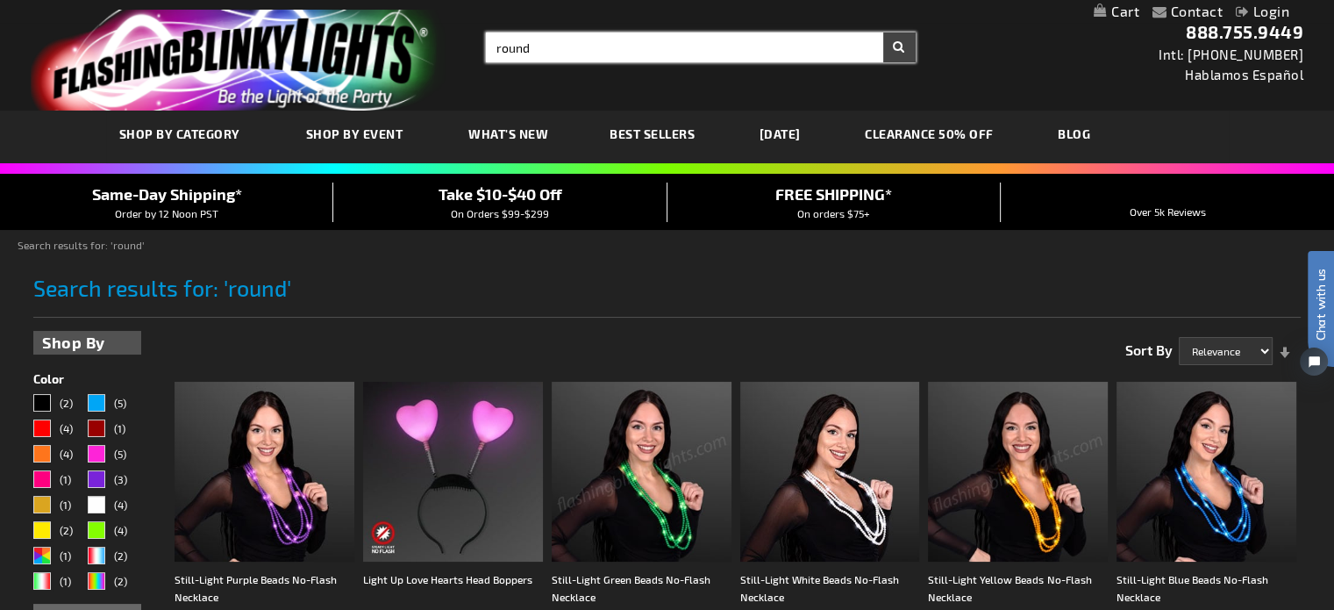
drag, startPoint x: 536, startPoint y: 39, endPoint x: 397, endPoint y: 44, distance: 138.7
click at [397, 44] on div "Toggle Nav Search Search round × Search 888.755.9449 Intl: 818-753-8303 Hablamo…" at bounding box center [667, 55] width 1334 height 111
type input "button clip"
click at [883, 32] on button "Search" at bounding box center [899, 47] width 32 height 30
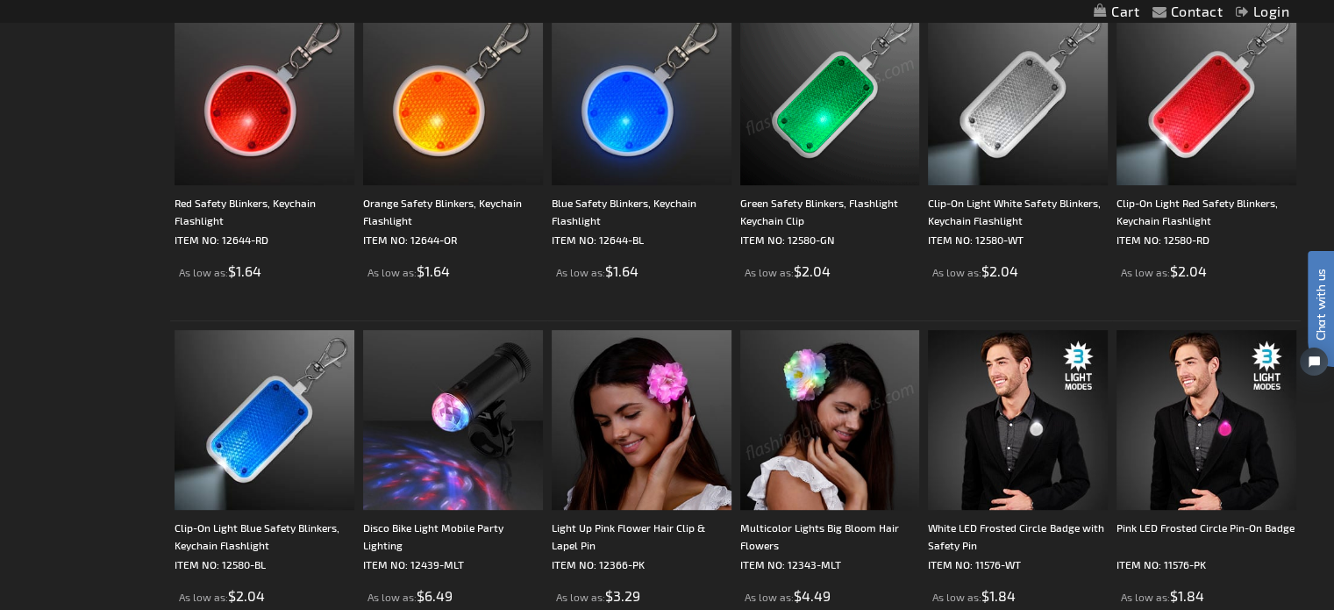
scroll to position [790, 0]
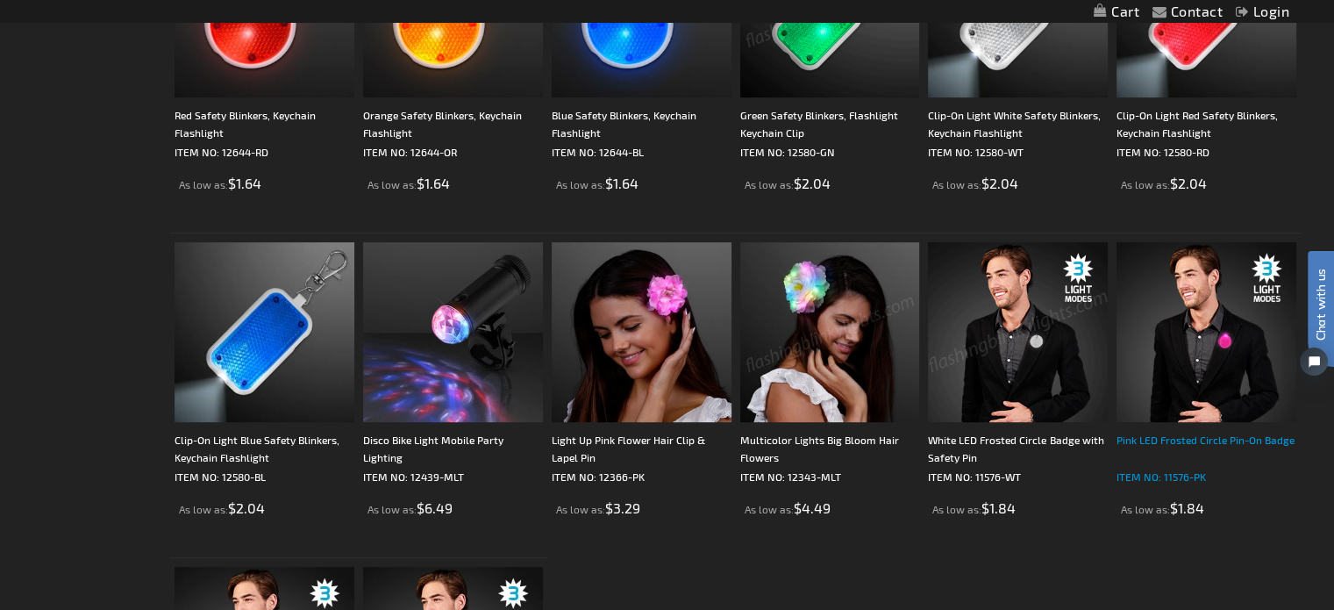
click at [1170, 437] on div "Pink LED Frosted Circle Pin-On Badge" at bounding box center [1207, 448] width 180 height 35
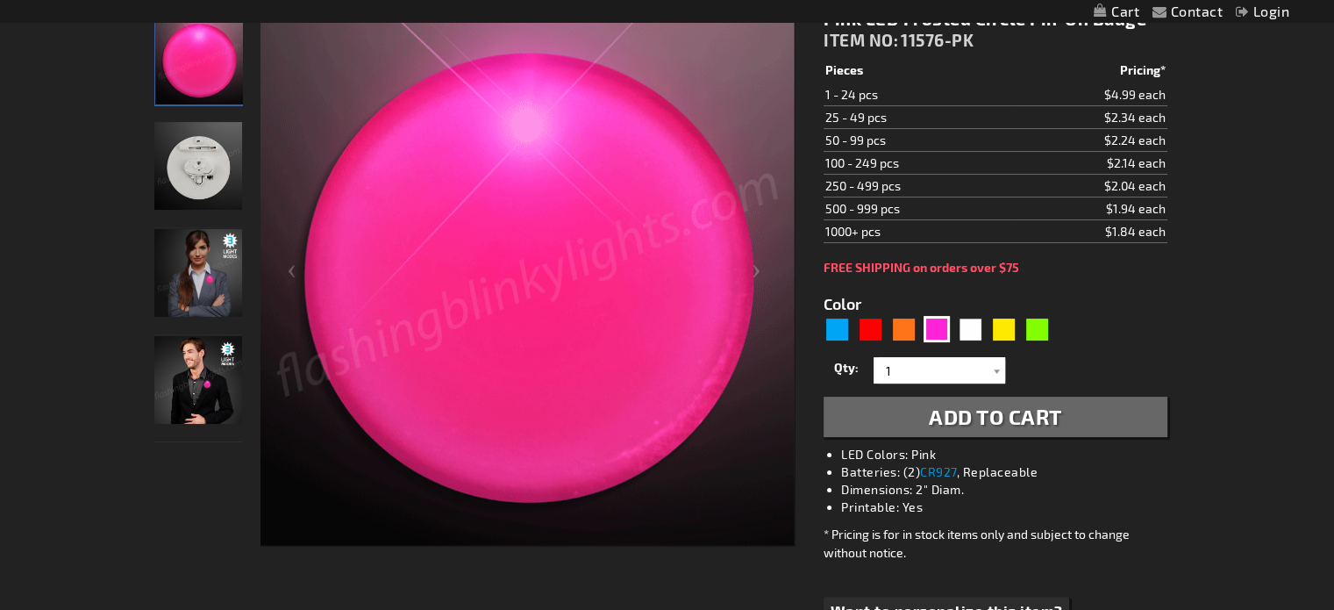
click at [191, 170] on img "Pink LED Frosted Circle Badge" at bounding box center [198, 166] width 88 height 88
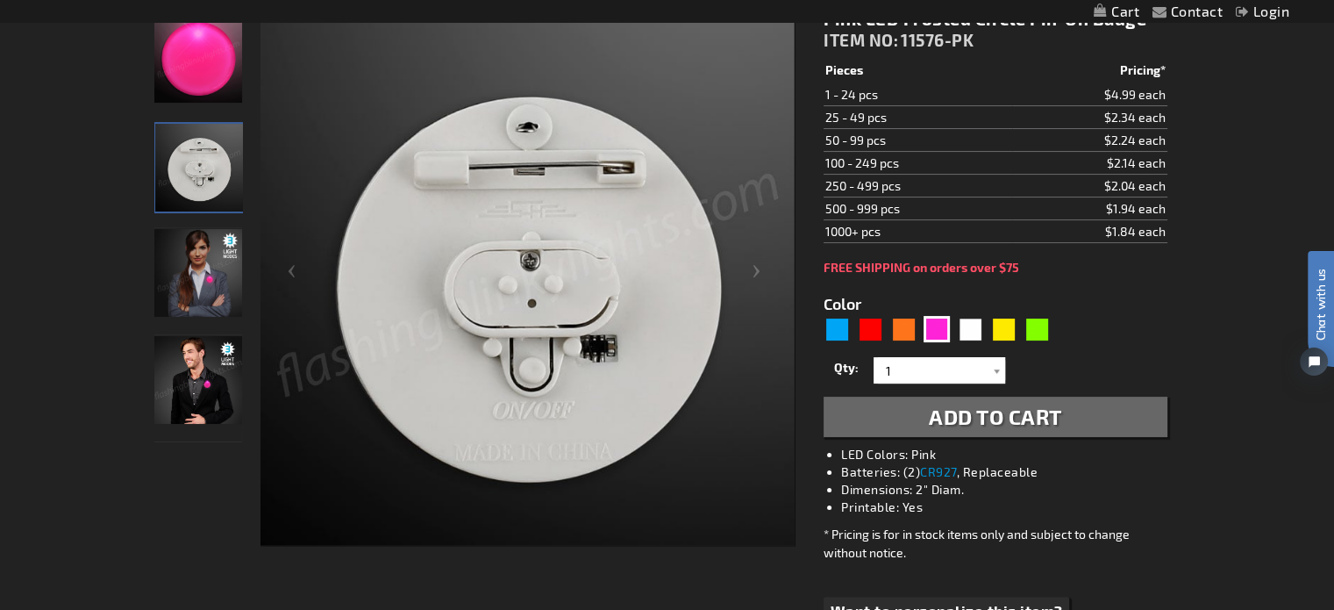
click at [190, 252] on img "Female model displaying Pink LED Frosted Circle Badge" at bounding box center [198, 273] width 88 height 88
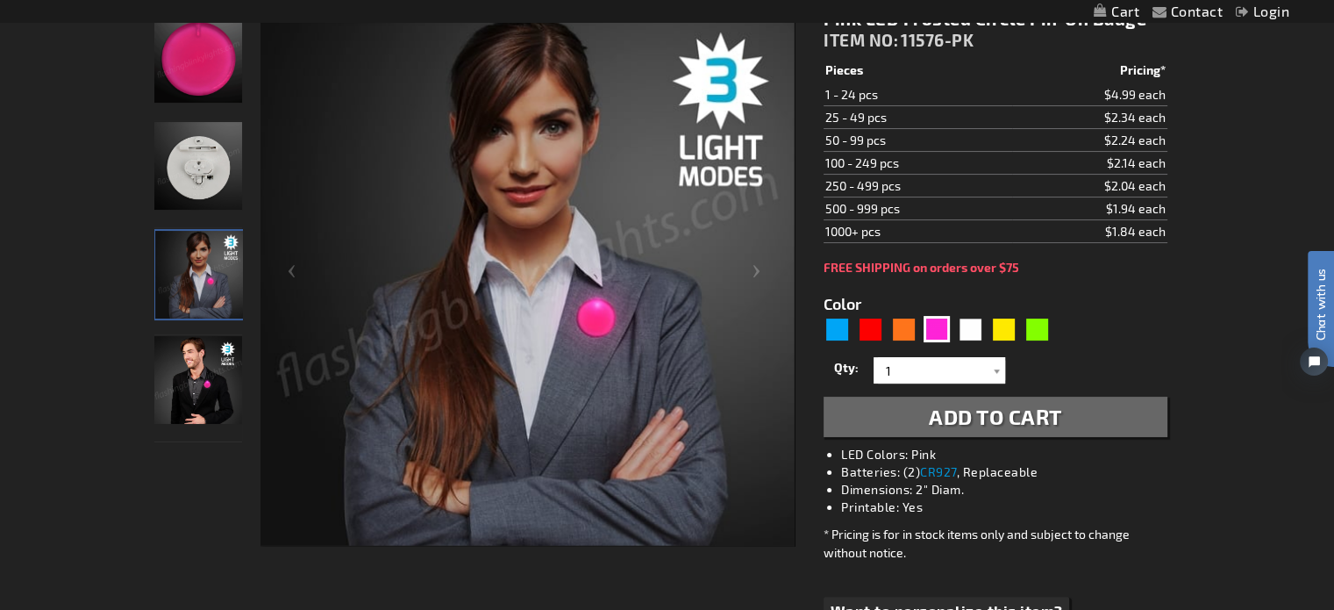
click at [193, 371] on img "Man wearing Pink LED Frosted Circle Badge" at bounding box center [198, 380] width 88 height 88
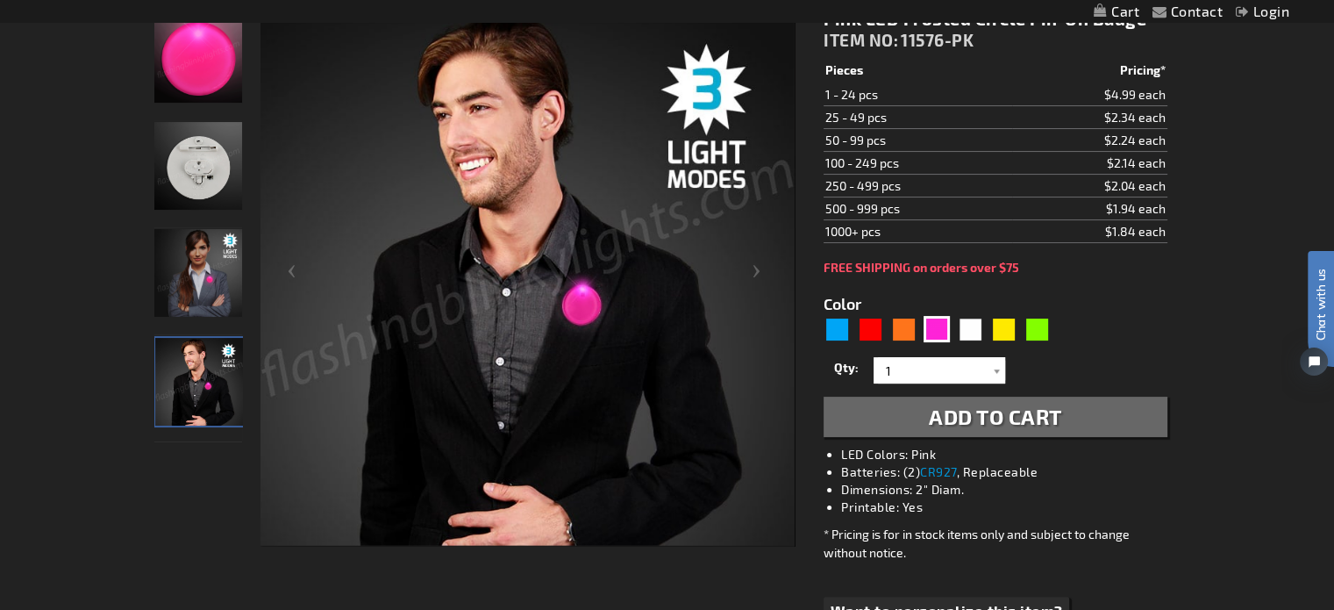
click at [186, 61] on img "Pink LED Frosted Circle Badge" at bounding box center [198, 59] width 88 height 88
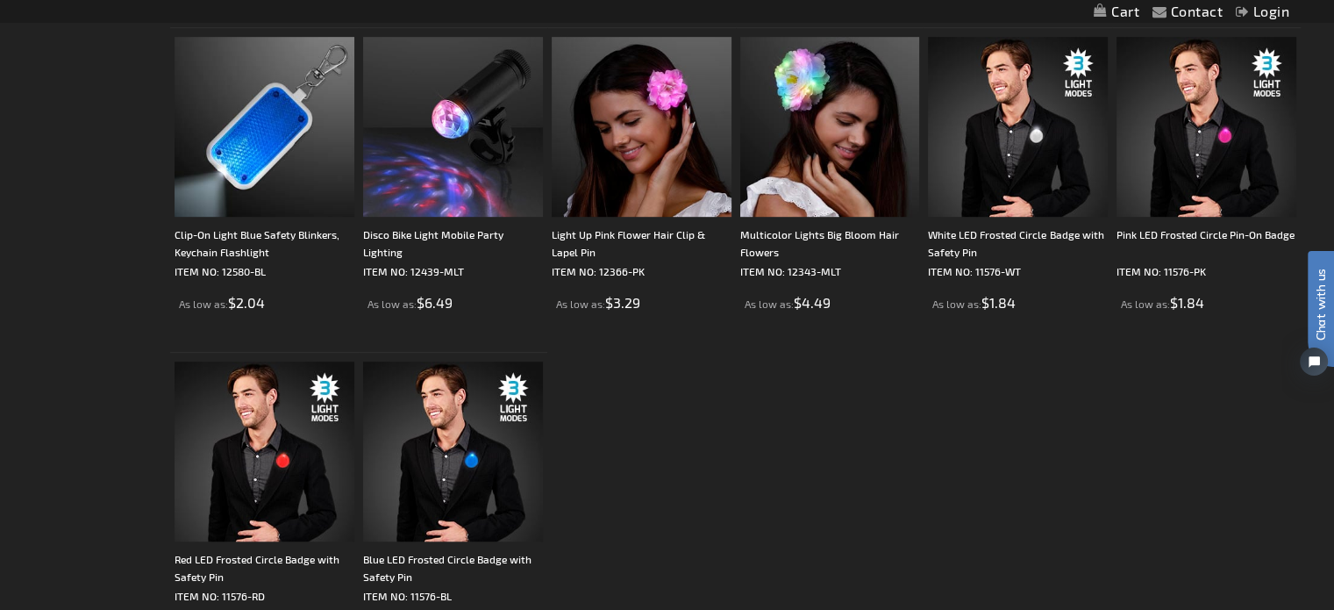
scroll to position [965, 0]
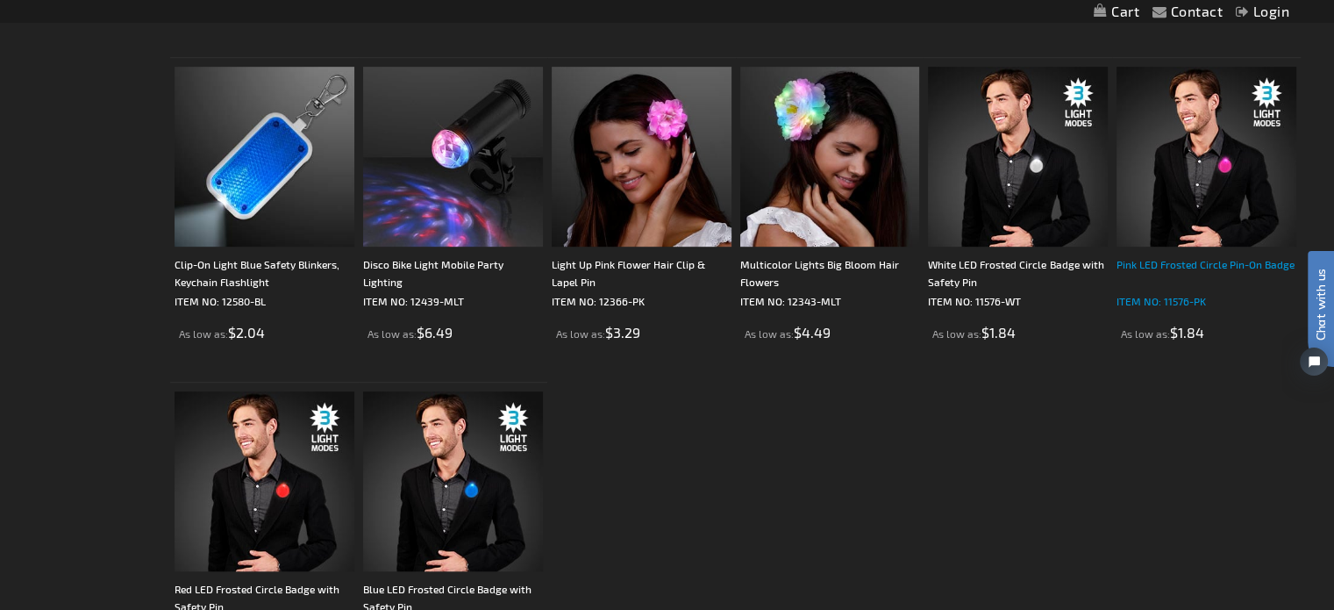
click at [1242, 260] on div "Pink LED Frosted Circle Pin-On Badge" at bounding box center [1207, 272] width 180 height 35
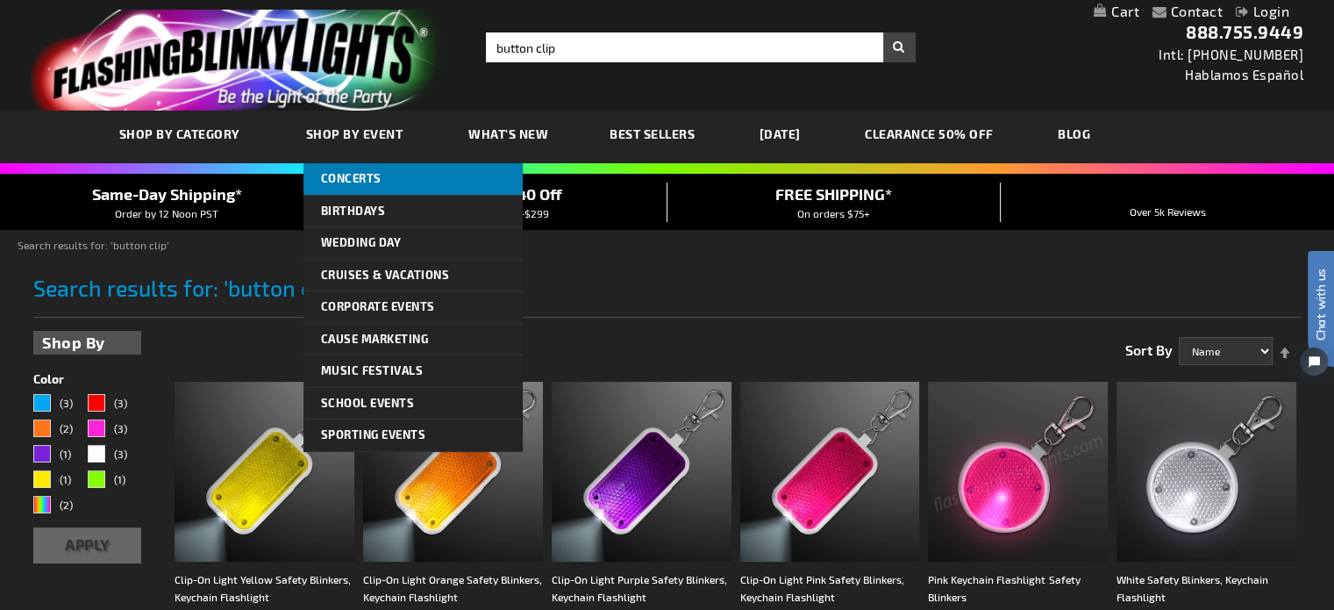
click at [358, 172] on span "Concerts" at bounding box center [351, 178] width 61 height 14
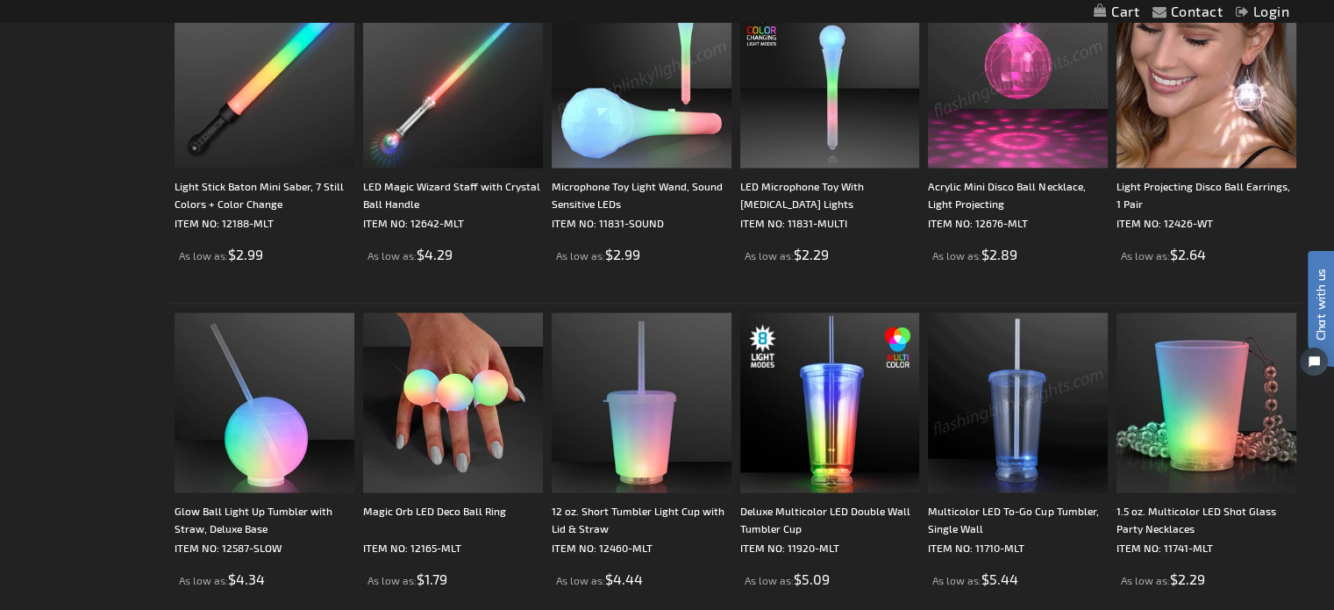
scroll to position [3421, 0]
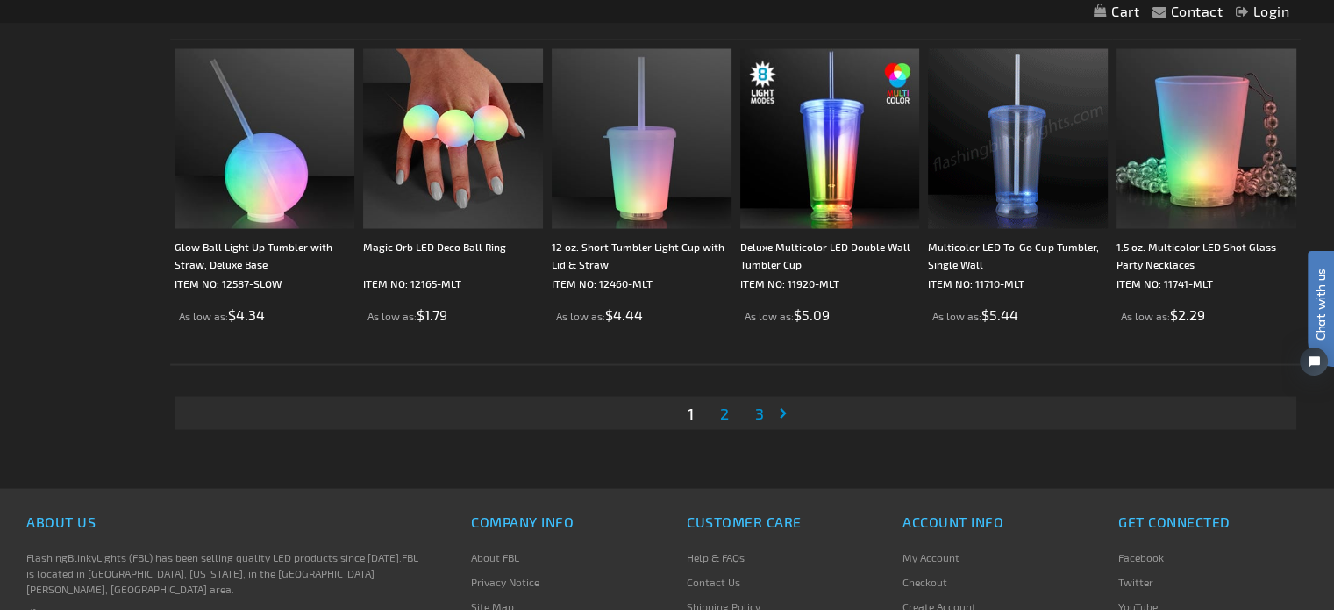
click at [723, 408] on span "2" at bounding box center [724, 413] width 9 height 19
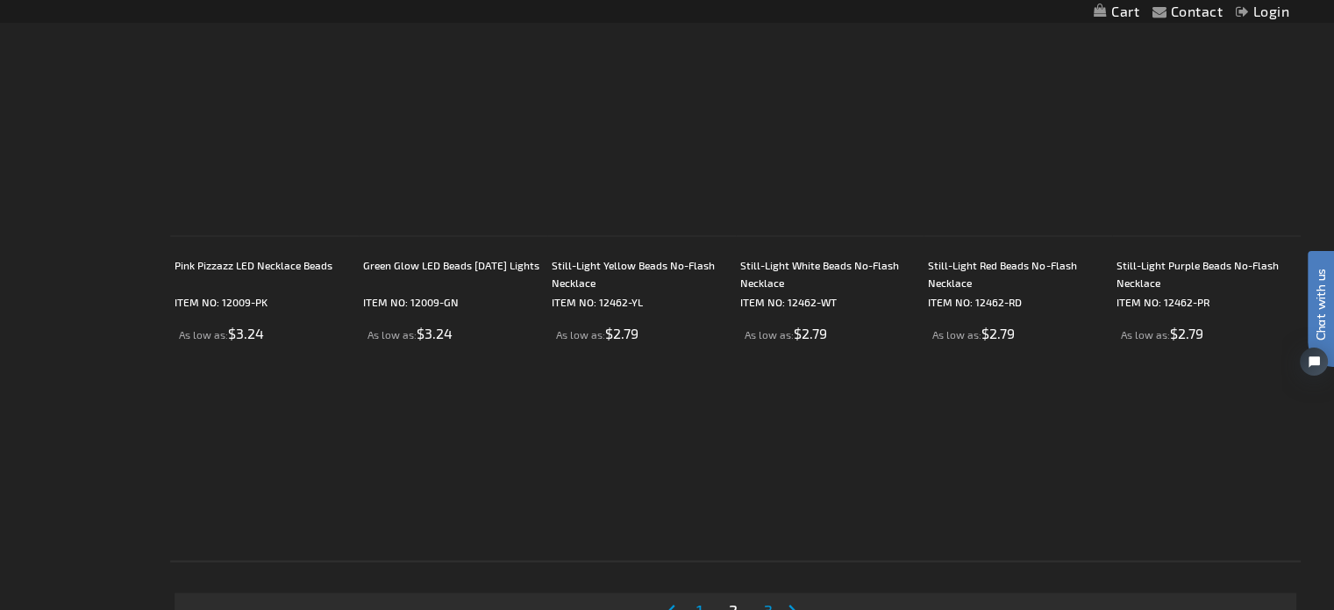
scroll to position [3509, 0]
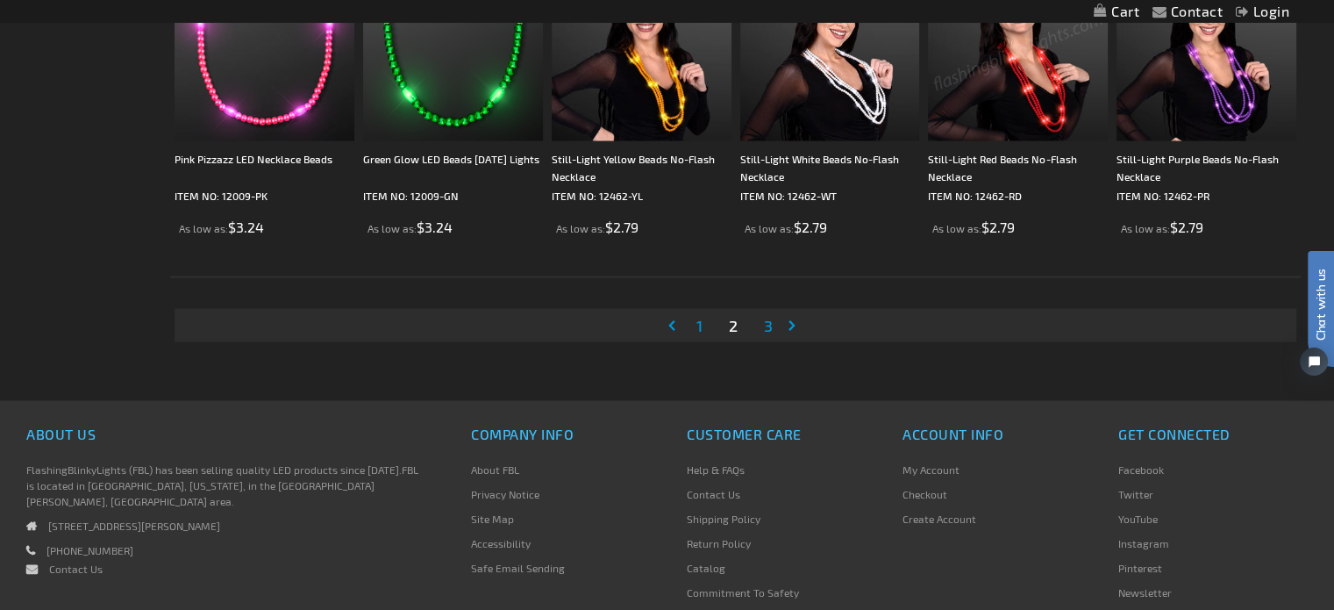
click at [765, 321] on span "3" at bounding box center [768, 325] width 9 height 19
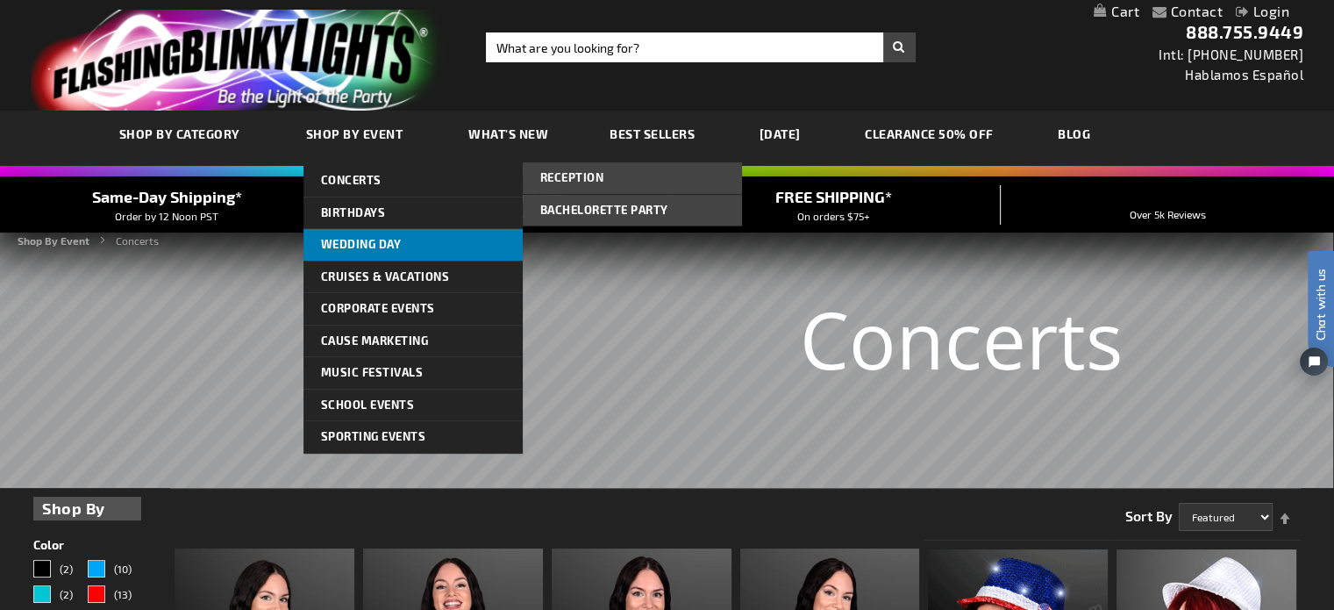
click at [325, 234] on link "Wedding Day" at bounding box center [413, 245] width 219 height 32
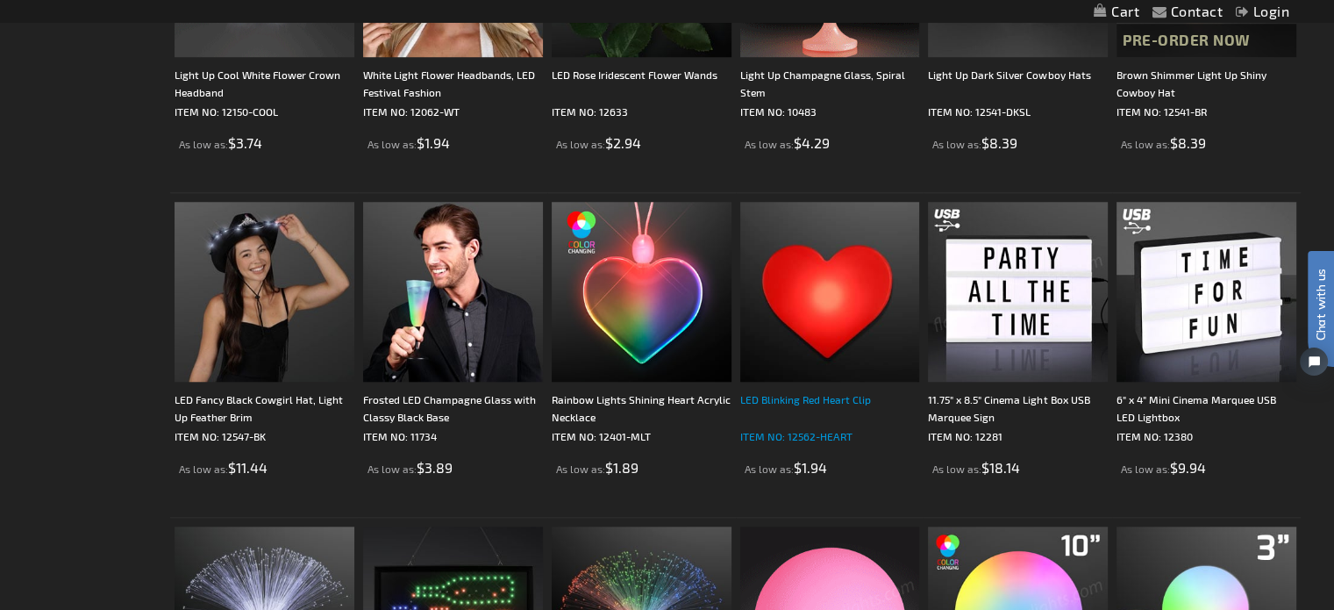
scroll to position [1491, 0]
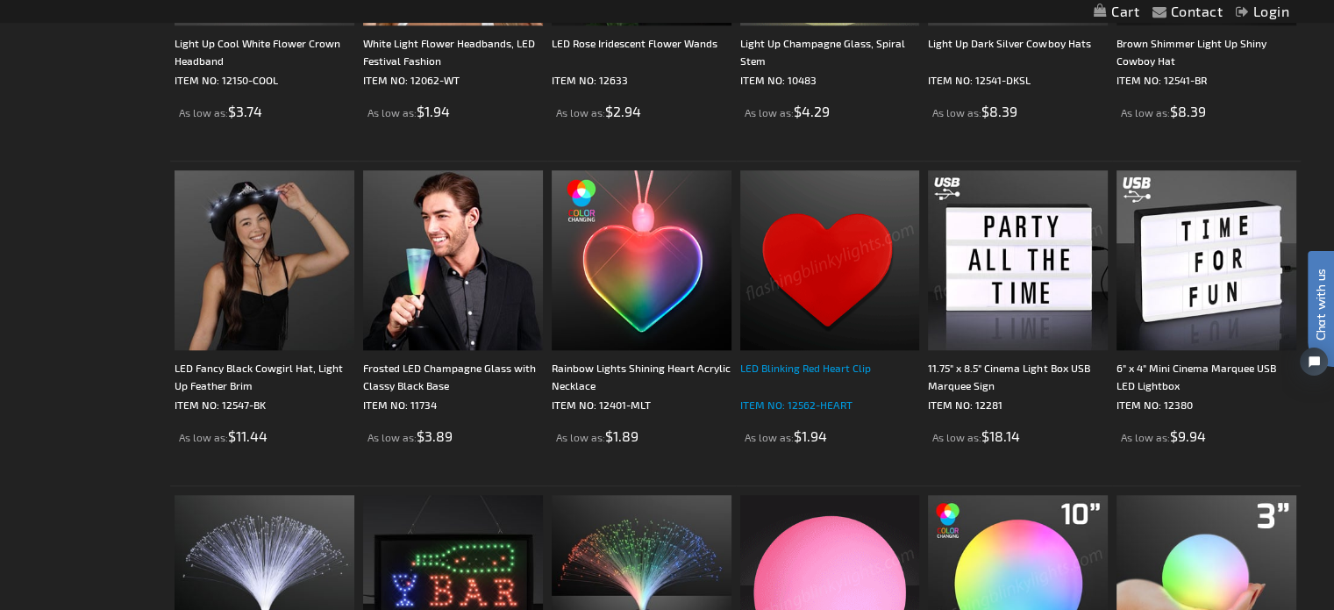
click at [808, 366] on div "LED Blinking Red Heart Clip" at bounding box center [830, 376] width 180 height 35
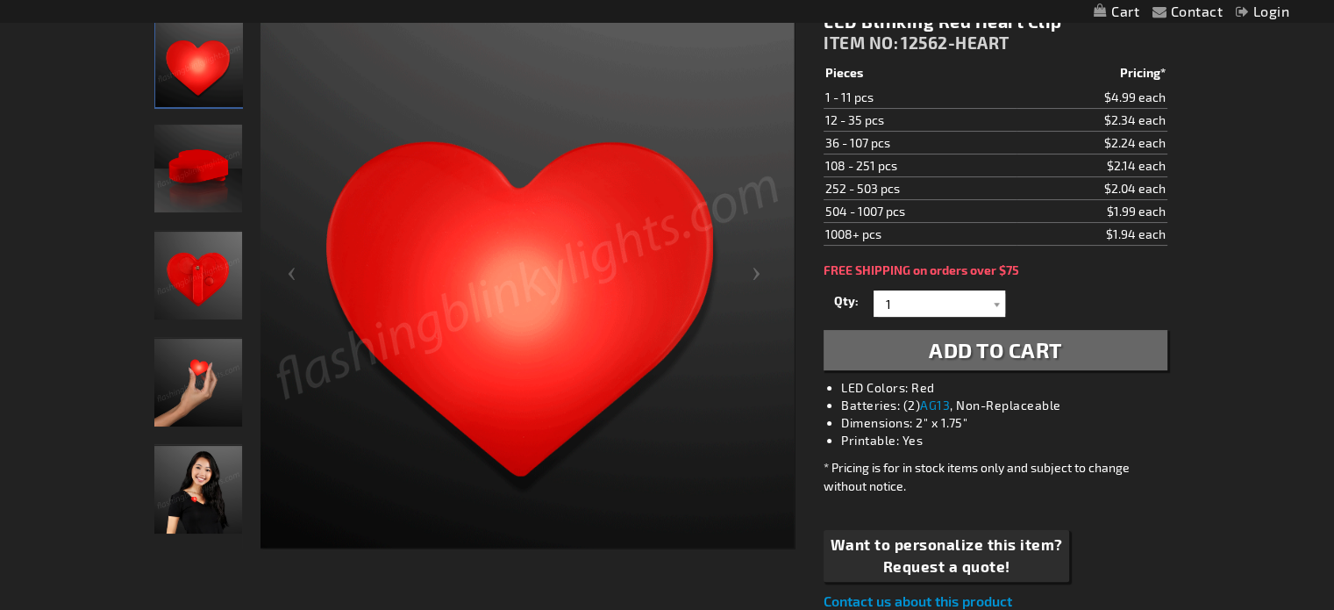
click at [197, 262] on img "LED Blinking Red Heart Clip" at bounding box center [198, 276] width 88 height 88
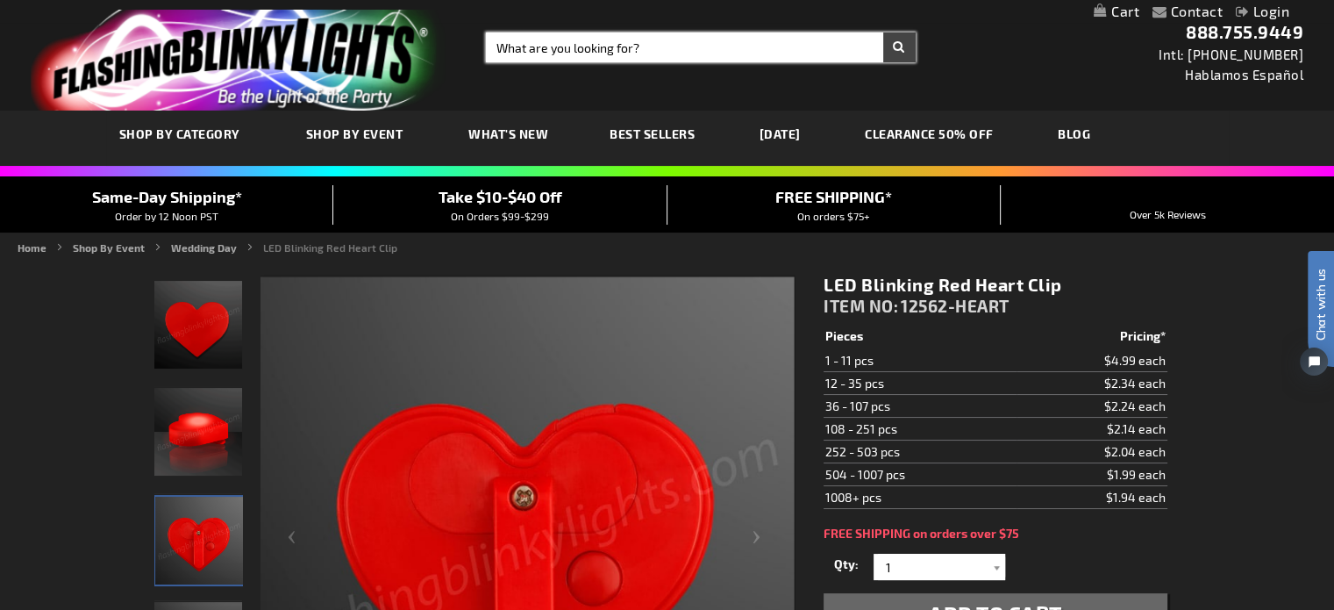
click at [540, 49] on input "Search" at bounding box center [701, 47] width 430 height 30
click at [883, 32] on button "Search" at bounding box center [899, 47] width 32 height 30
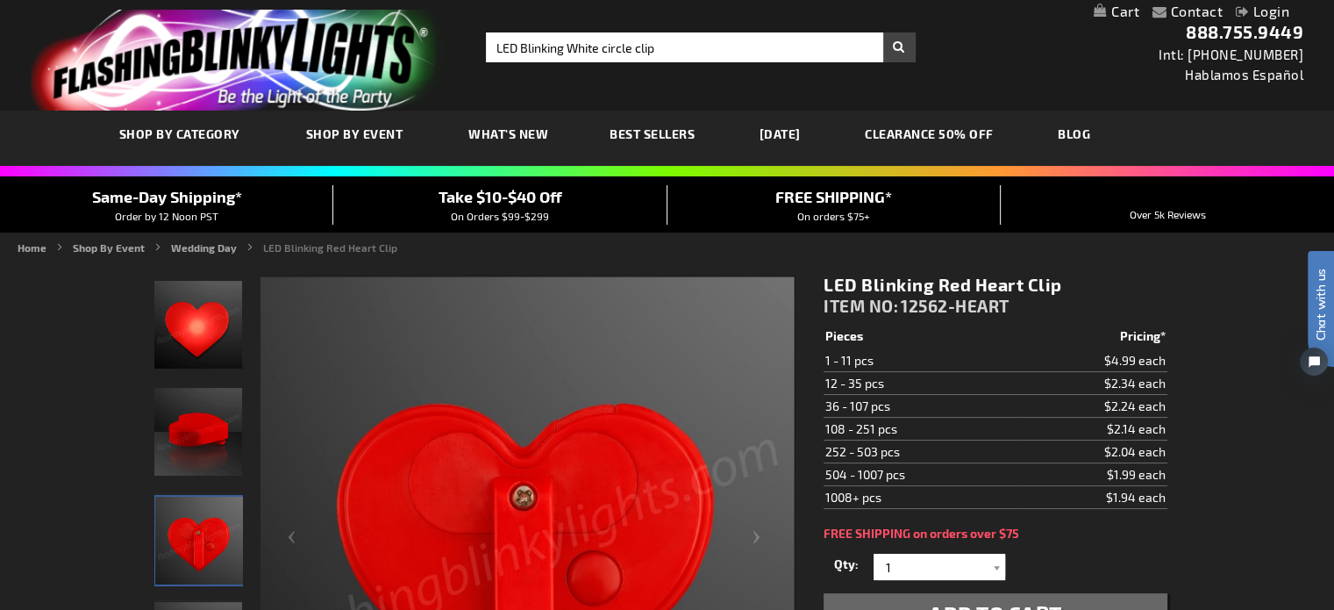
click at [899, 47] on button "Search" at bounding box center [899, 47] width 32 height 30
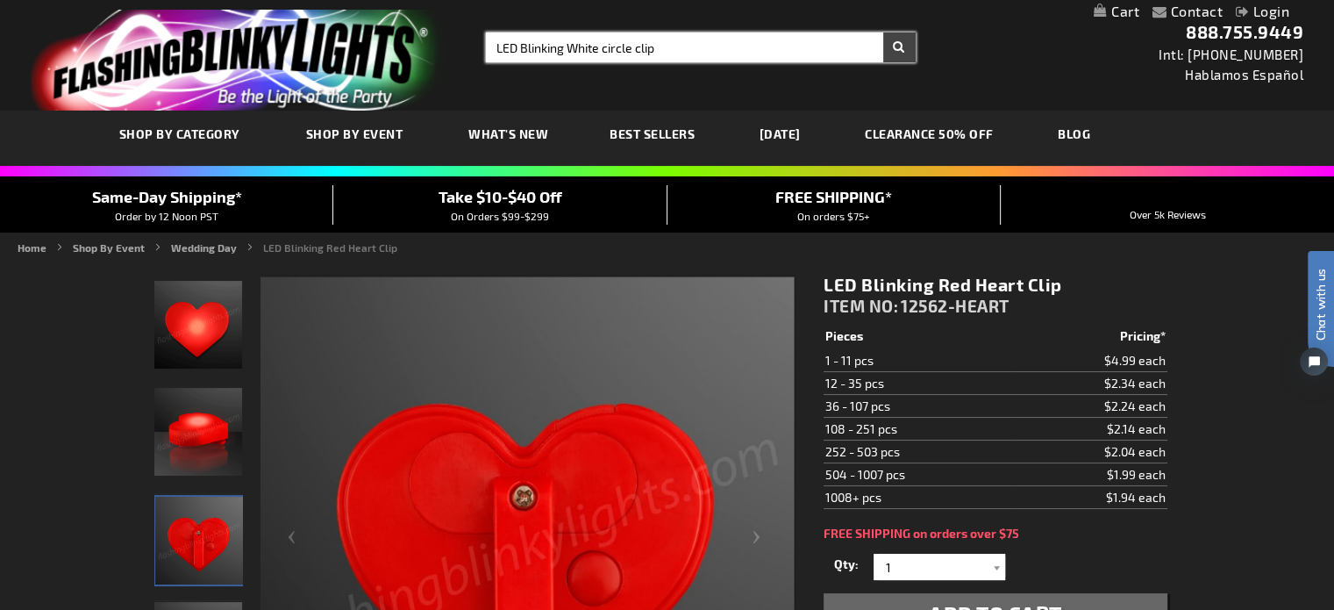
click at [687, 45] on input "LED Blinking White circle clip" at bounding box center [701, 47] width 430 height 30
click at [883, 32] on button "Search" at bounding box center [899, 47] width 32 height 30
type input "LED Blinking White"
click at [883, 32] on button "Search" at bounding box center [899, 47] width 32 height 30
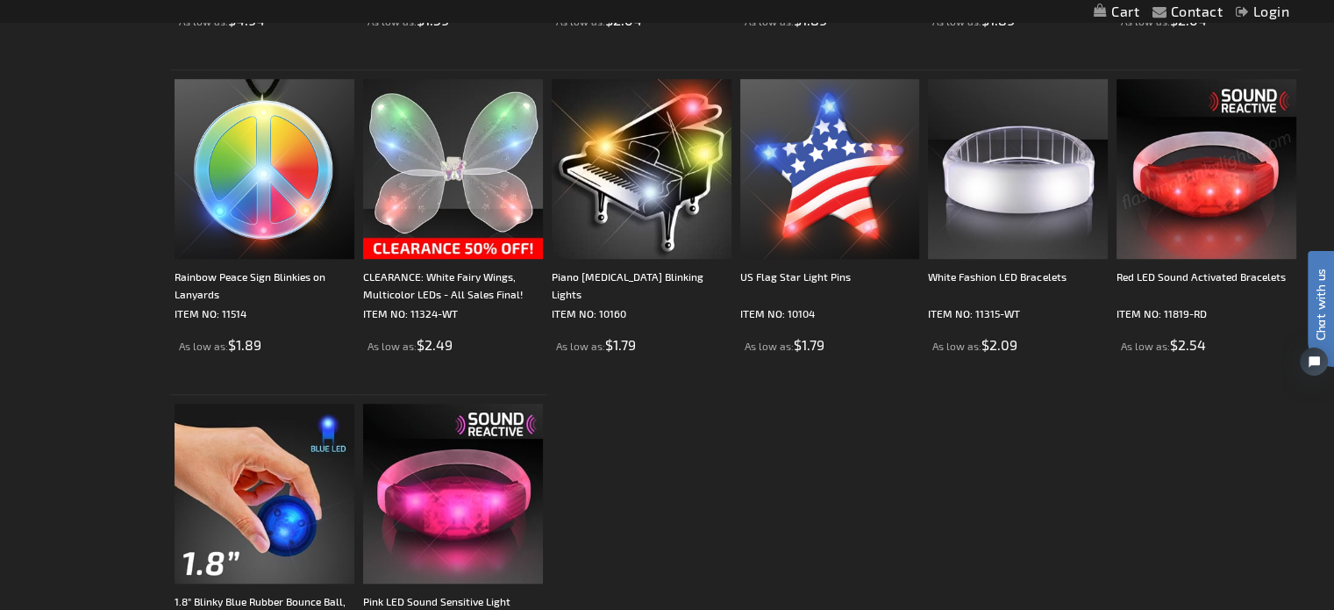
scroll to position [1228, 0]
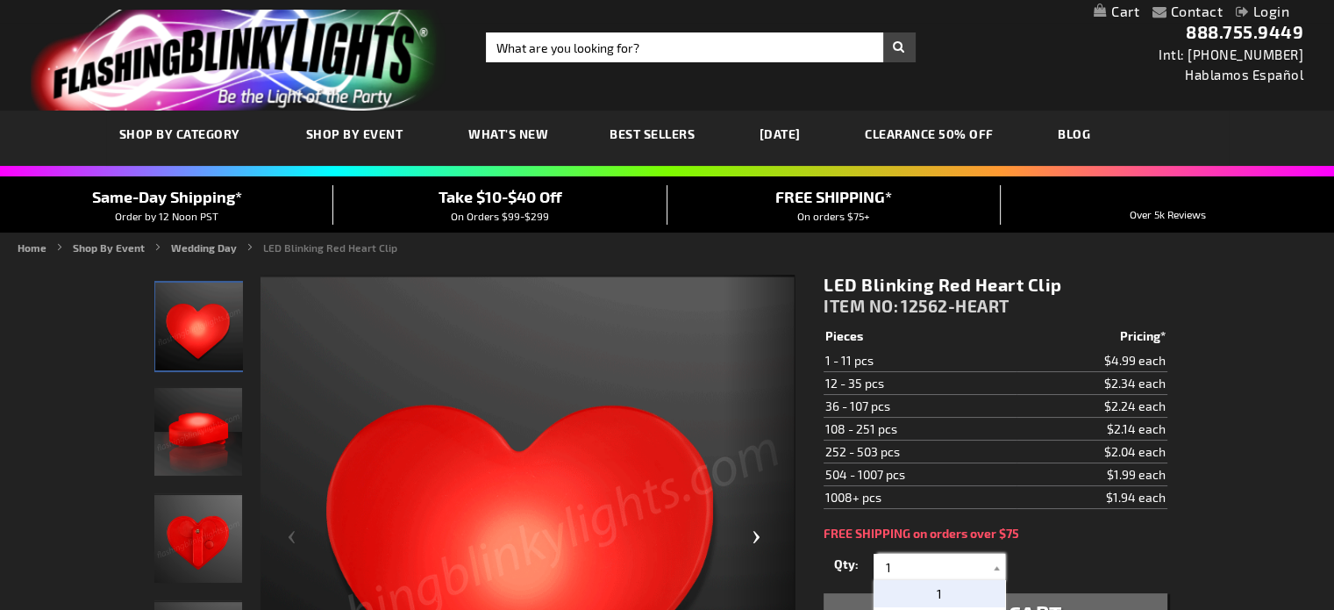
drag, startPoint x: 916, startPoint y: 565, endPoint x: 741, endPoint y: 533, distance: 177.6
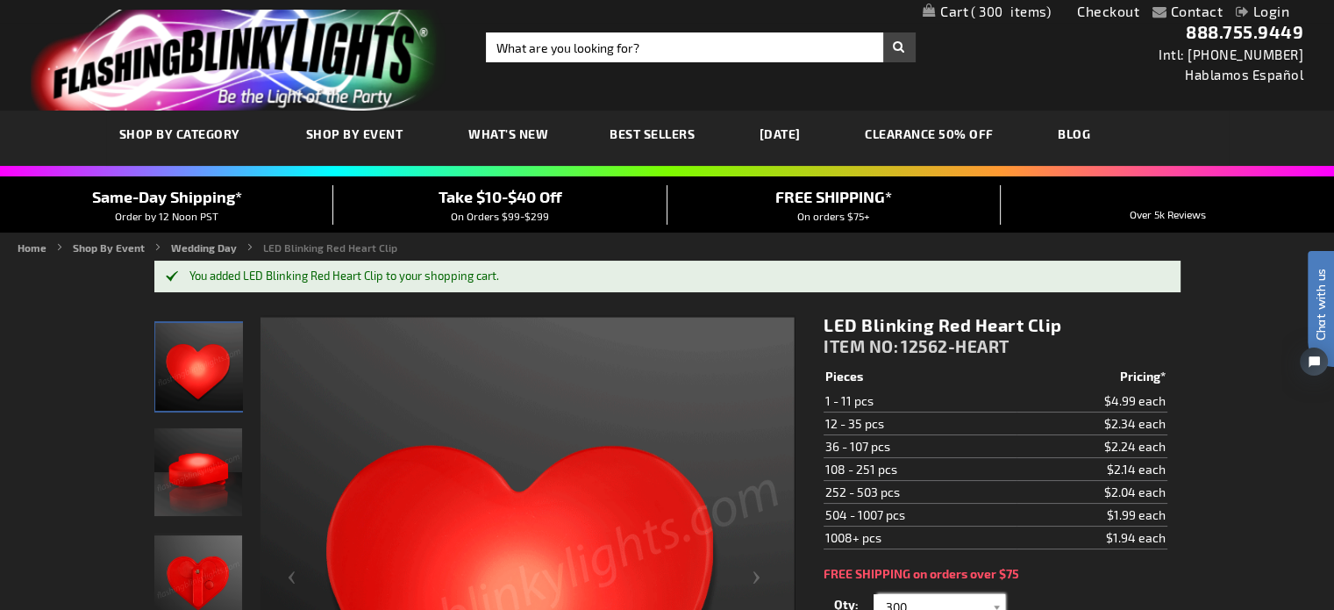
type input "300"
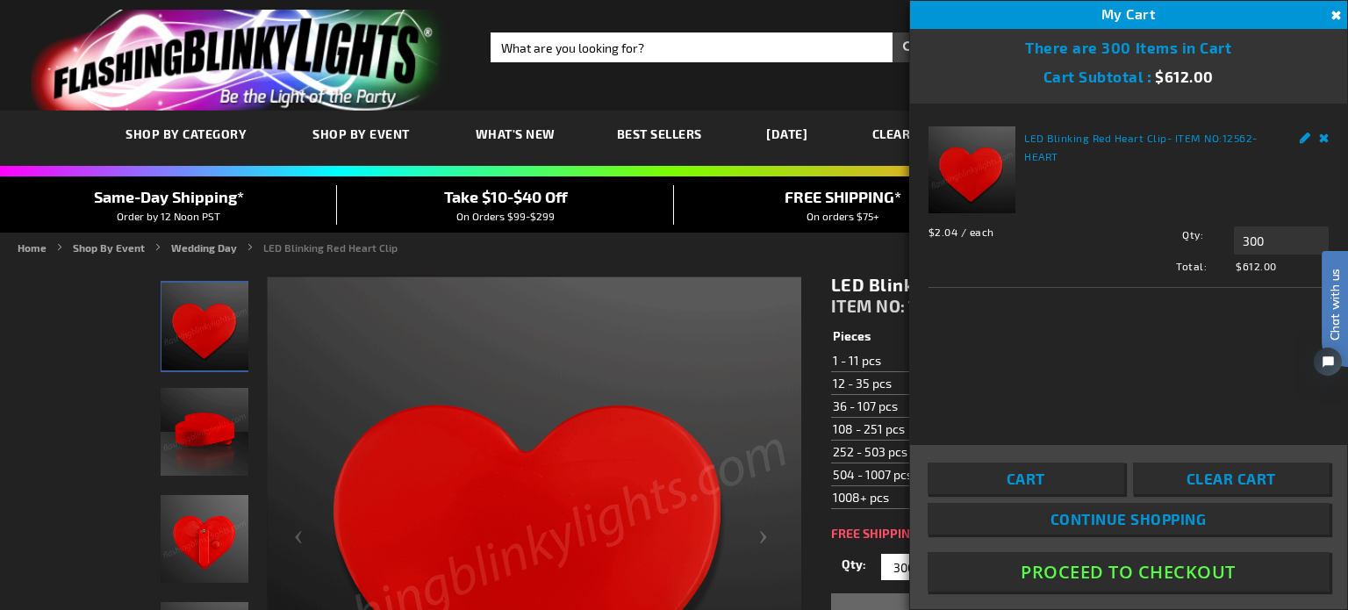
click at [1320, 129] on link "Remove" at bounding box center [1324, 135] width 11 height 18
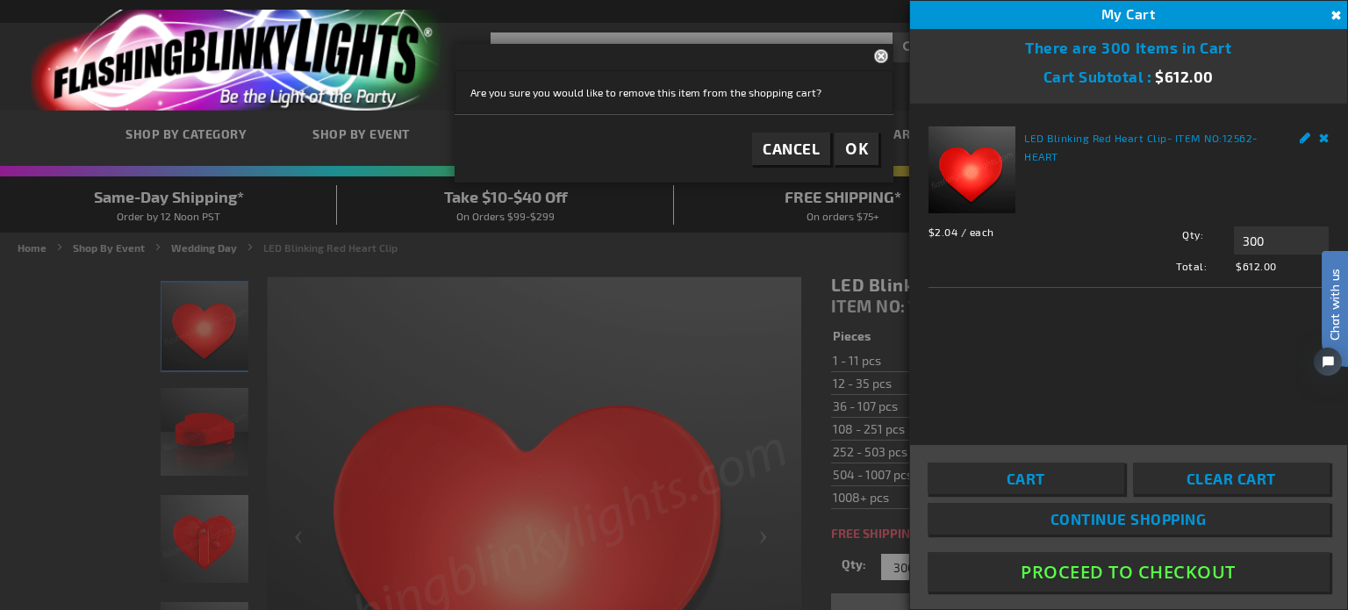
click at [854, 154] on span "OK" at bounding box center [856, 149] width 23 height 20
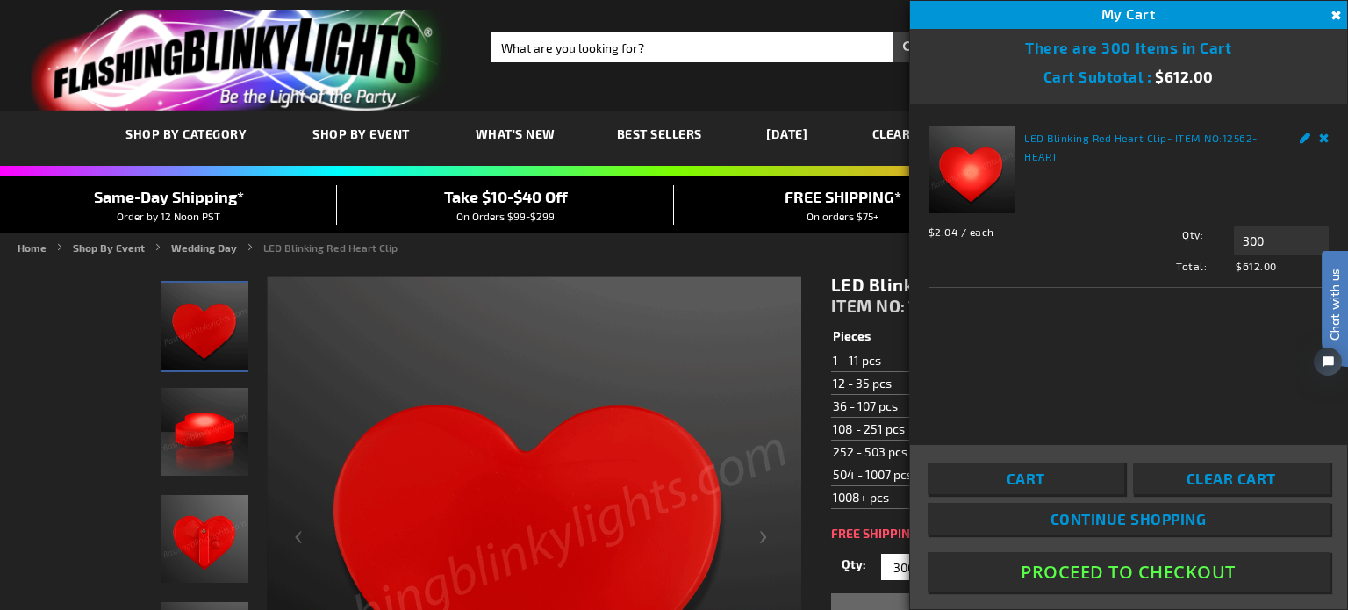
click at [1333, 10] on button "Close" at bounding box center [1333, 15] width 19 height 19
